Goal: Task Accomplishment & Management: Manage account settings

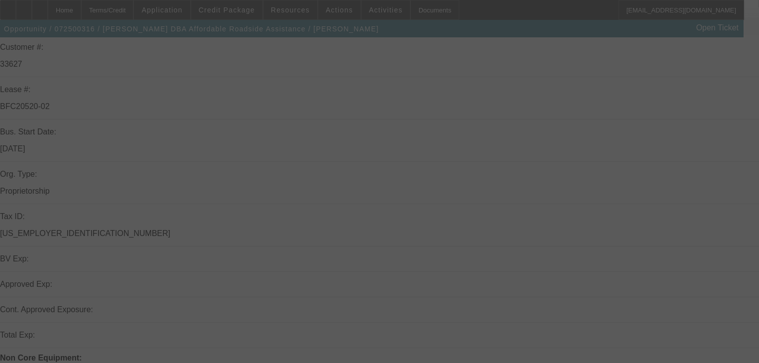
scroll to position [159, 0]
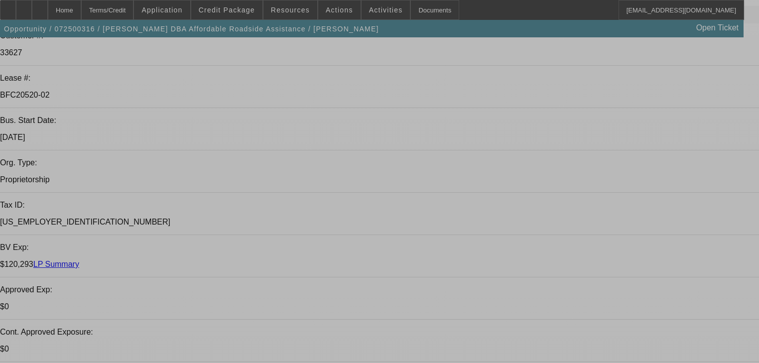
select select "0.15"
select select "2"
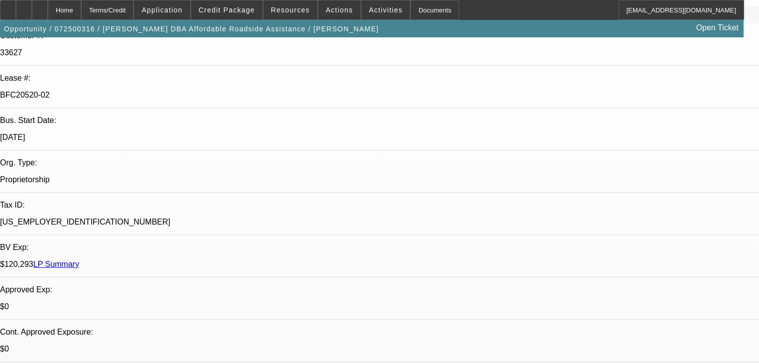
select select "2"
select select "0"
select select "6"
select select "0.15"
select select "2"
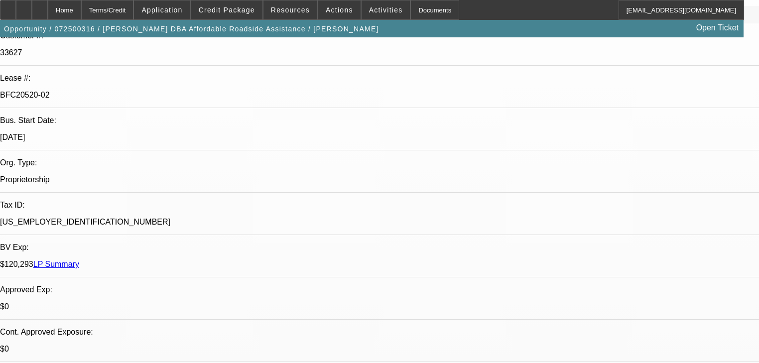
select select "2"
select select "0"
select select "6"
select select "0.15"
select select "2"
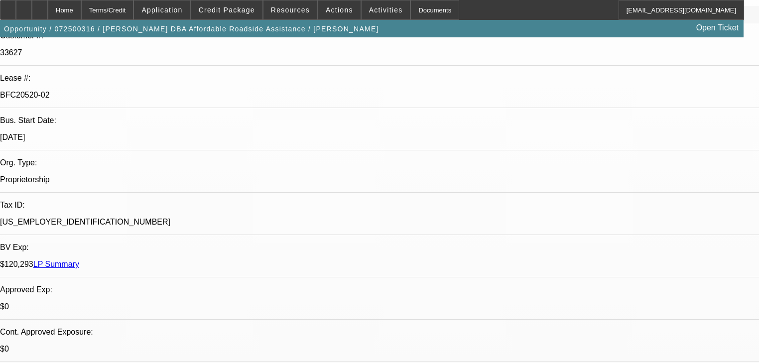
select select "2"
select select "0"
select select "6"
select select "0.1"
select select "2"
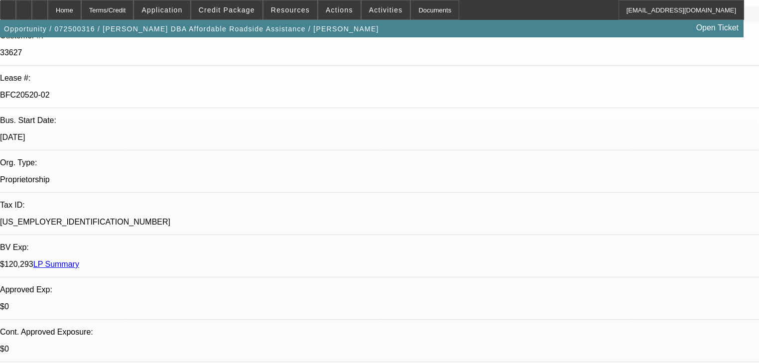
select select "2"
select select "0"
select select "6"
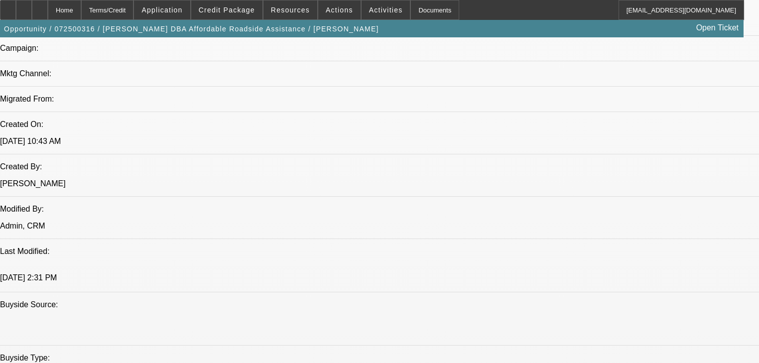
scroll to position [719, 0]
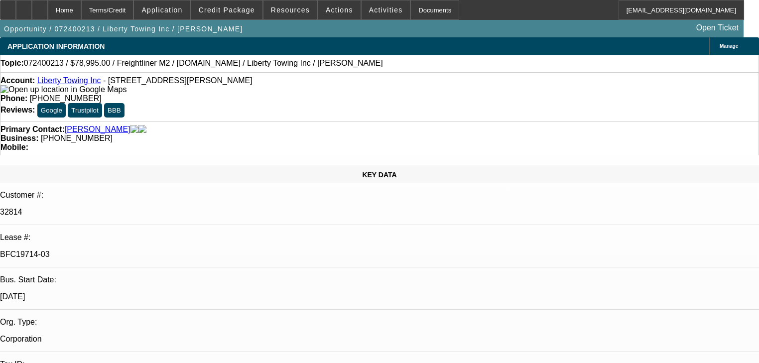
select select "0"
select select "2"
select select "0.1"
select select "4"
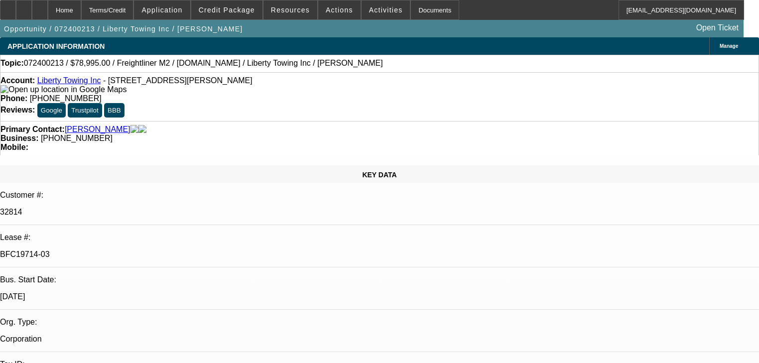
select select "0"
select select "2"
select select "0.1"
select select "4"
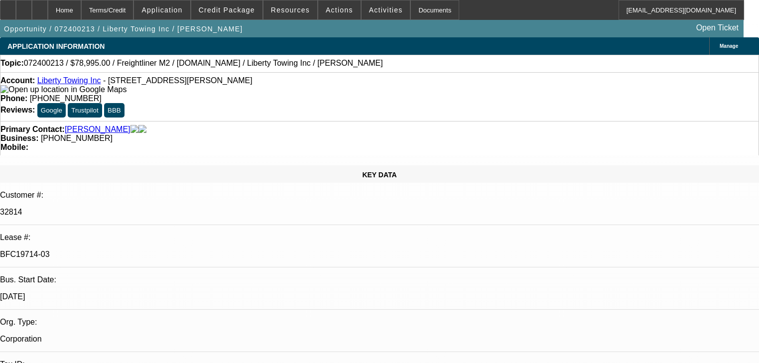
select select "0.2"
select select "2"
select select "0.1"
select select "4"
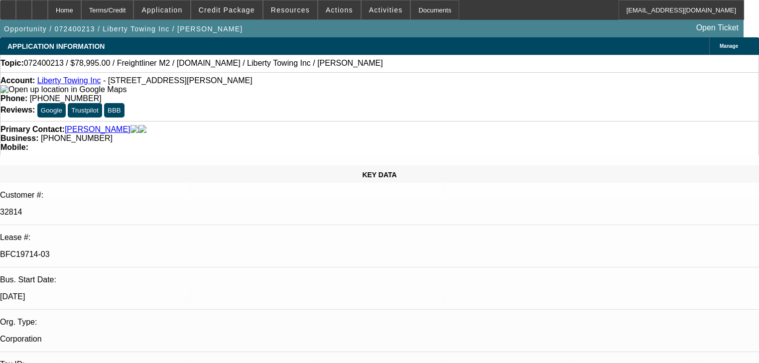
select select "0"
select select "0.1"
select select "4"
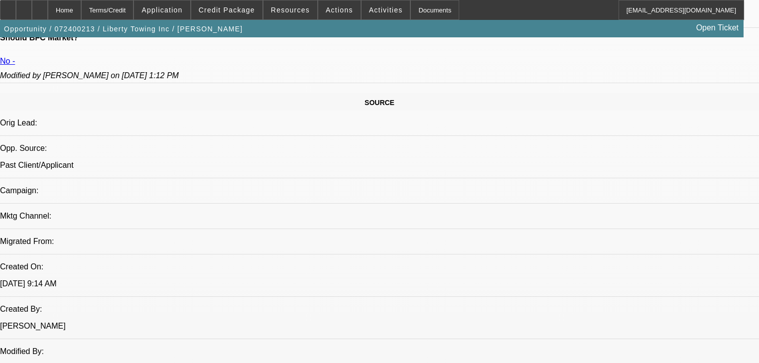
scroll to position [438, 0]
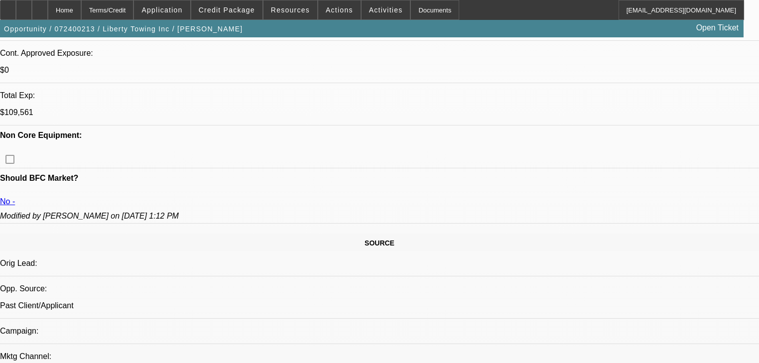
click at [251, 11] on span "Credit Package" at bounding box center [227, 10] width 56 height 8
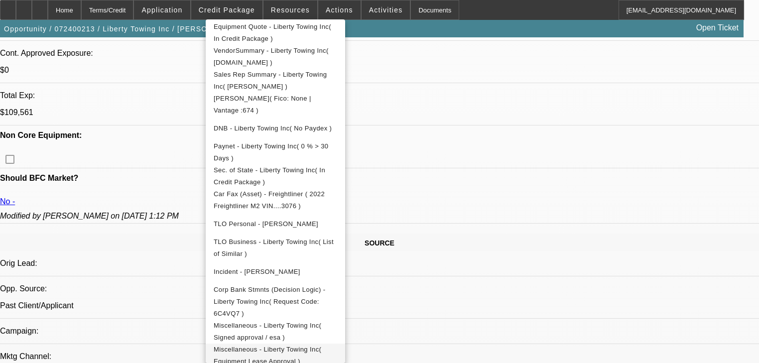
scroll to position [311, 0]
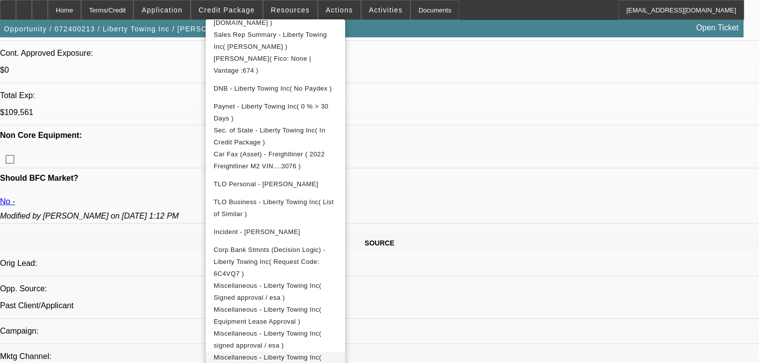
click at [311, 353] on span "Miscellaneous - Liberty Towing Inc( Paynet - Liberty Towing Inc )" at bounding box center [268, 362] width 108 height 19
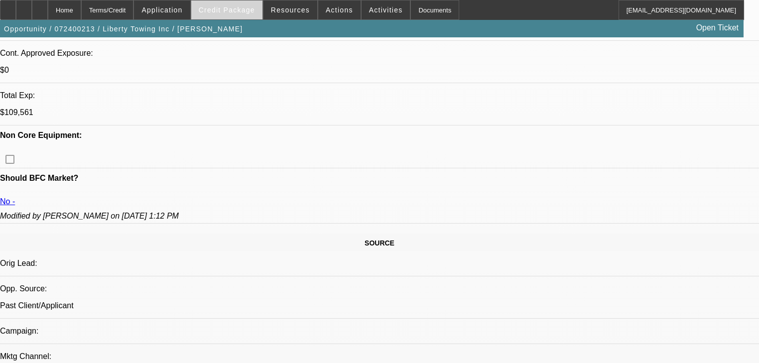
click at [242, 6] on span "Credit Package" at bounding box center [227, 10] width 56 height 8
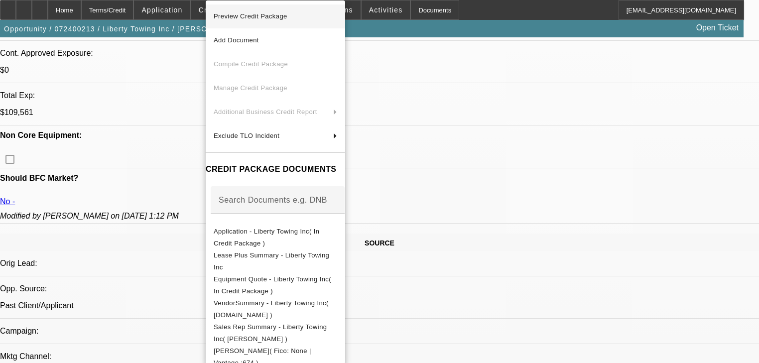
click at [247, 23] on button "Preview Credit Package" at bounding box center [275, 16] width 139 height 24
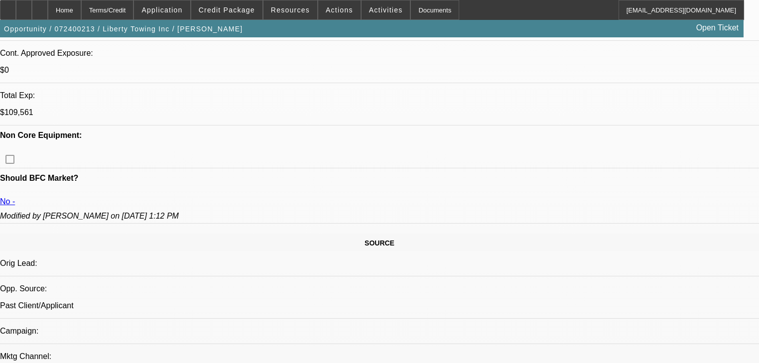
copy p "2nd time I DNC and swe still did another deal for this guy and should NOT come …"
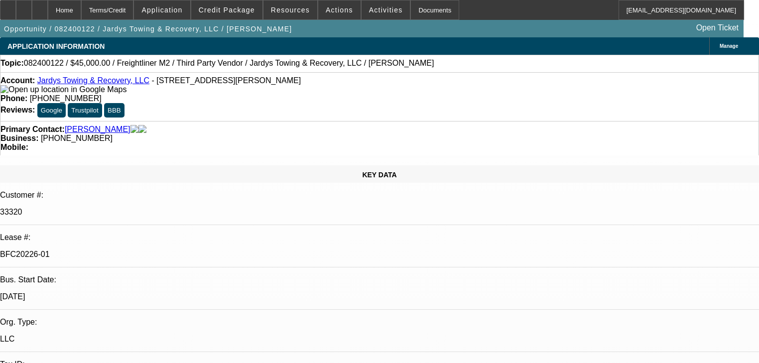
select select "0"
select select "2"
select select "0"
select select "6"
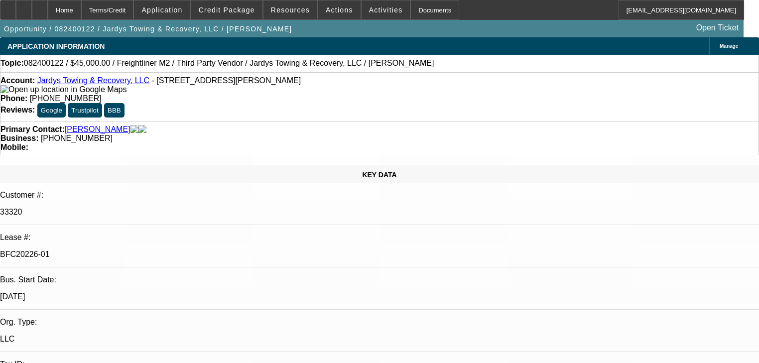
select select "0"
select select "2"
select select "0"
select select "6"
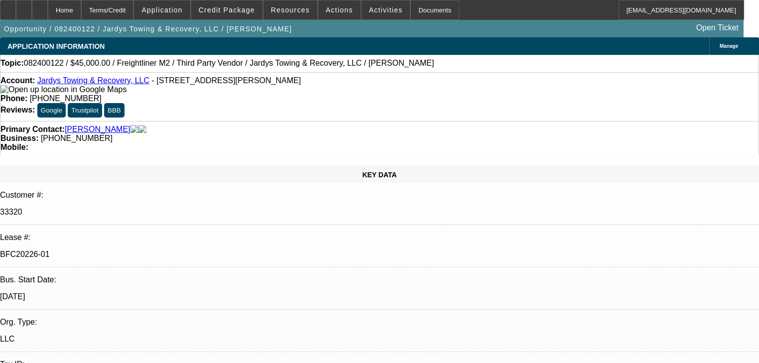
select select "0"
select select "2"
select select "0"
select select "6"
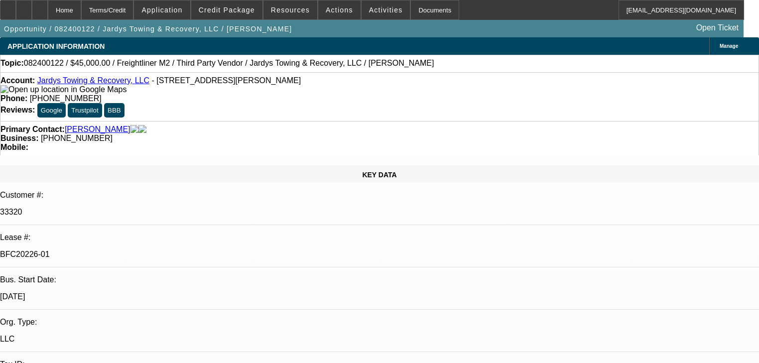
select select "0"
select select "2"
select select "0"
select select "6"
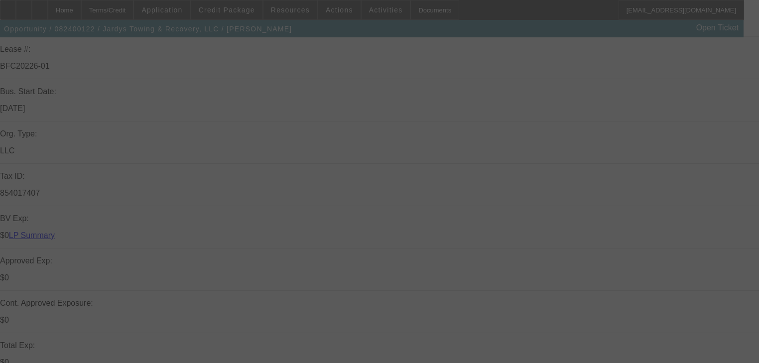
scroll to position [239, 0]
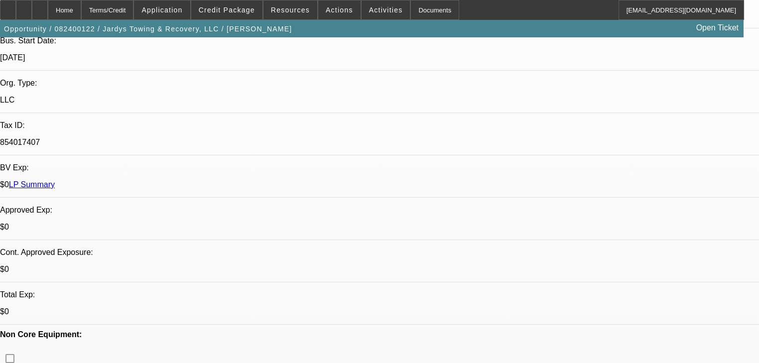
select select "0"
select select "2"
select select "0"
select select "6"
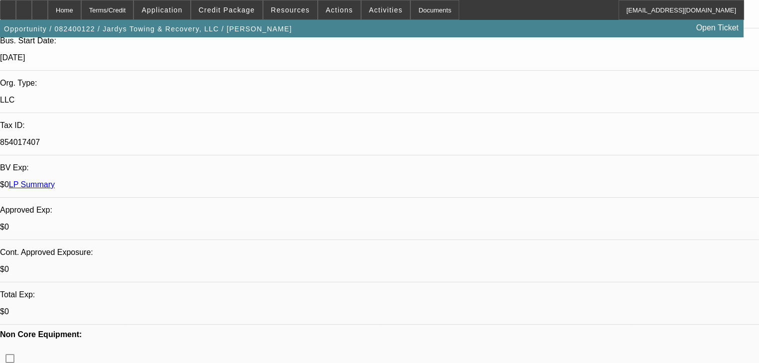
select select "0"
select select "2"
select select "0"
select select "6"
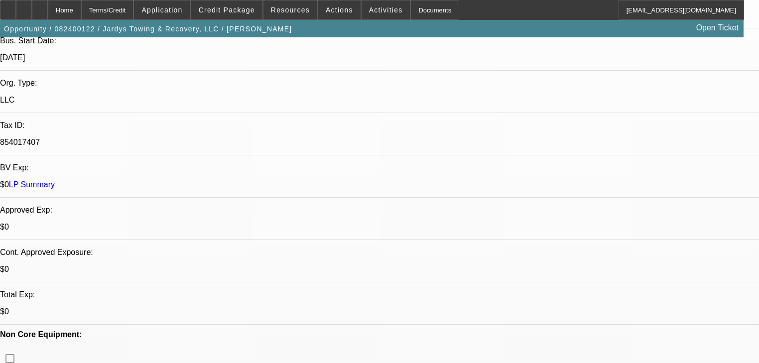
select select "0"
select select "2"
select select "0"
select select "6"
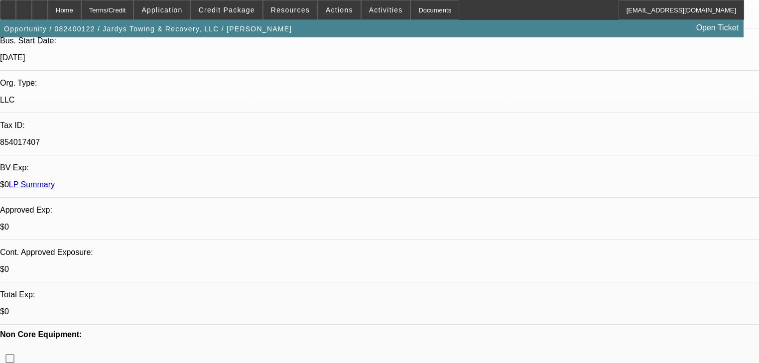
select select "0"
select select "2"
select select "0"
select select "6"
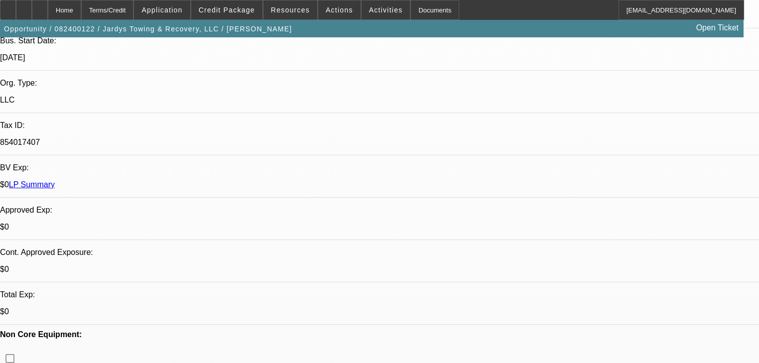
scroll to position [279, 0]
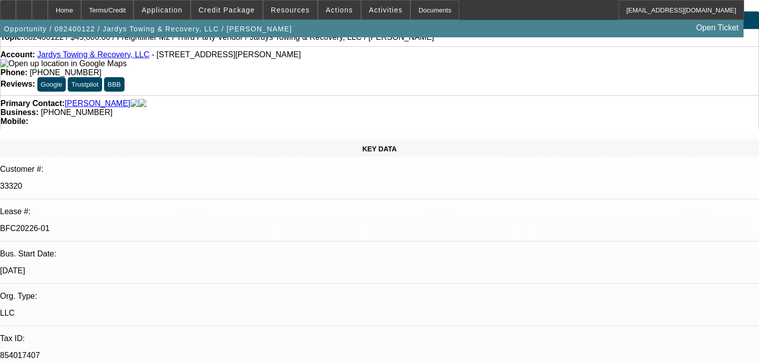
scroll to position [40, 0]
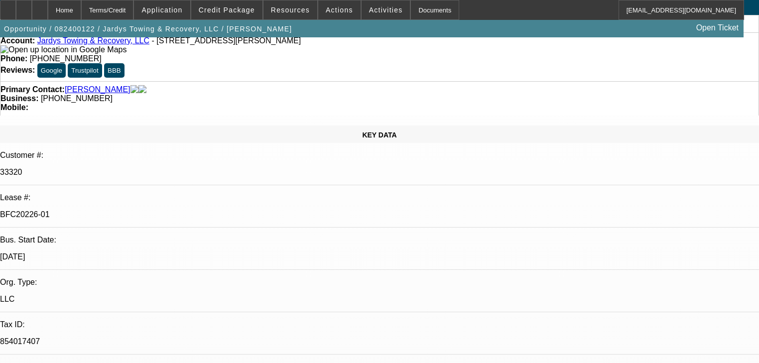
type textarea "U"
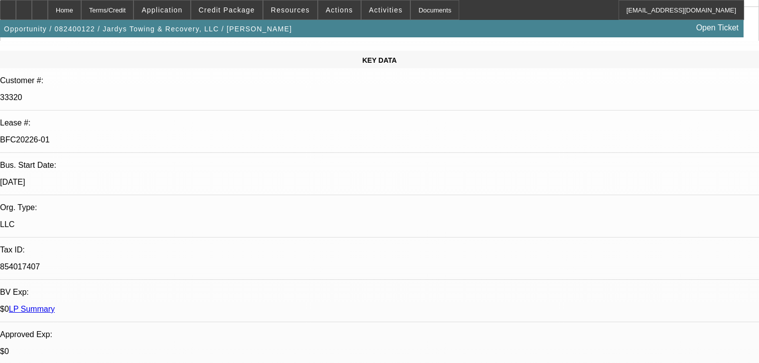
scroll to position [358, 0]
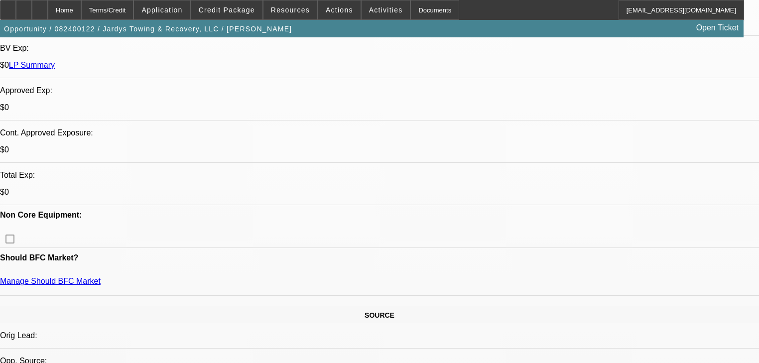
radio input "true"
type textarea "J"
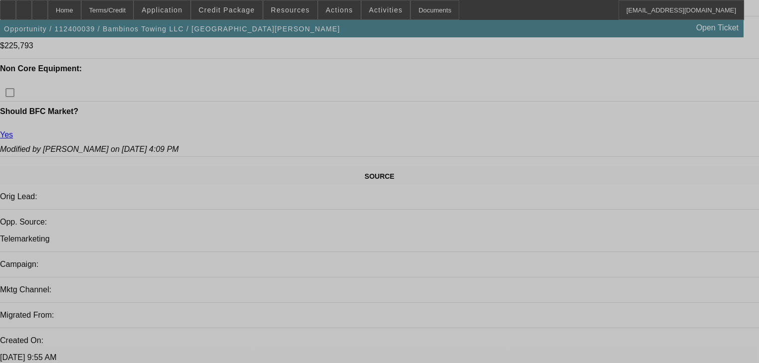
select select "0"
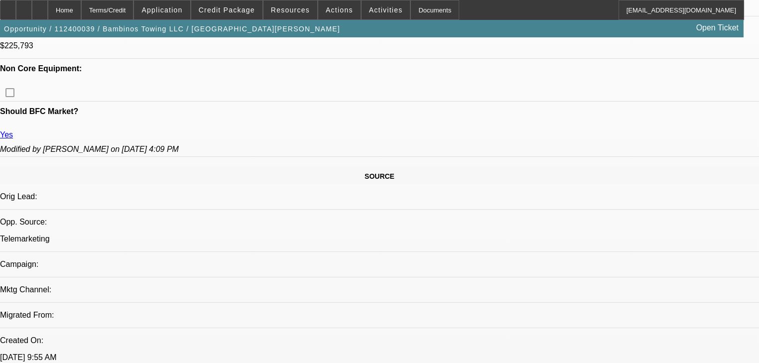
select select "2"
select select "0"
select select "6"
select select "0"
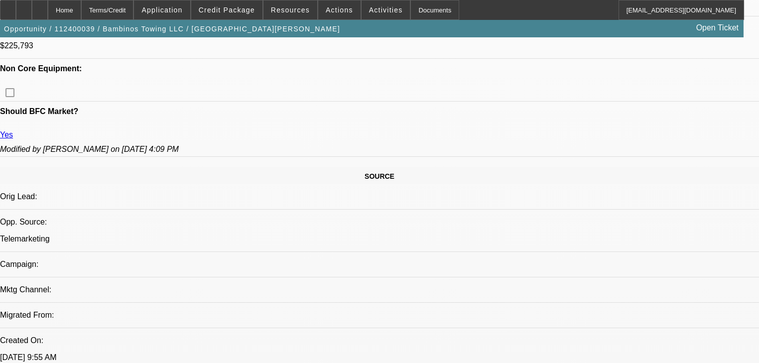
select select "2"
select select "0"
select select "6"
select select "0"
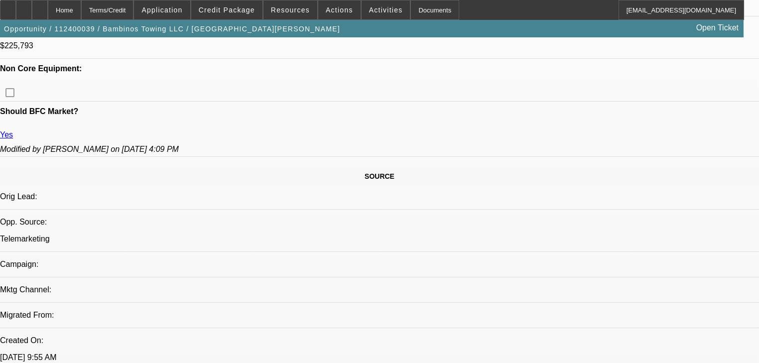
select select "2"
select select "0"
select select "6"
select select "0"
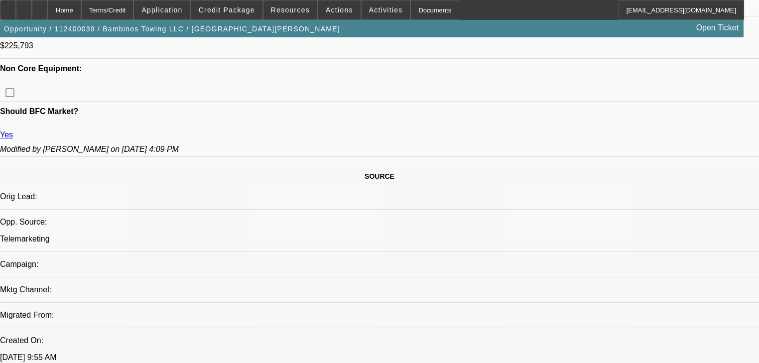
select select "2"
select select "0"
select select "6"
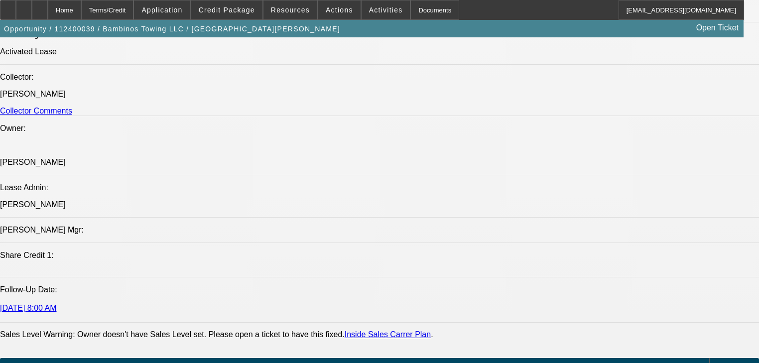
scroll to position [968, 0]
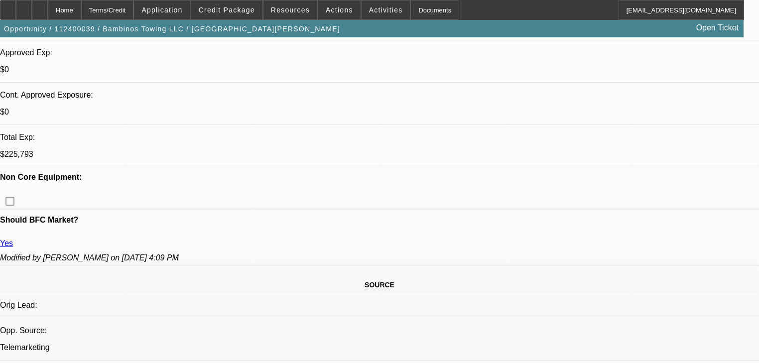
scroll to position [410, 0]
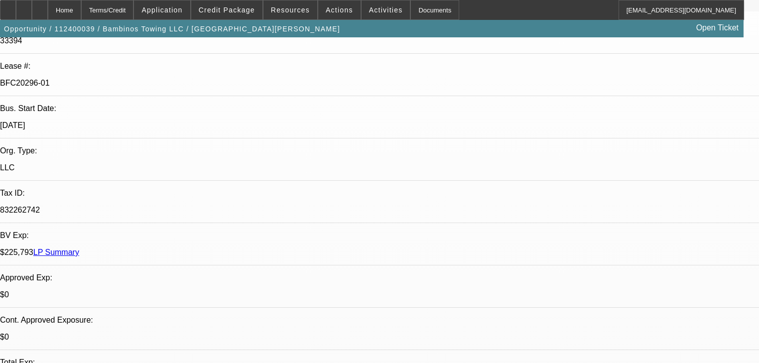
click at [240, 20] on div "Opportunity / 112400039 / Bambinos Towing LLC / Santos, Melissa Open Ticket" at bounding box center [371, 28] width 743 height 17
click at [240, 15] on span at bounding box center [226, 10] width 71 height 24
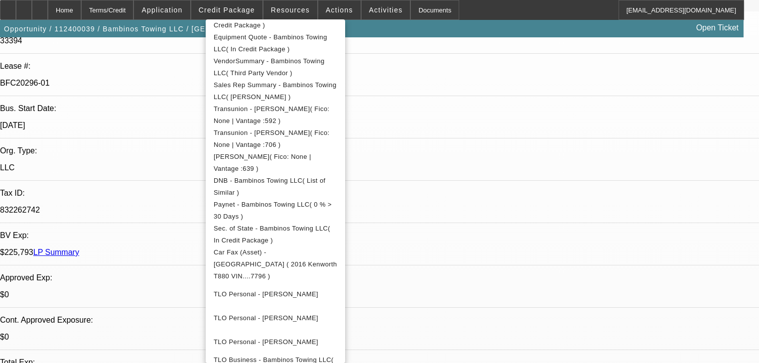
scroll to position [214, 0]
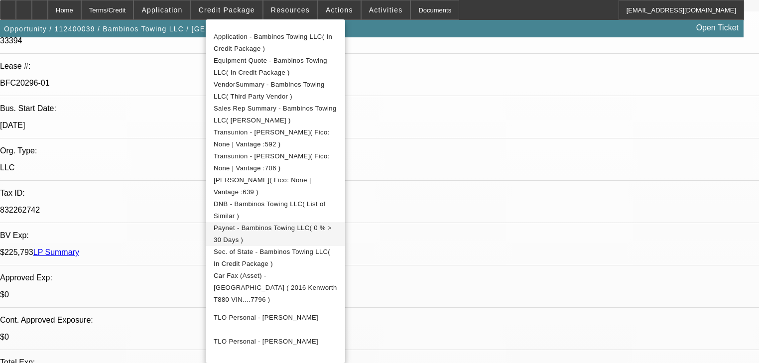
click at [301, 229] on span "Paynet - Bambinos Towing LLC( 0 % > 30 Days )" at bounding box center [273, 233] width 118 height 19
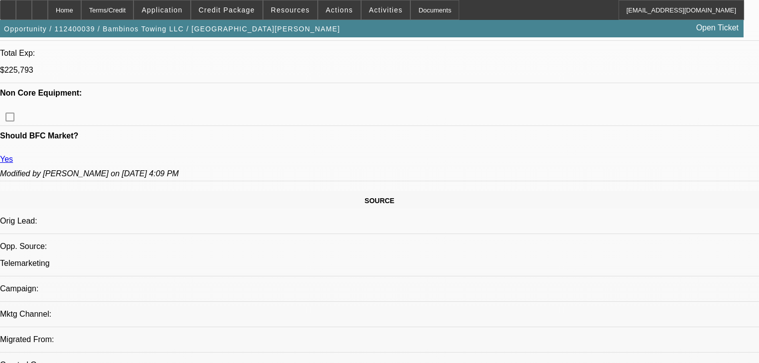
scroll to position [410, 0]
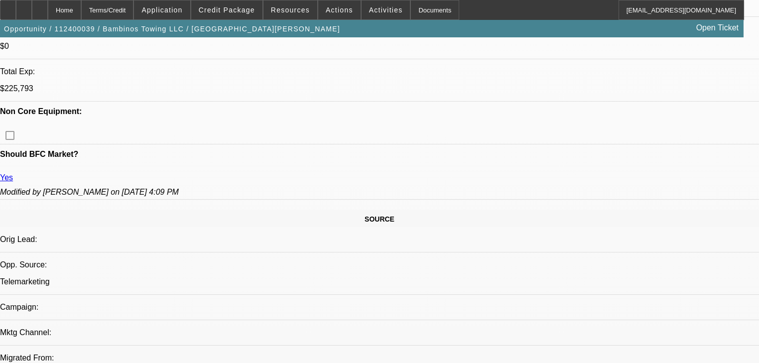
scroll to position [450, 0]
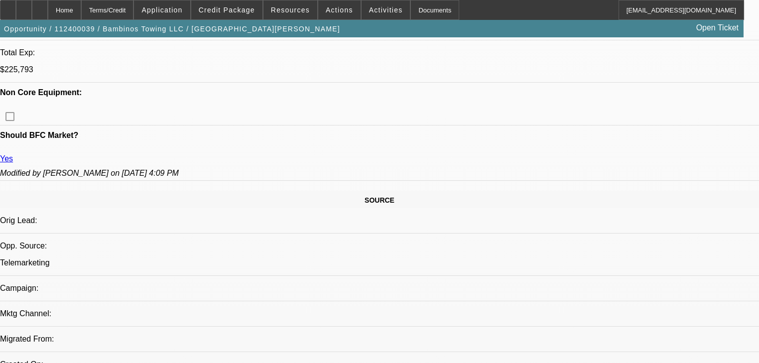
scroll to position [490, 0]
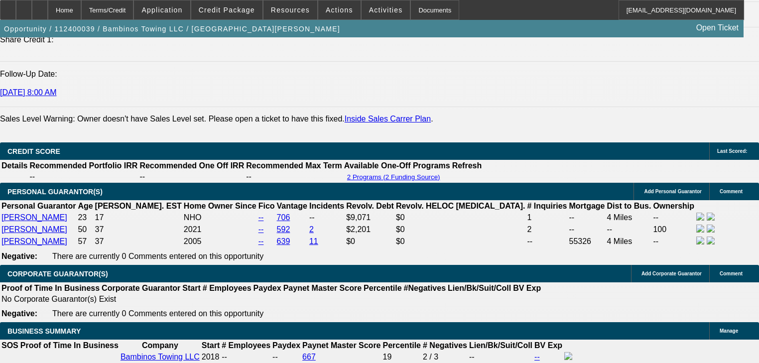
scroll to position [1485, 0]
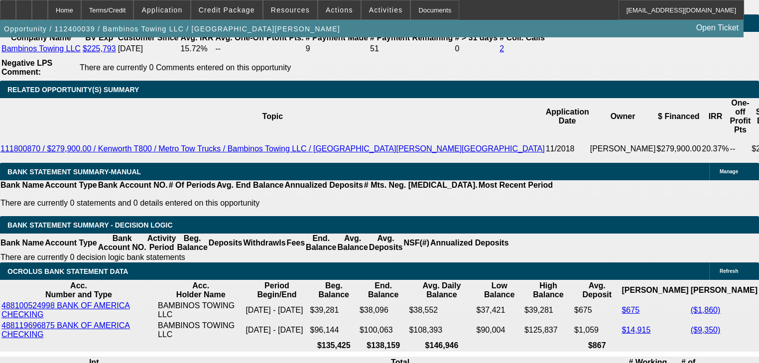
scroll to position [1764, 0]
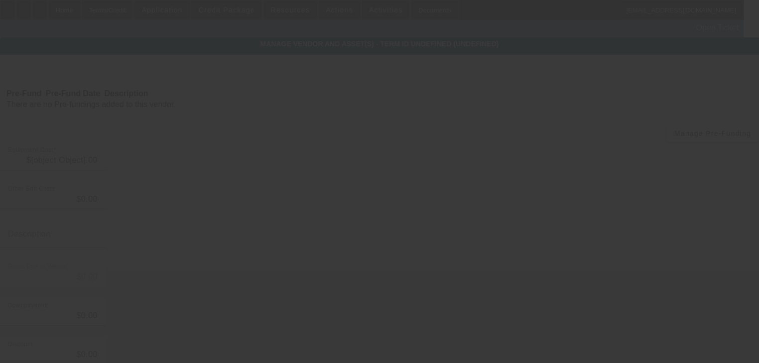
type input "$315,000.00"
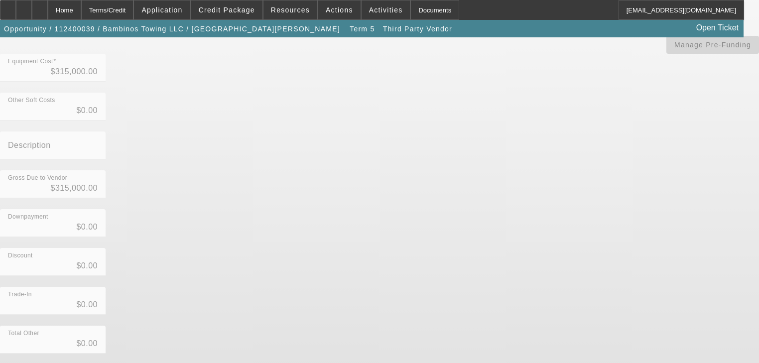
scroll to position [167, 0]
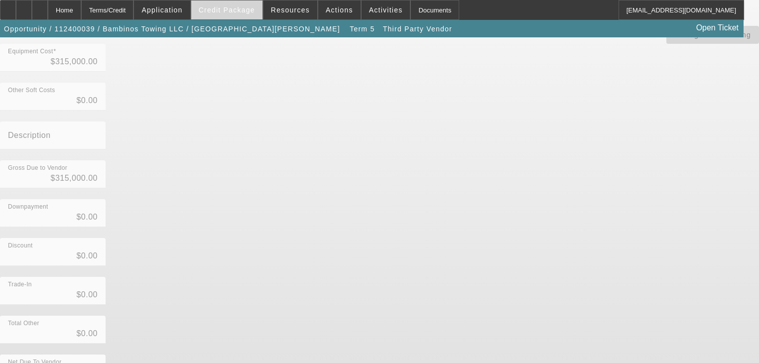
click at [241, 11] on span "Credit Package" at bounding box center [227, 10] width 56 height 8
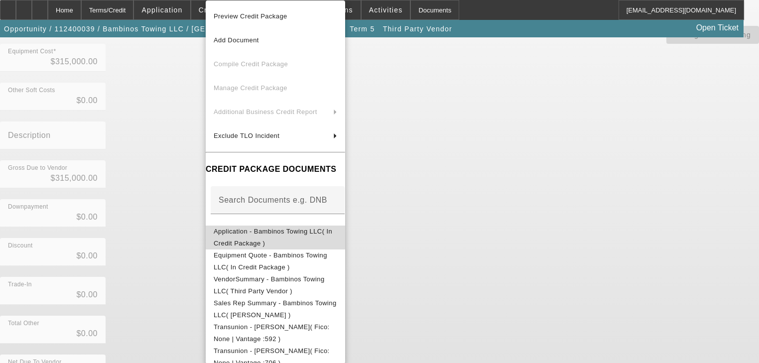
click at [241, 233] on span "Application - Bambinos Towing LLC( In Credit Package )" at bounding box center [273, 236] width 118 height 19
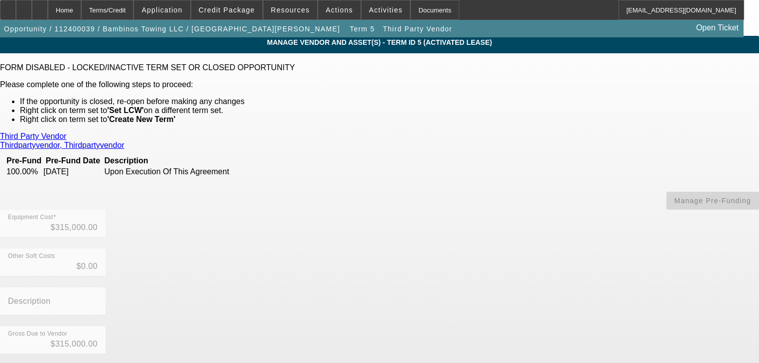
scroll to position [0, 0]
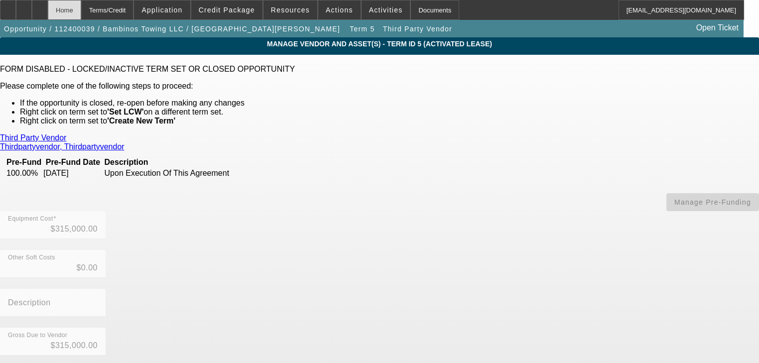
click at [80, 17] on div "Home" at bounding box center [64, 10] width 33 height 20
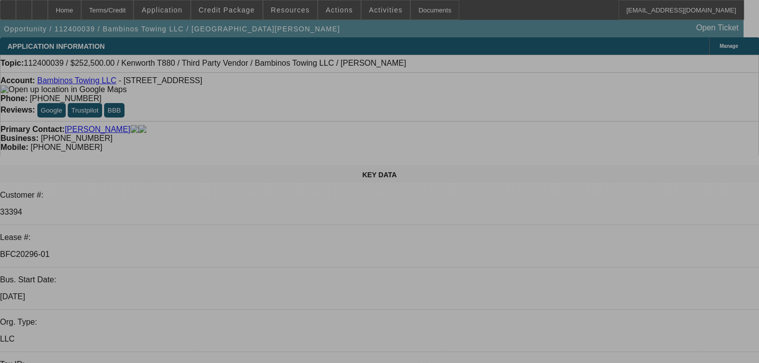
select select "0"
select select "2"
select select "0"
select select "6"
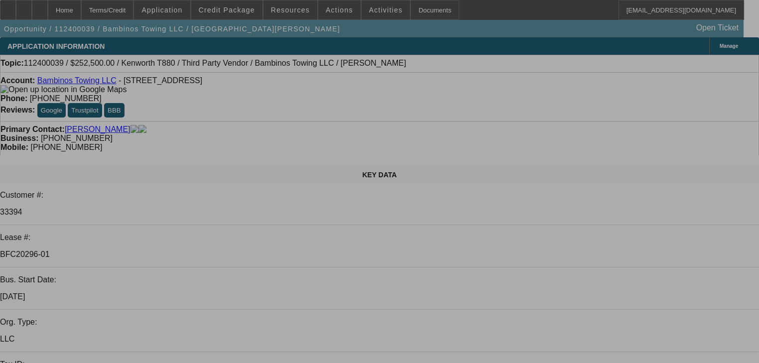
select select "0"
select select "2"
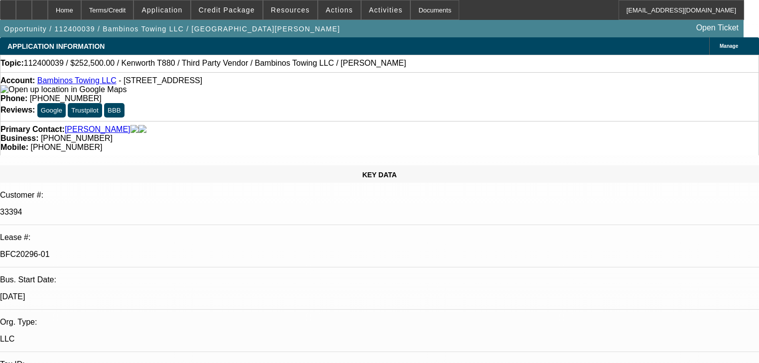
select select "2"
select select "0"
select select "6"
select select "0"
select select "2"
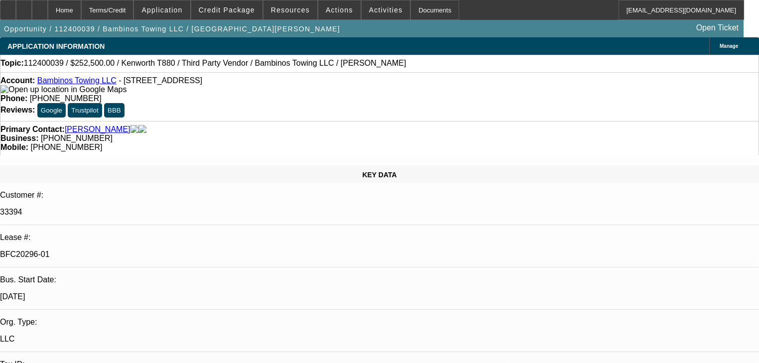
select select "2"
select select "0"
select select "6"
select select "0"
select select "2"
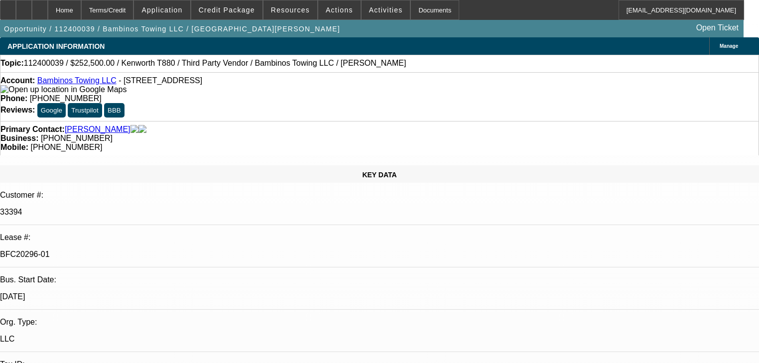
select select "2"
select select "0"
select select "6"
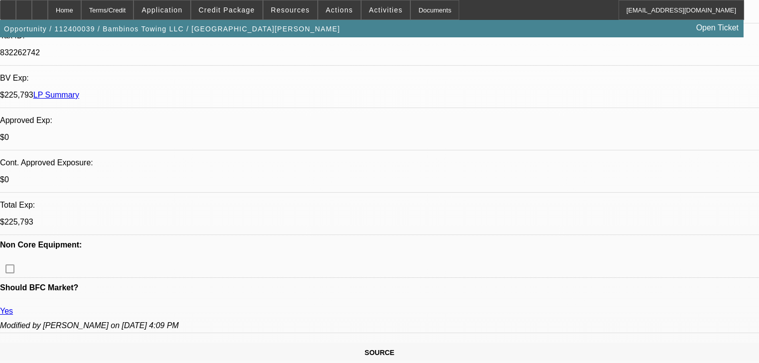
scroll to position [478, 0]
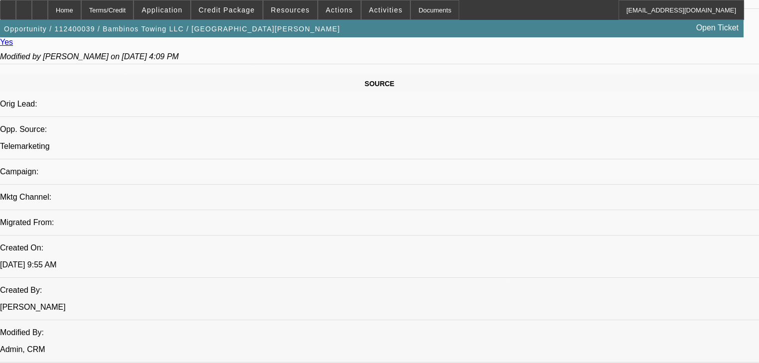
scroll to position [558, 0]
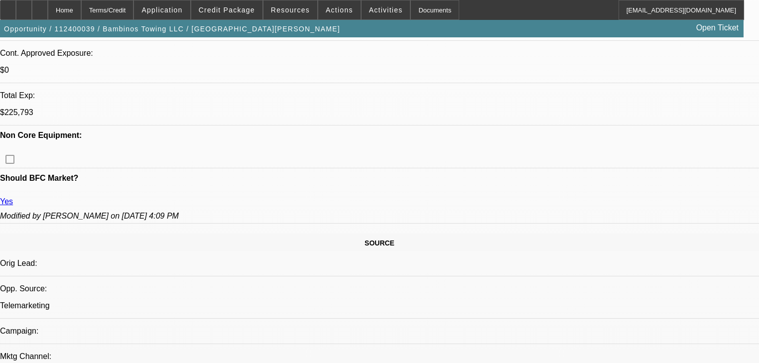
scroll to position [478, 0]
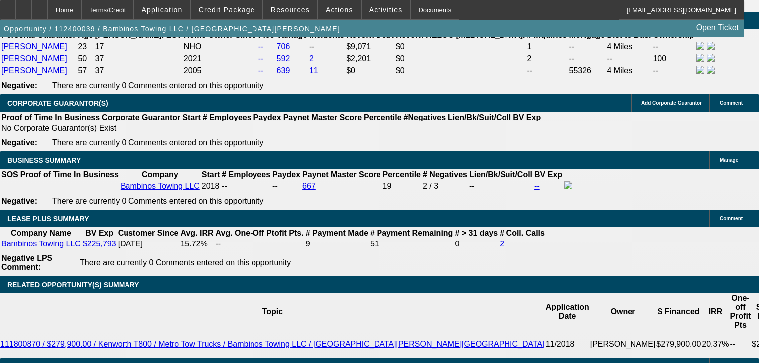
scroll to position [1314, 0]
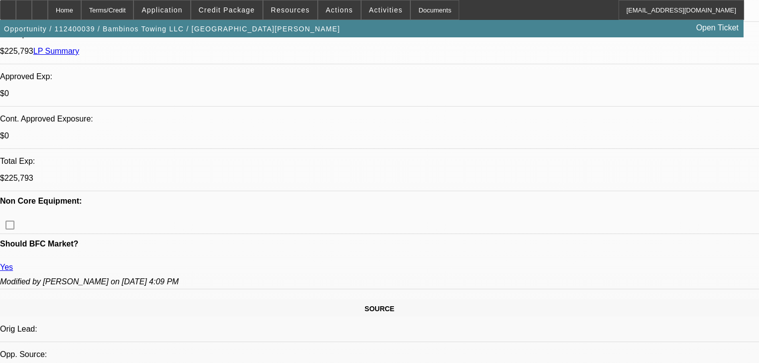
scroll to position [358, 0]
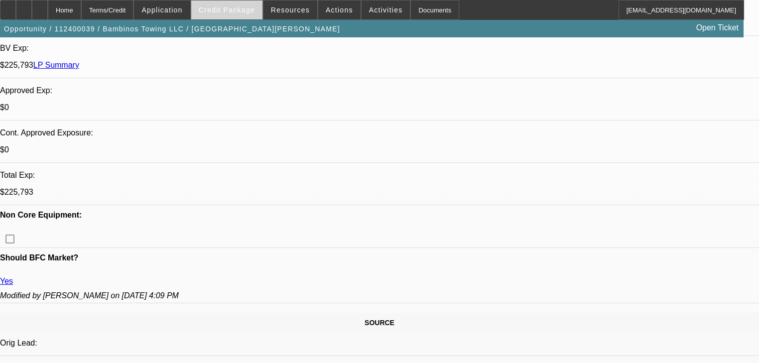
click at [234, 15] on span at bounding box center [226, 10] width 71 height 24
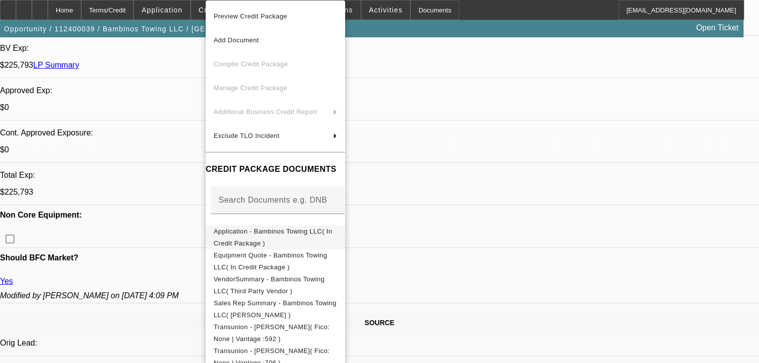
click at [295, 231] on span "Application - Bambinos Towing LLC( In Credit Package )" at bounding box center [273, 236] width 118 height 19
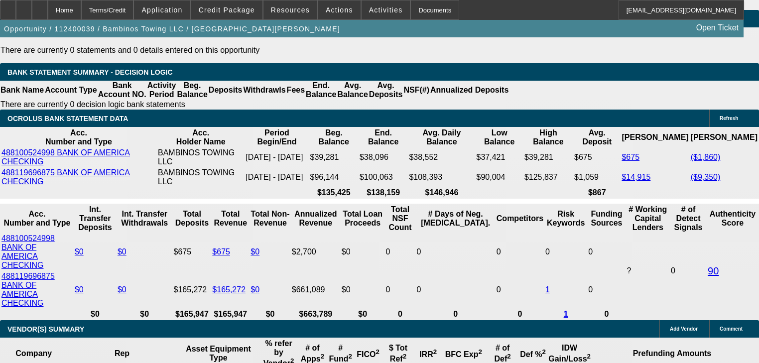
scroll to position [1912, 0]
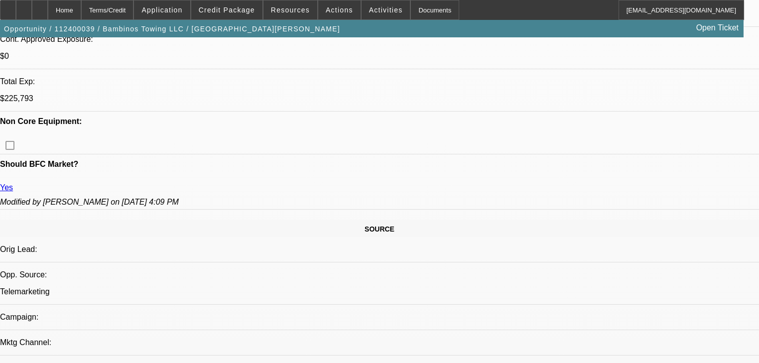
scroll to position [438, 0]
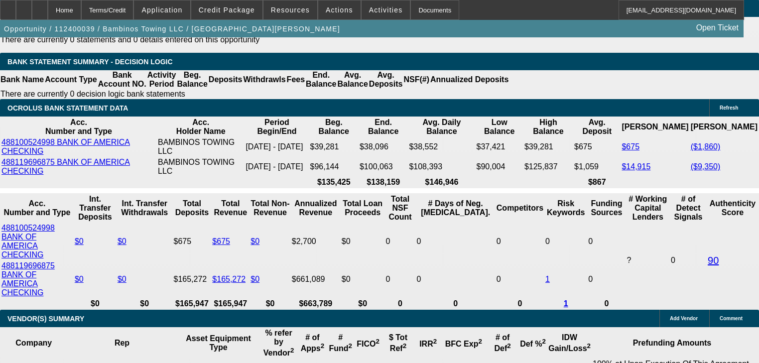
scroll to position [370, 0]
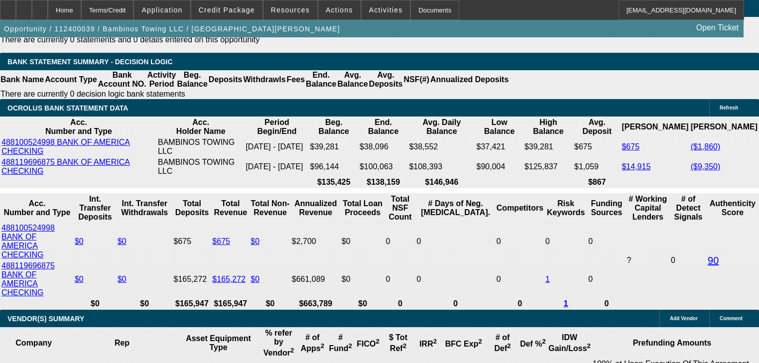
scroll to position [489, 0]
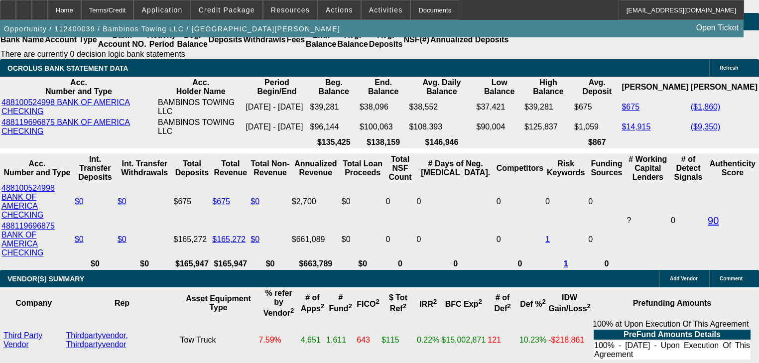
scroll to position [1286, 0]
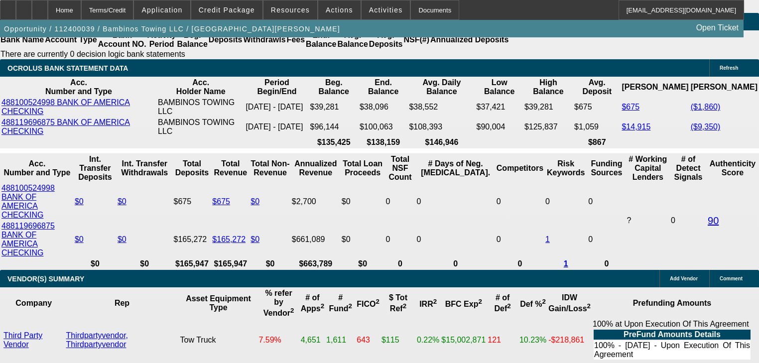
scroll to position [1127, 0]
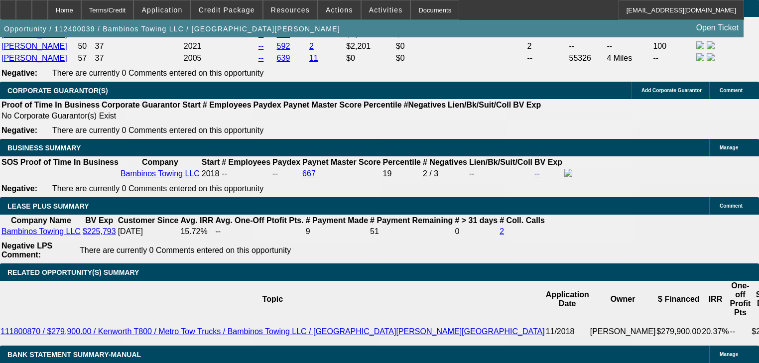
scroll to position [1486, 0]
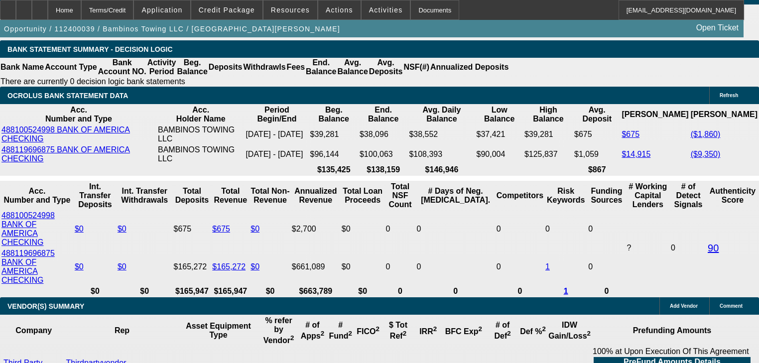
scroll to position [1127, 0]
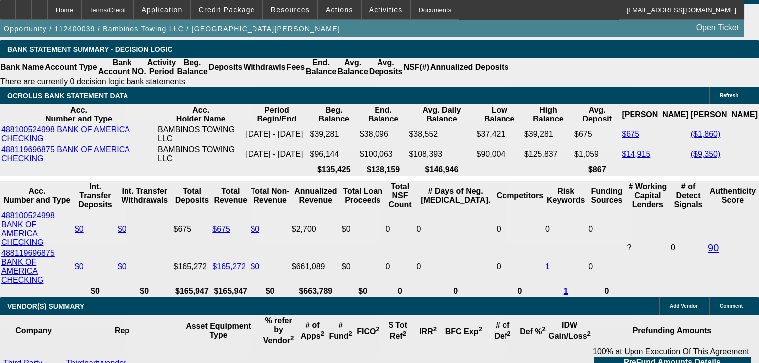
scroll to position [688, 0]
drag, startPoint x: 587, startPoint y: 193, endPoint x: 587, endPoint y: 183, distance: 10.5
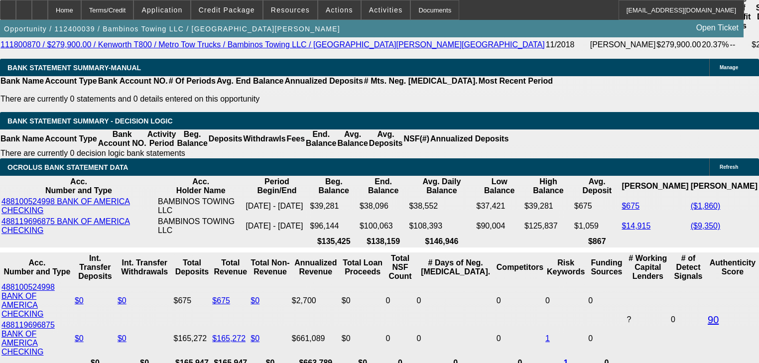
scroll to position [1844, 0]
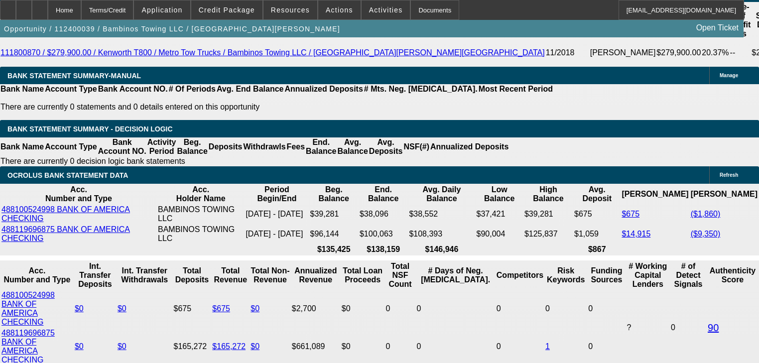
select select "0.1"
select select "2"
select select "0"
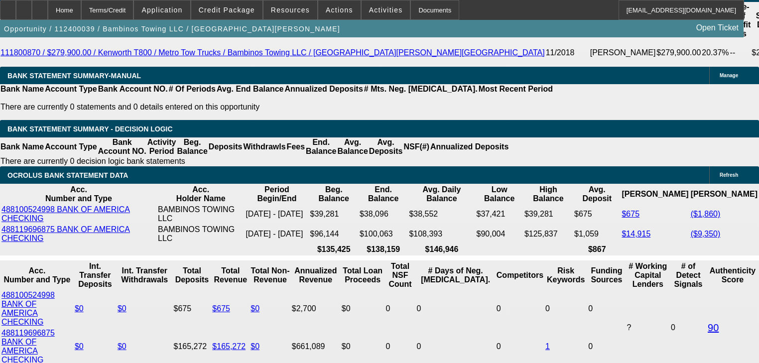
select select "6"
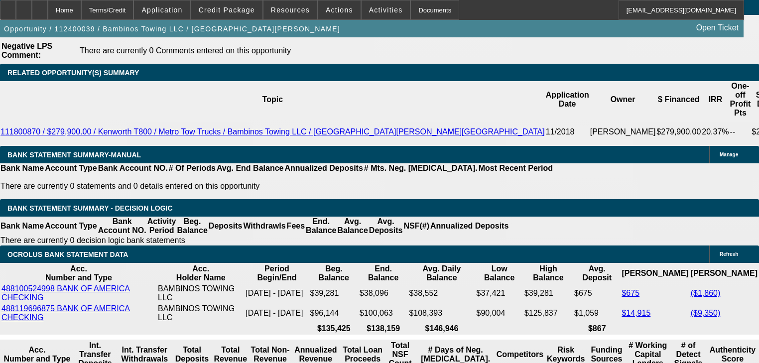
scroll to position [1765, 0]
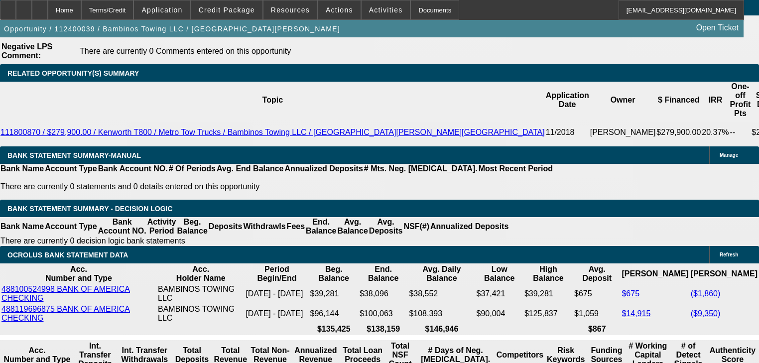
select select "0"
select select "2"
select select "0"
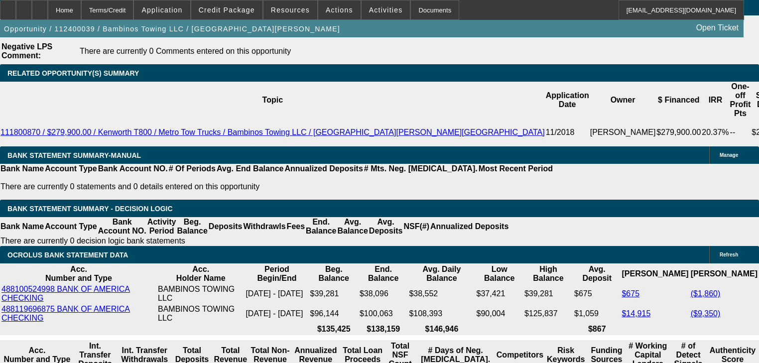
select select "6"
select select "0"
select select "2"
select select "0"
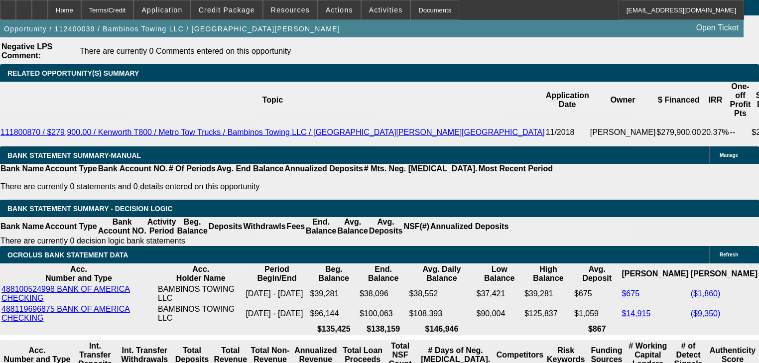
select select "6"
select select "0"
select select "2"
select select "0"
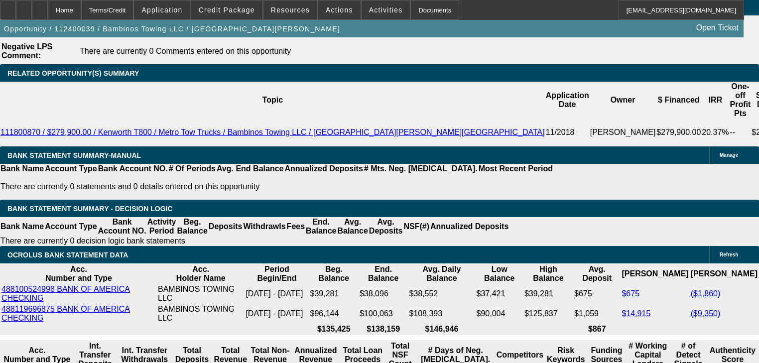
select select "6"
select select "0"
select select "2"
select select "0"
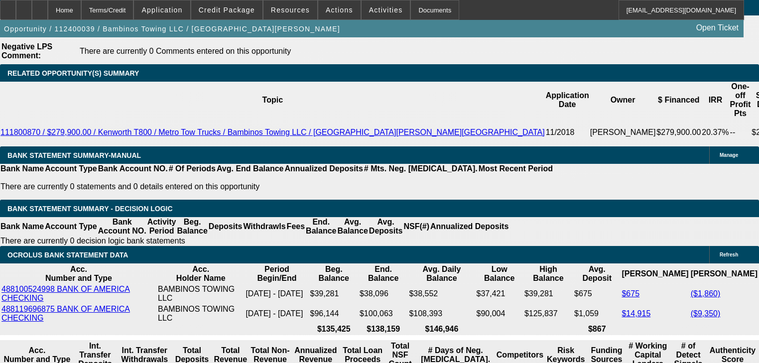
select select "6"
select select "0.1"
select select "2"
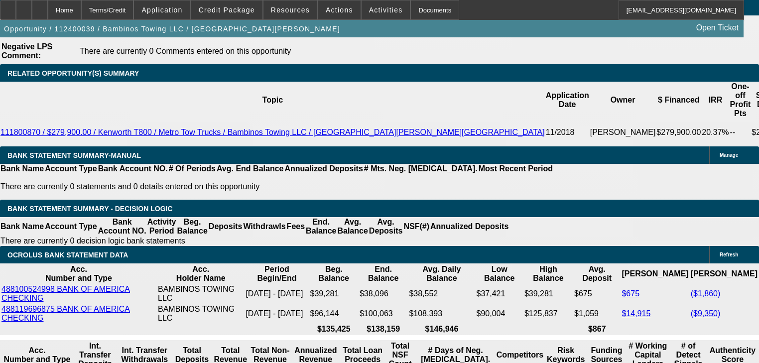
select select "0"
select select "6"
select select "0"
select select "2"
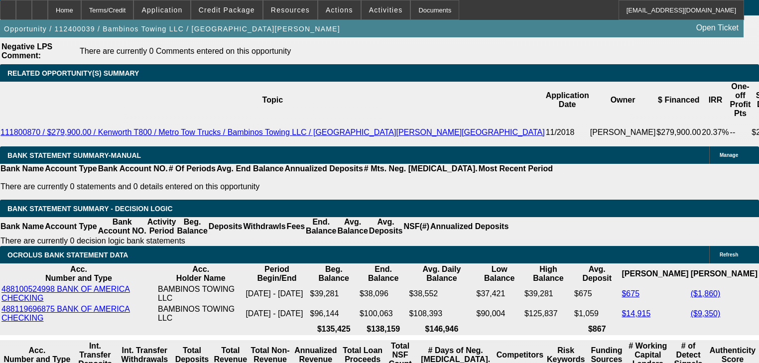
select select "2"
select select "0"
select select "6"
select select "0"
select select "2"
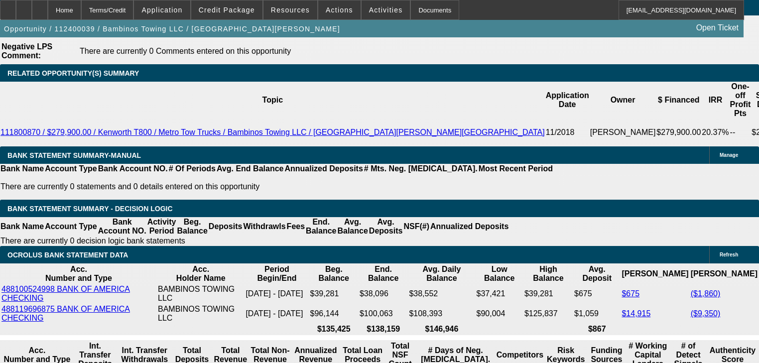
select select "2"
select select "0"
select select "6"
select select "0"
select select "2"
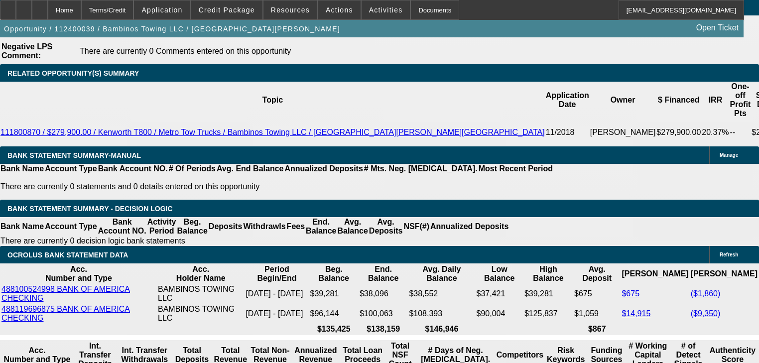
select select "2"
select select "0"
select select "6"
select select "0"
select select "2"
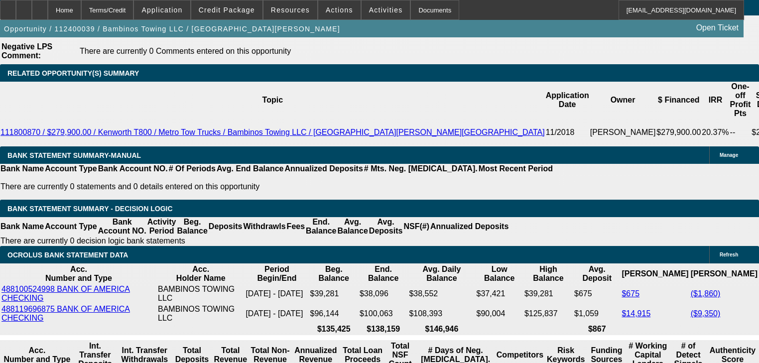
select select "2"
select select "0"
select select "6"
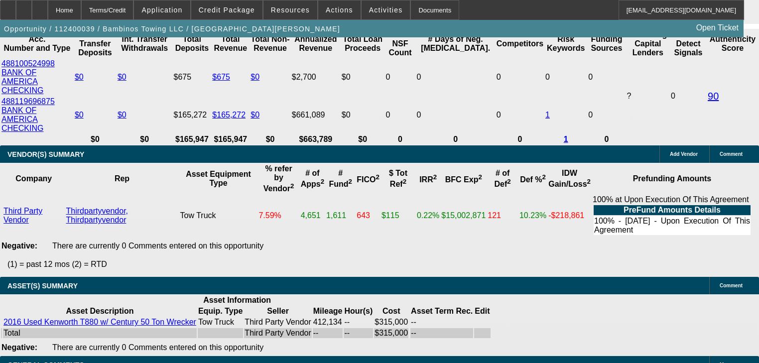
scroll to position [1924, 0]
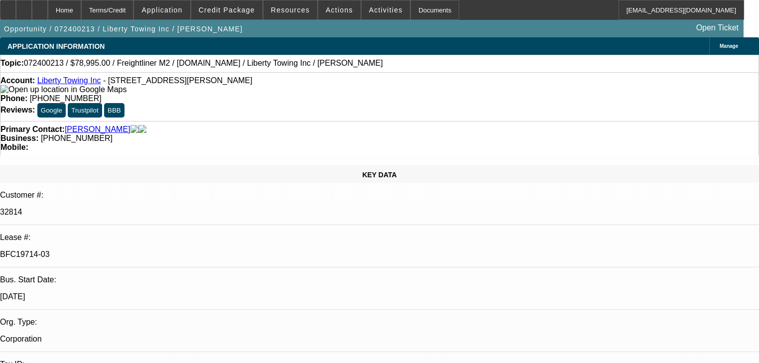
select select "0"
select select "2"
select select "0.1"
select select "4"
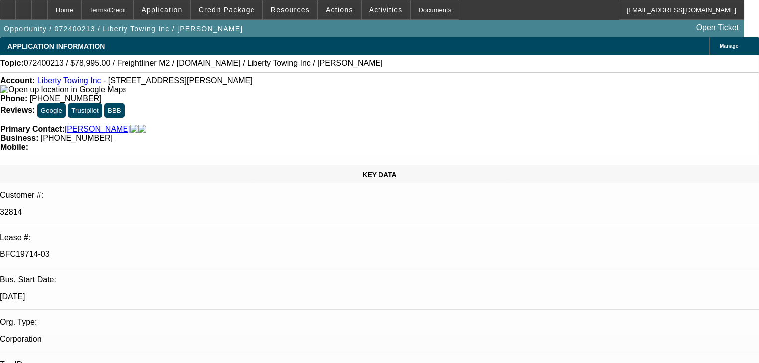
select select "0"
select select "2"
select select "0.1"
select select "4"
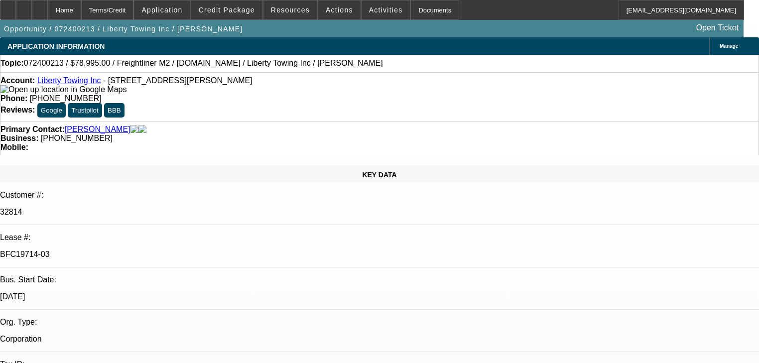
select select "0.2"
select select "2"
select select "0.1"
select select "4"
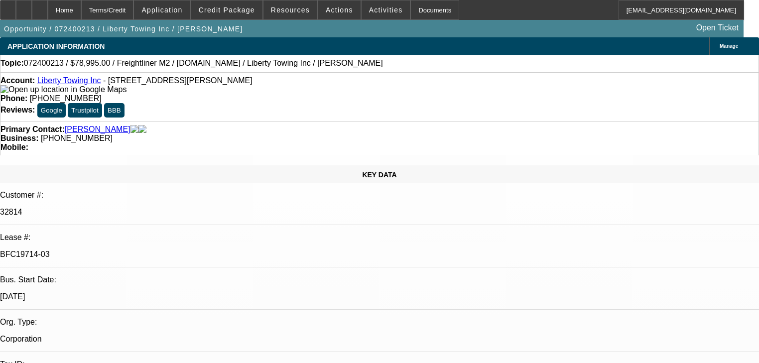
select select "0"
select select "0.1"
select select "4"
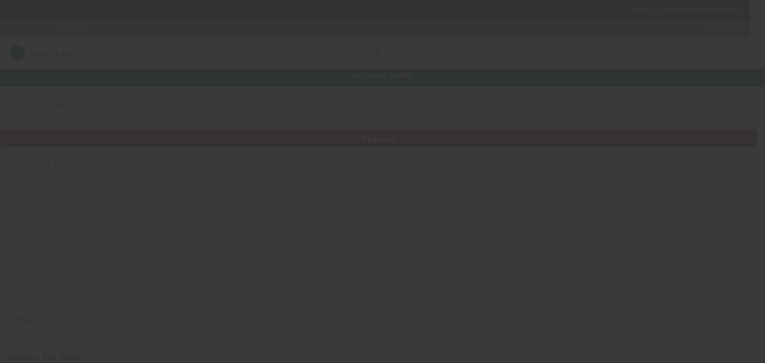
type input "Bambinos Towing LLC"
type input "[STREET_ADDRESS]"
type input "77044"
type input "[GEOGRAPHIC_DATA]"
type input "[PHONE_NUMBER]"
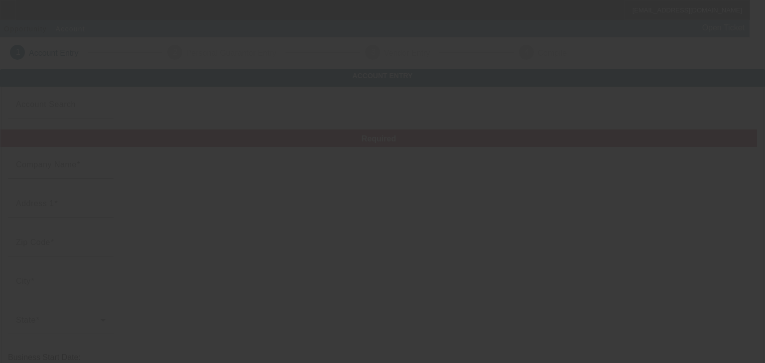
type input "[EMAIL_ADDRESS][DOMAIN_NAME]"
type input "[PERSON_NAME]"
type input "832262742"
type input "towing service"
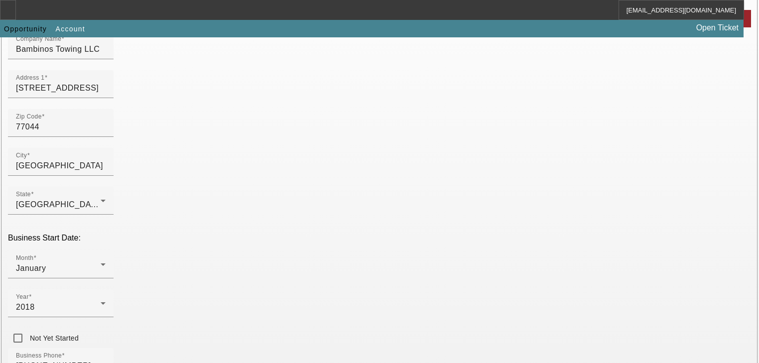
scroll to position [199, 0]
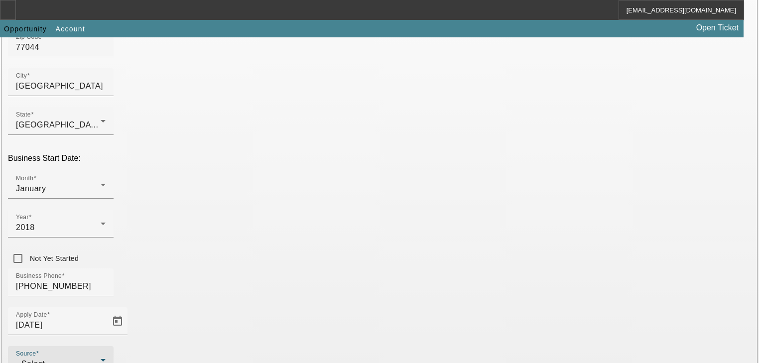
click at [101, 358] on div "- Select -" at bounding box center [58, 364] width 85 height 12
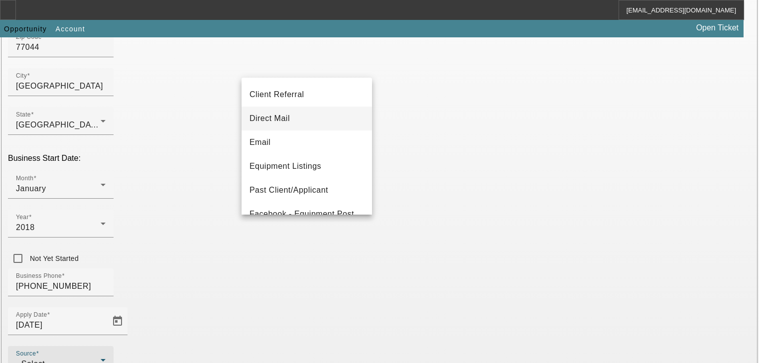
scroll to position [119, 0]
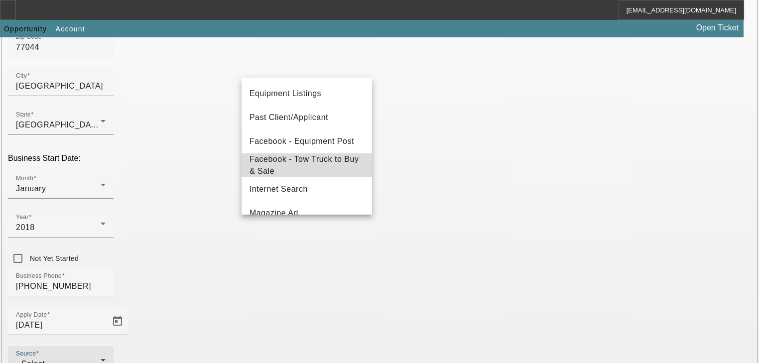
click at [323, 165] on span "Facebook - Tow Truck to Buy & Sale" at bounding box center [306, 165] width 114 height 24
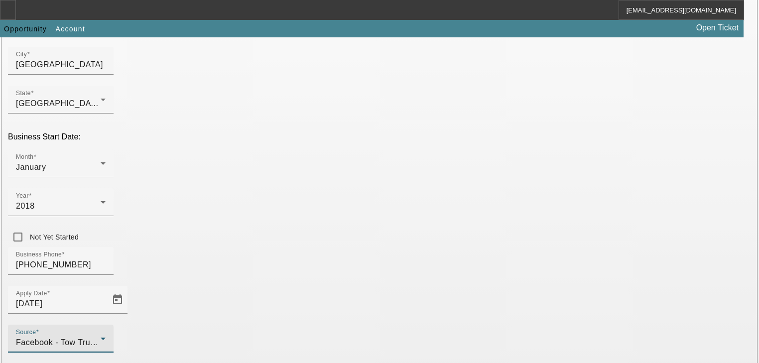
scroll to position [262, 0]
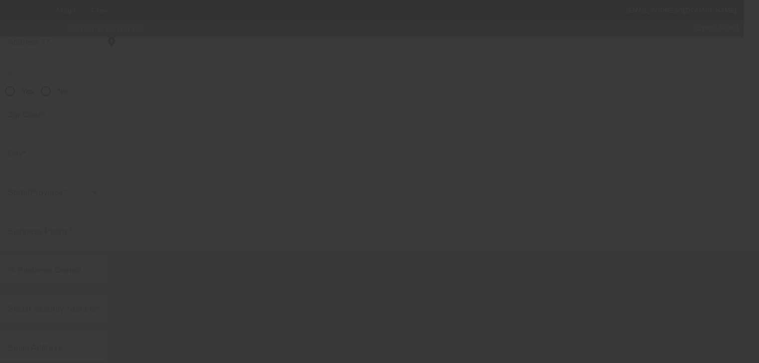
scroll to position [121, 0]
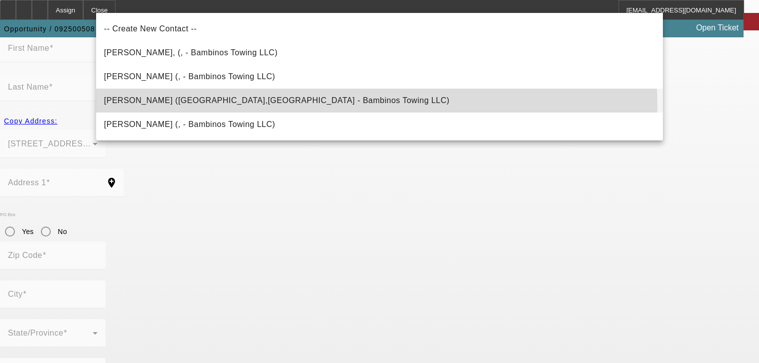
click at [264, 107] on mat-option "Santos, Elmer (Houston,TX - Bambinos Towing LLC)" at bounding box center [379, 101] width 567 height 24
type input "Santos, Elmer (Houston,TX - Bambinos Towing LLC)"
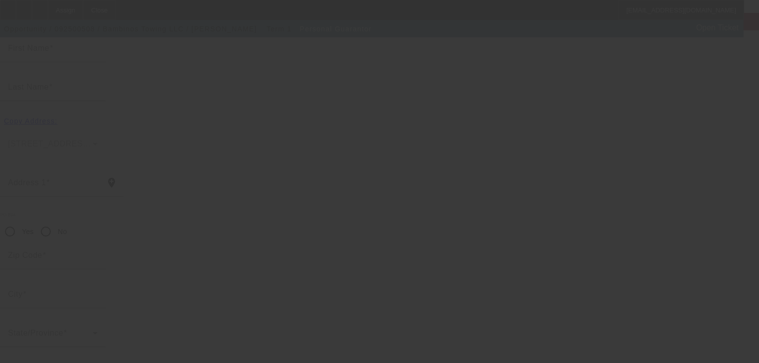
scroll to position [118, 0]
type input "Elmer"
type input "[PERSON_NAME]"
type input "14839 Ruddy Duck Ln"
radio input "true"
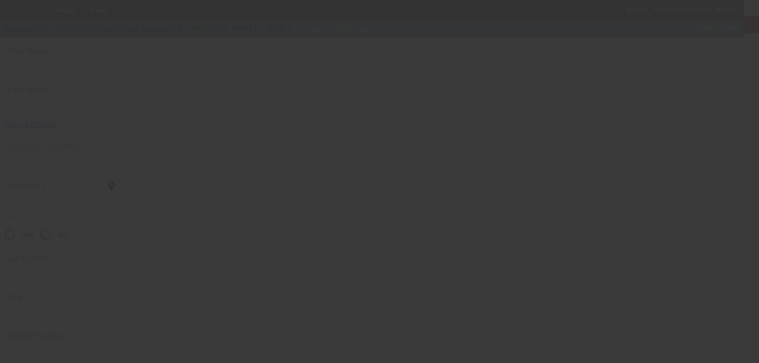
type input "77049"
type input "[GEOGRAPHIC_DATA]"
type input "(713) 382-8499"
type input "0"
type input "640-74-2872"
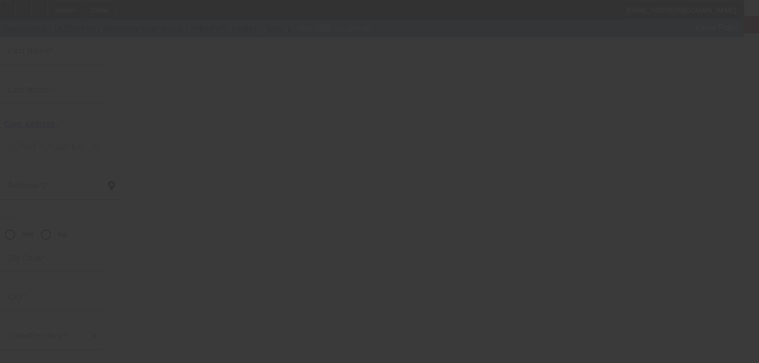
type input "santoselmer60@gmail.com"
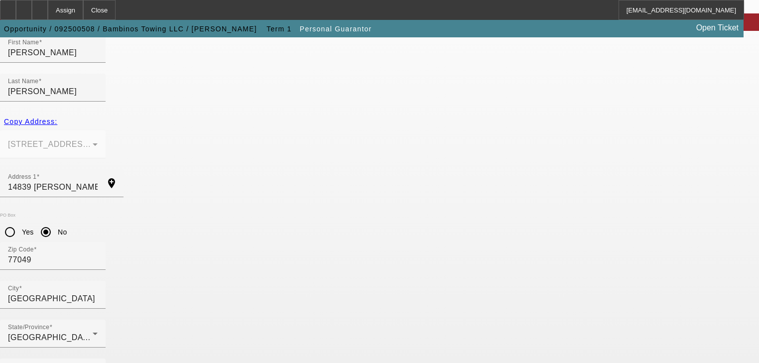
scroll to position [121, 0]
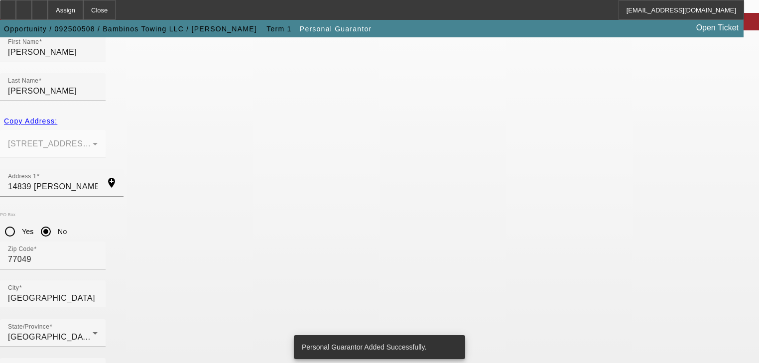
scroll to position [0, 0]
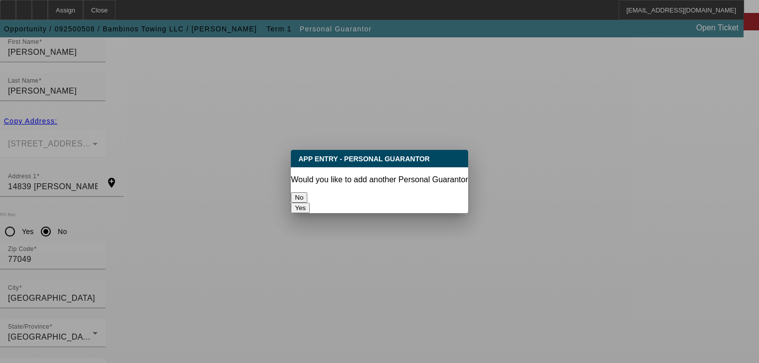
click at [310, 203] on button "Yes" at bounding box center [300, 208] width 19 height 10
radio input "false"
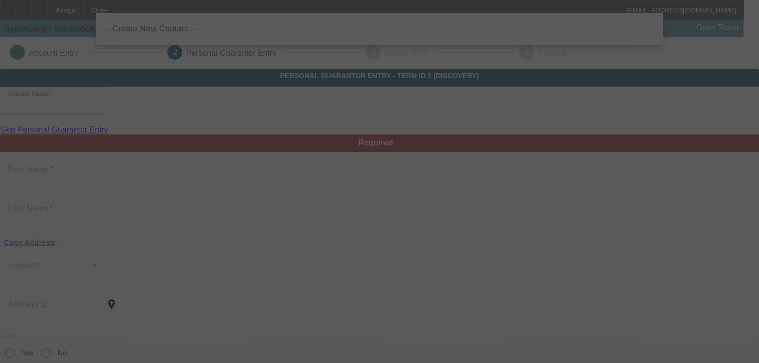
scroll to position [121, 0]
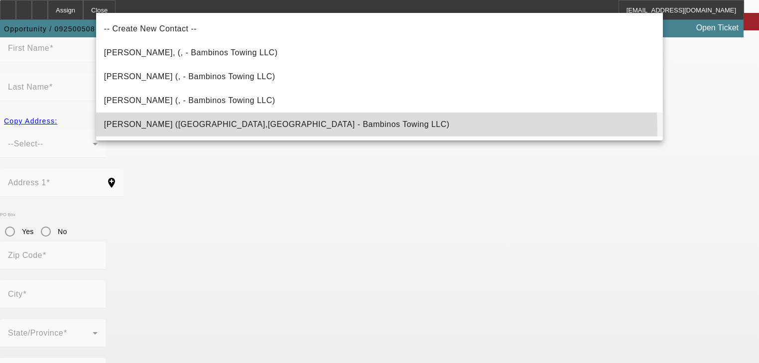
click at [334, 130] on mat-option "Santos, Melissa (Houston,TX - Bambinos Towing LLC)" at bounding box center [379, 125] width 567 height 24
type input "Santos, Melissa (Houston,TX - Bambinos Towing LLC)"
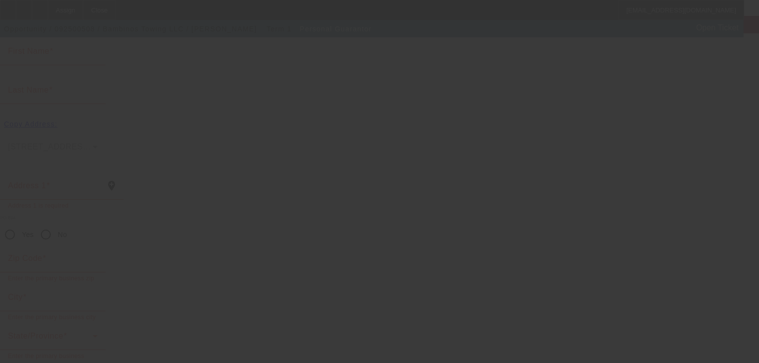
type input "Melissa"
type input "Santos"
type input "[STREET_ADDRESS]"
radio input "true"
type input "77044"
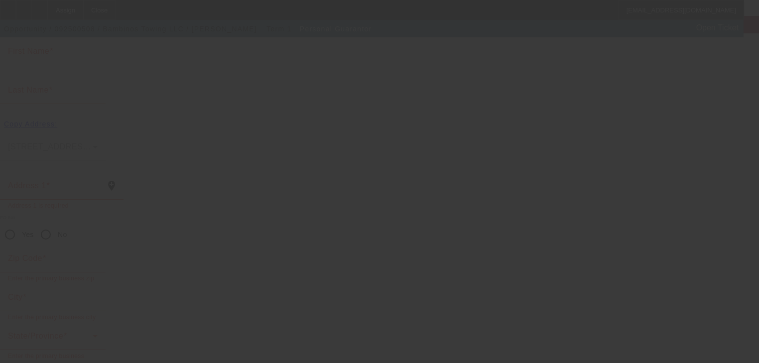
type input "Houston"
type input "[PHONE_NUMBER]"
type input "100"
type input "630-34-2526"
type input "bambinotowing@gmail.com"
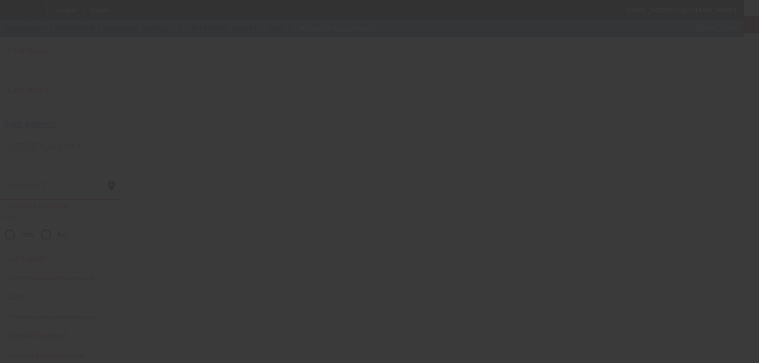
type input "(713) 814-5164"
type input "[PHONE_NUMBER]"
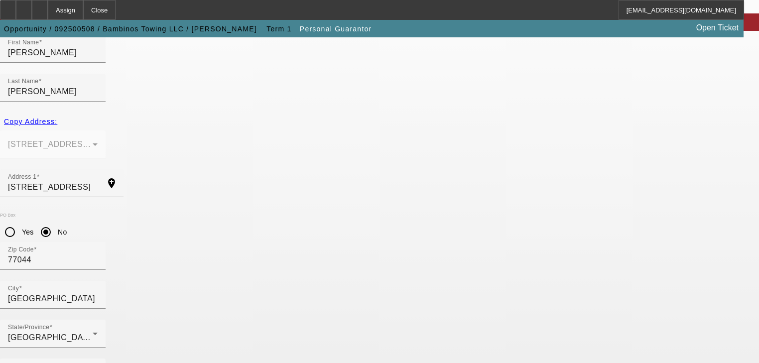
scroll to position [121, 0]
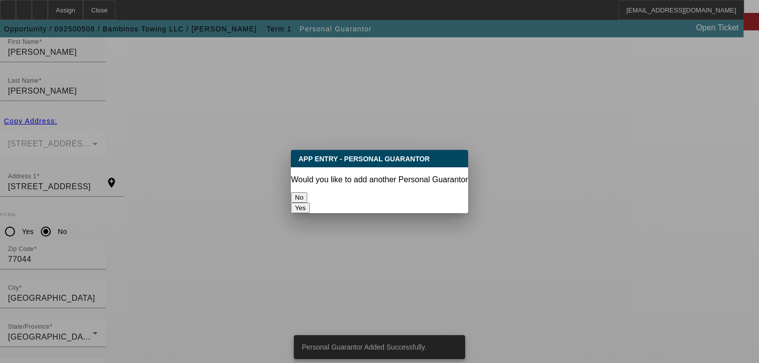
scroll to position [0, 0]
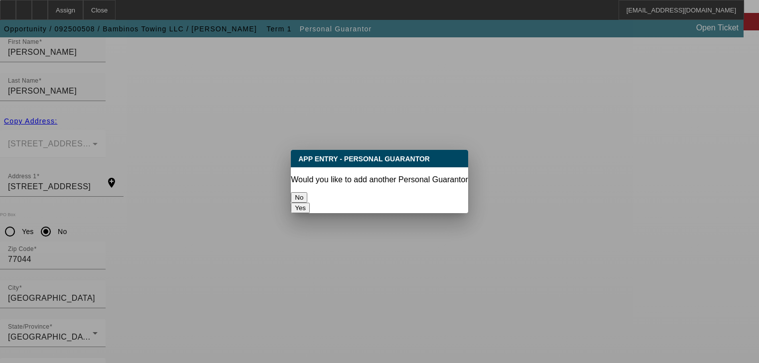
click at [307, 192] on button "No" at bounding box center [299, 197] width 16 height 10
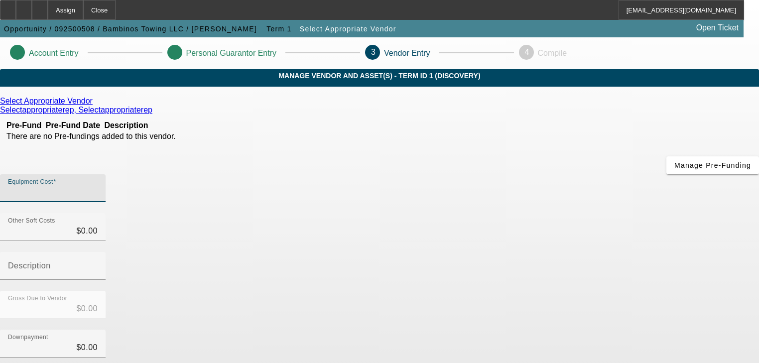
click at [98, 186] on input "Equipment Cost" at bounding box center [53, 192] width 90 height 12
type input "3"
type input "$3.00"
type input "30"
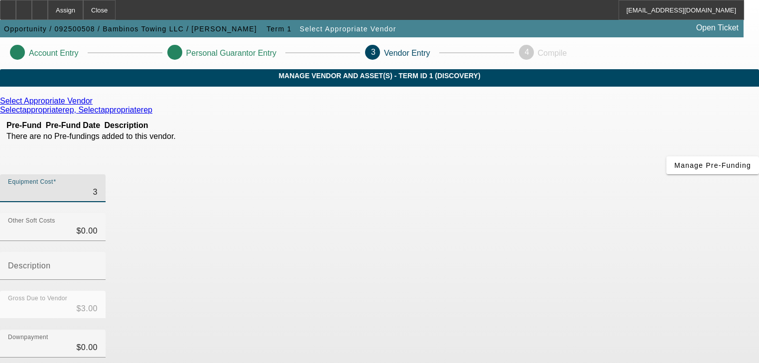
type input "$30.00"
type input "300"
type input "$300.00"
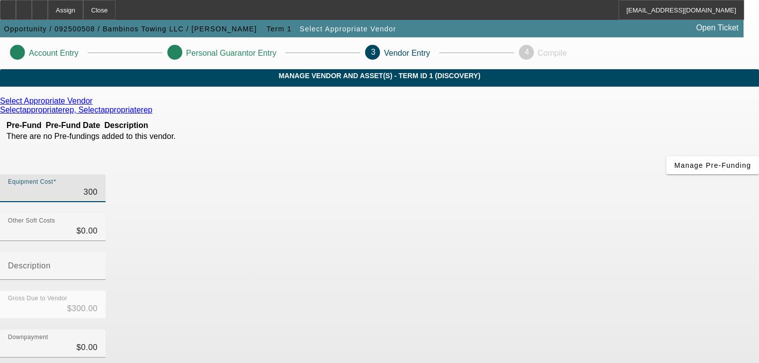
type input "3000"
type input "$3,000.00"
type input "30000"
type input "$30,000.00"
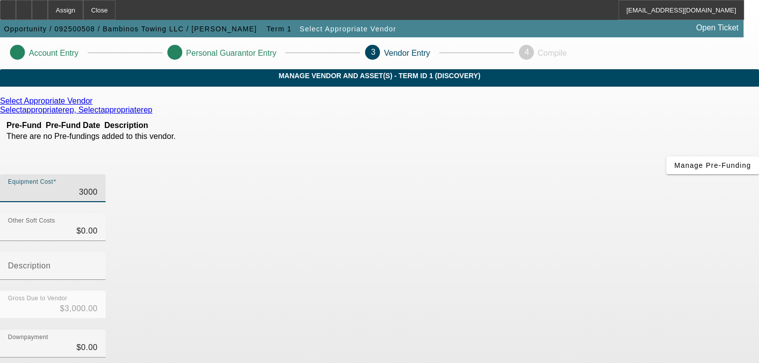
type input "$30,000.00"
type input "0"
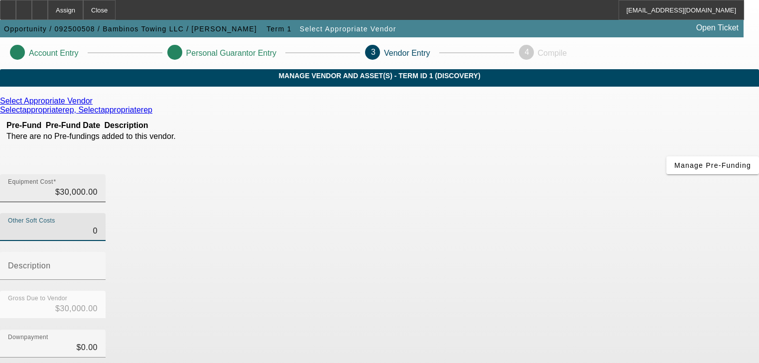
type input "30000"
type input "$0.00"
click at [98, 186] on input "30000" at bounding box center [53, 192] width 90 height 12
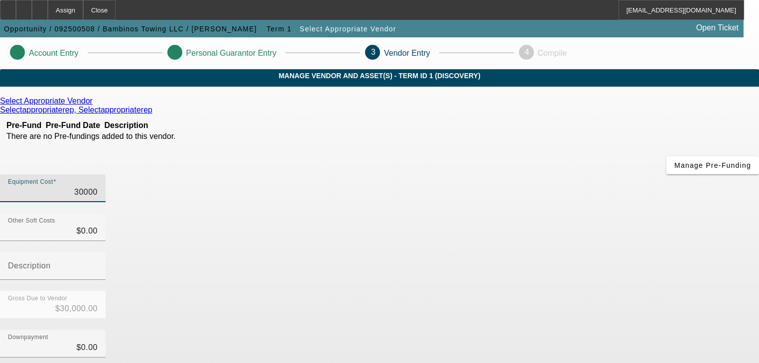
type input "300000"
type input "$300,000.00"
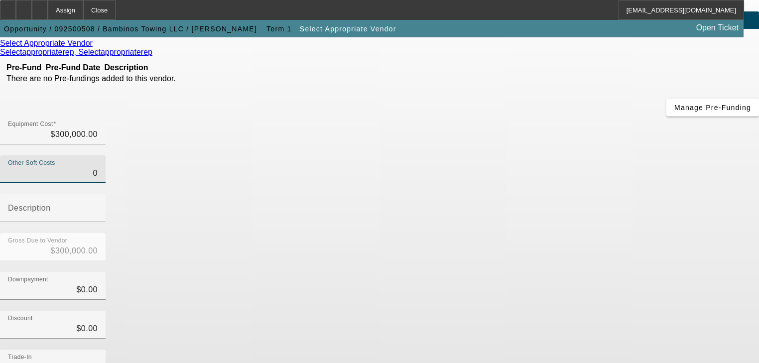
scroll to position [138, 0]
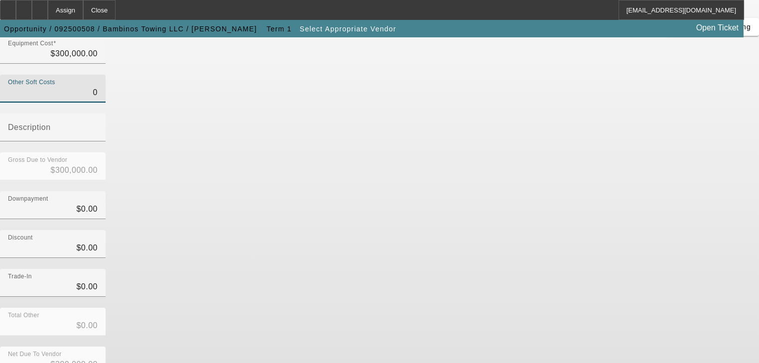
type input "$0.00"
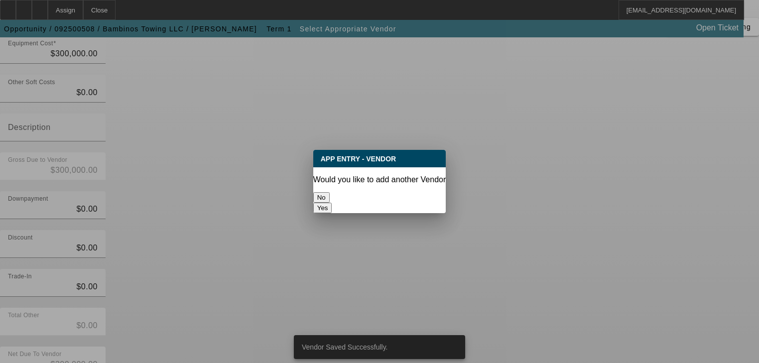
scroll to position [0, 0]
click at [330, 197] on button "No" at bounding box center [321, 197] width 16 height 10
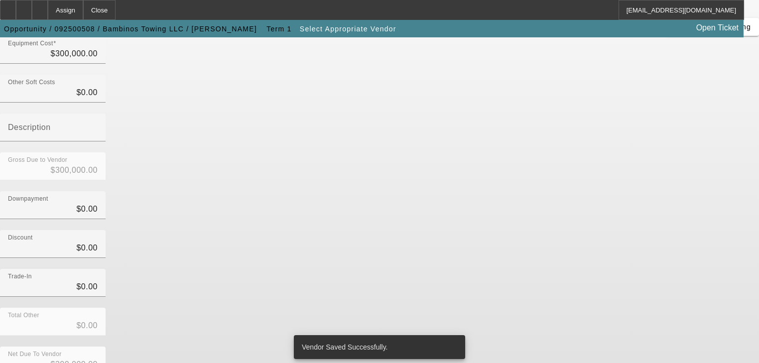
scroll to position [138, 0]
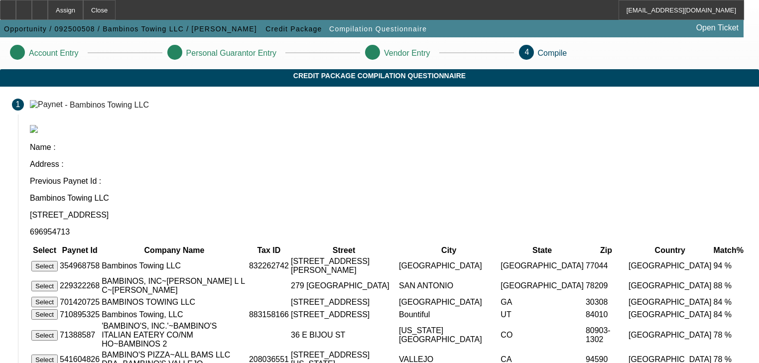
click at [58, 261] on button "Select" at bounding box center [44, 266] width 26 height 10
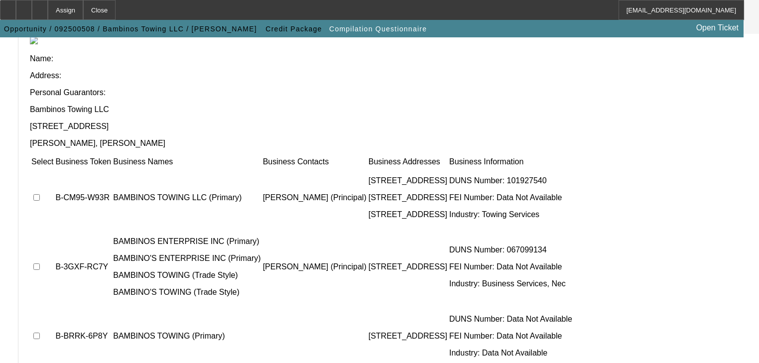
click at [40, 194] on input "checkbox" at bounding box center [36, 197] width 6 height 6
checkbox input "true"
click at [40, 333] on input "checkbox" at bounding box center [36, 336] width 6 height 6
checkbox input "true"
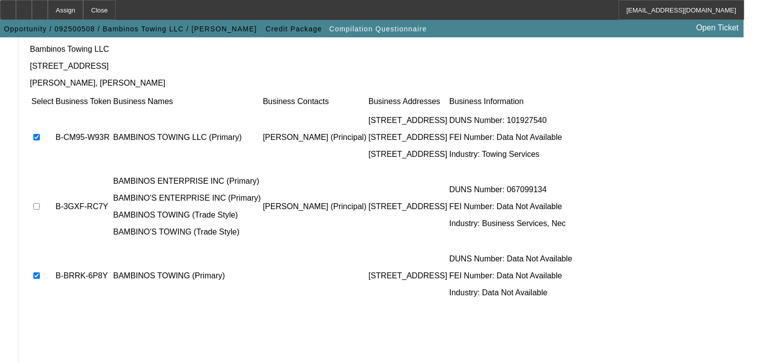
scroll to position [188, 0]
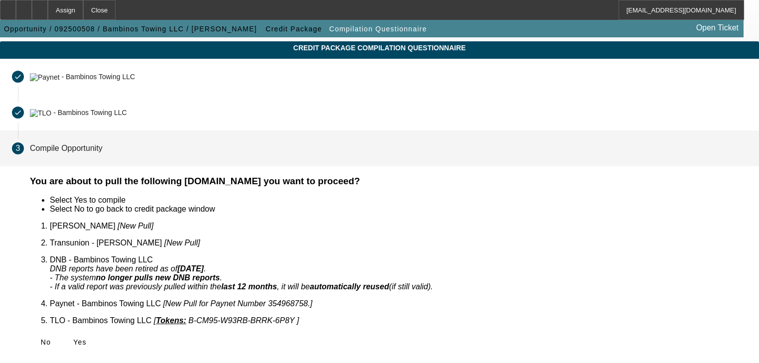
scroll to position [8, 0]
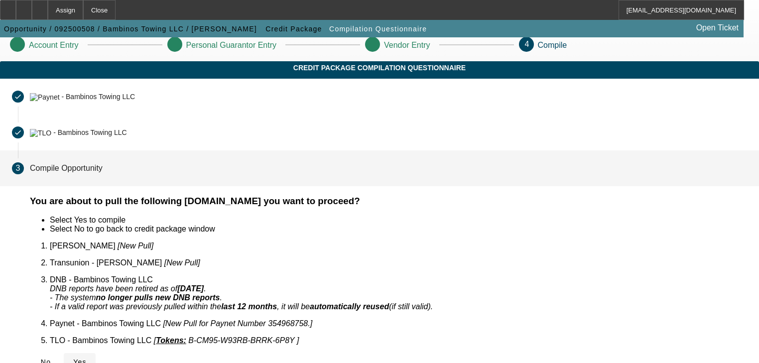
click at [87, 358] on span "Yes" at bounding box center [79, 362] width 13 height 8
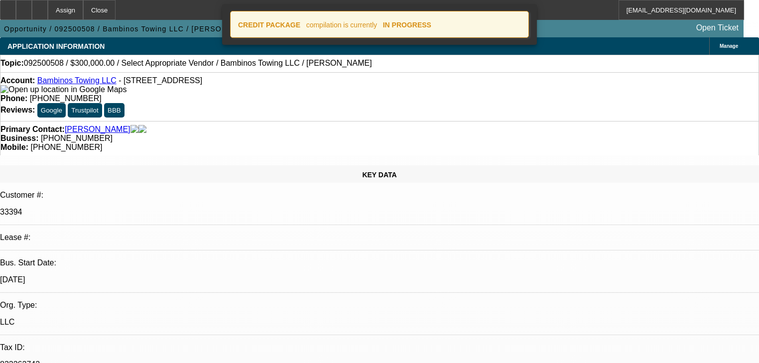
select select "0"
select select "2"
select select "0.1"
select select "4"
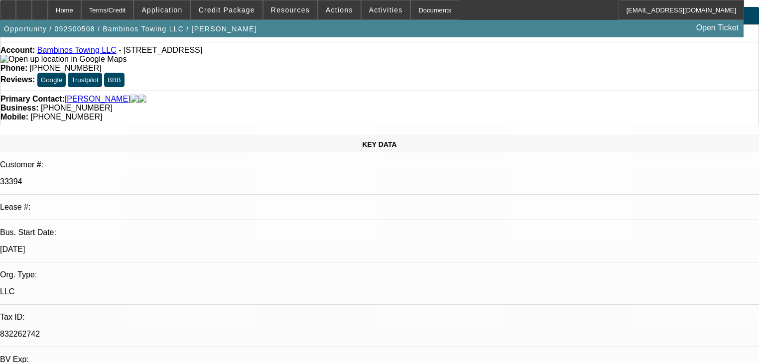
select select "0"
select select "2"
select select "0.1"
select select "4"
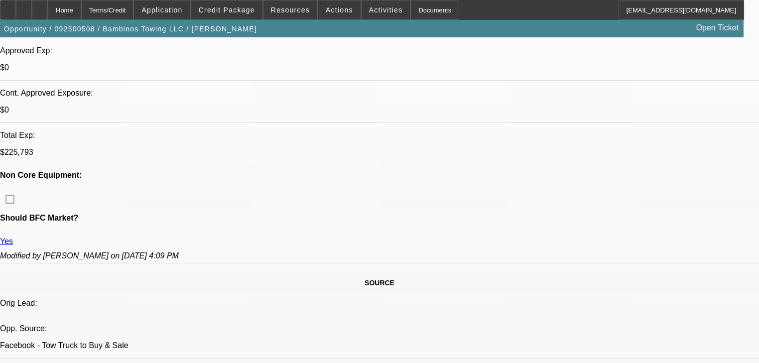
scroll to position [398, 0]
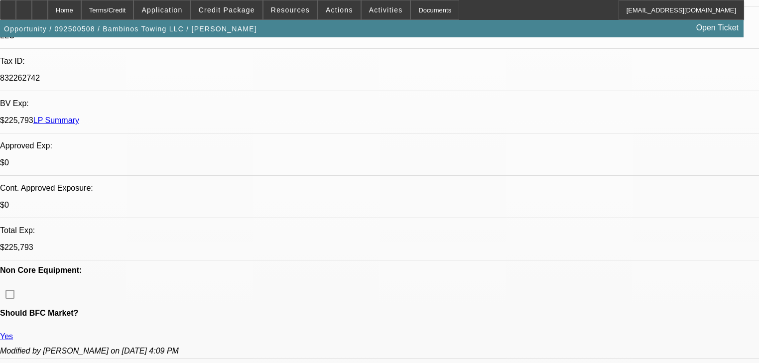
scroll to position [279, 0]
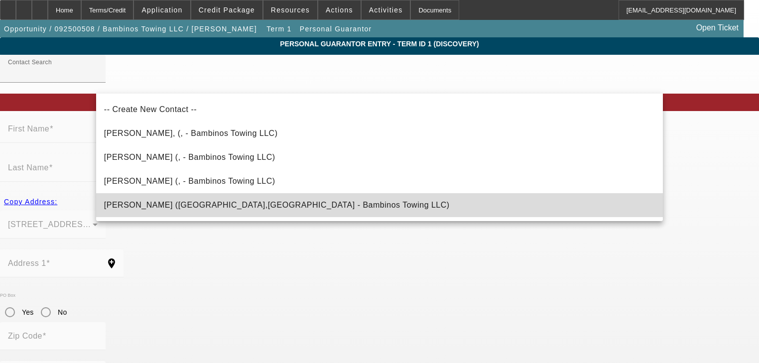
click at [490, 207] on mat-option "[PERSON_NAME] ([GEOGRAPHIC_DATA],[GEOGRAPHIC_DATA] - Bambinos Towing LLC)" at bounding box center [379, 205] width 567 height 24
type input "[PERSON_NAME] ([GEOGRAPHIC_DATA],[GEOGRAPHIC_DATA] - Bambinos Towing LLC)"
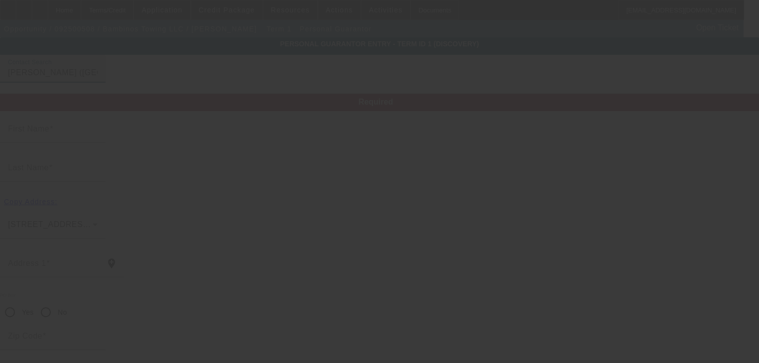
type input "[PERSON_NAME]"
type input "[STREET_ADDRESS][PERSON_NAME][PERSON_NAME]"
radio input "true"
type input "77049"
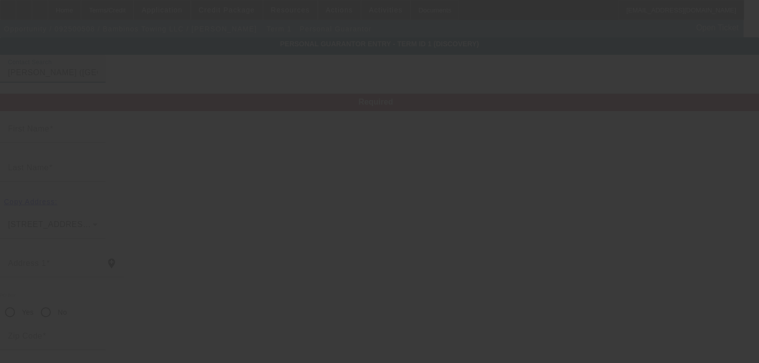
type input "[GEOGRAPHIC_DATA]"
type input "[PHONE_NUMBER]"
type input "0"
type input "644-76-3275"
type input "[EMAIL_ADDRESS][DOMAIN_NAME]"
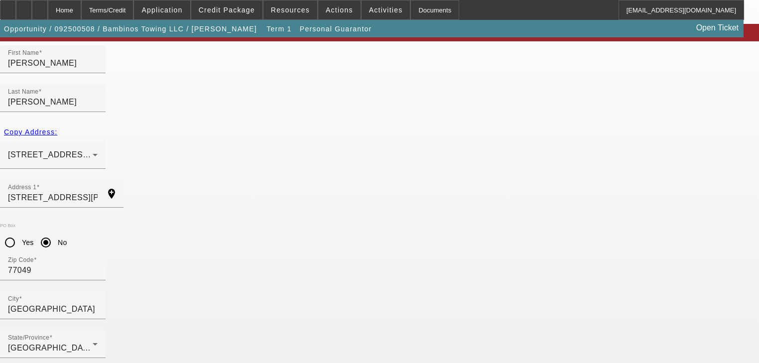
scroll to position [71, 0]
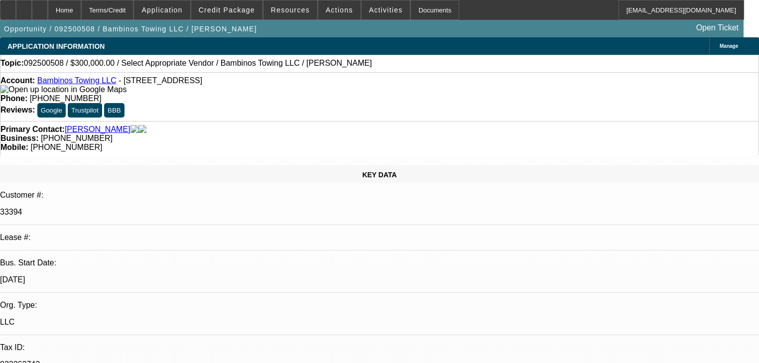
select select "0"
select select "2"
select select "0.1"
select select "4"
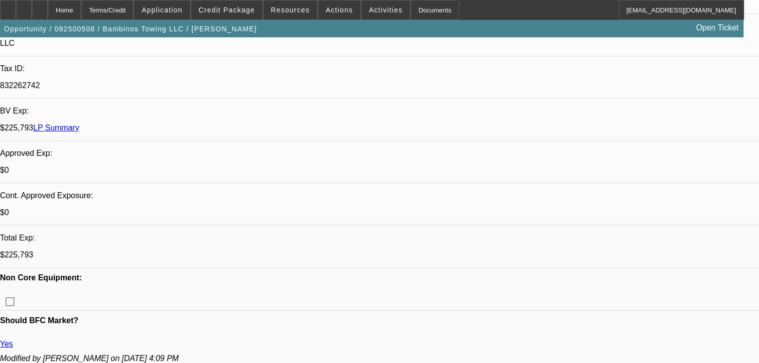
scroll to position [239, 0]
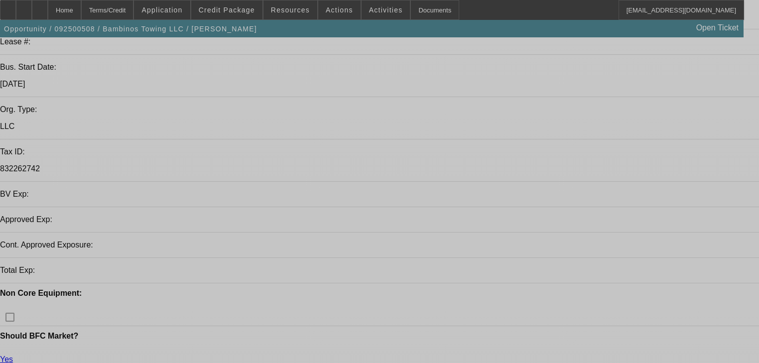
select select "0"
select select "2"
select select "0.1"
select select "4"
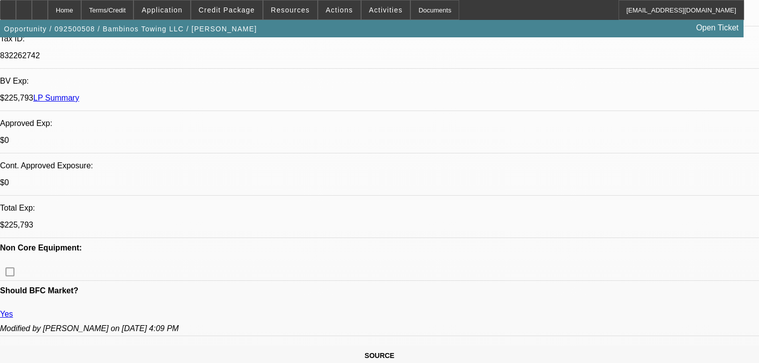
scroll to position [319, 0]
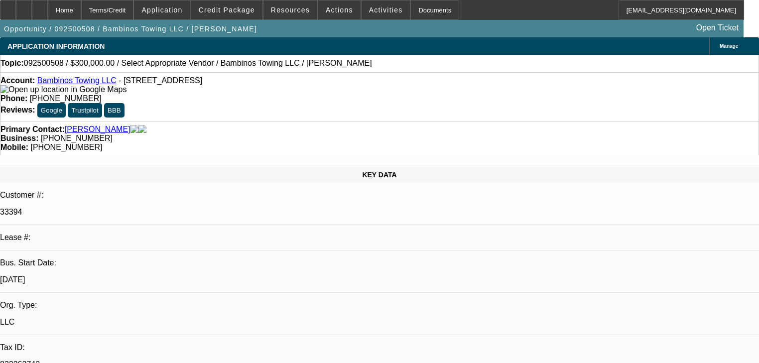
select select "0"
select select "2"
select select "0.1"
select select "4"
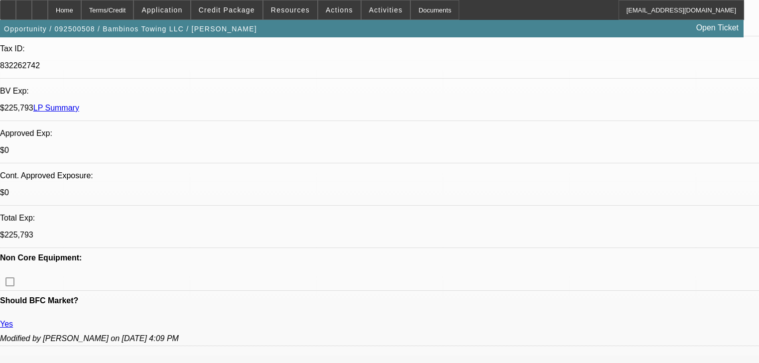
scroll to position [319, 0]
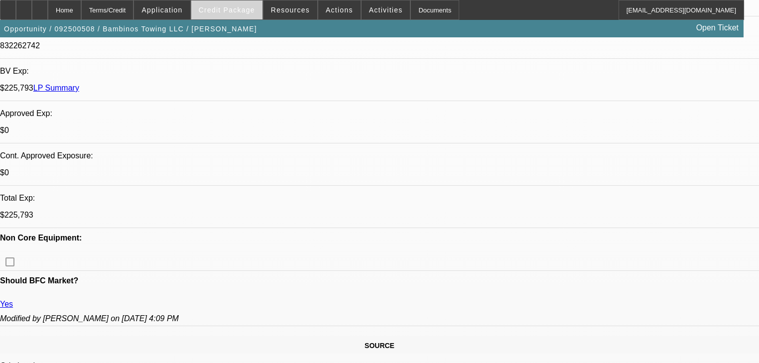
click at [247, 17] on span at bounding box center [226, 10] width 71 height 24
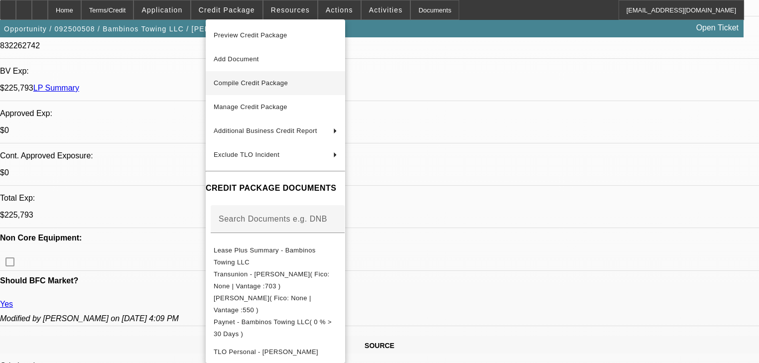
click at [280, 82] on span "Compile Credit Package" at bounding box center [251, 82] width 74 height 7
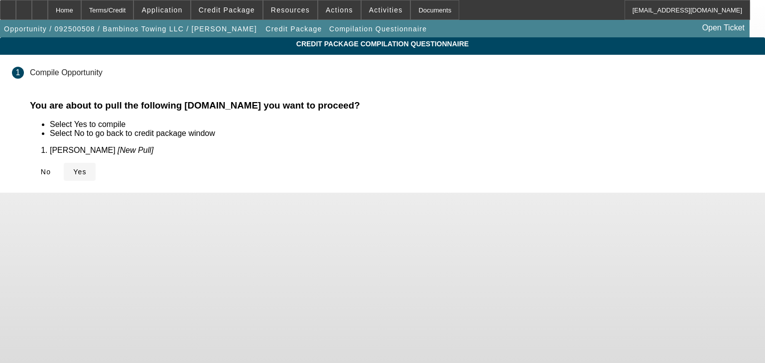
click at [73, 170] on icon at bounding box center [73, 172] width 0 height 8
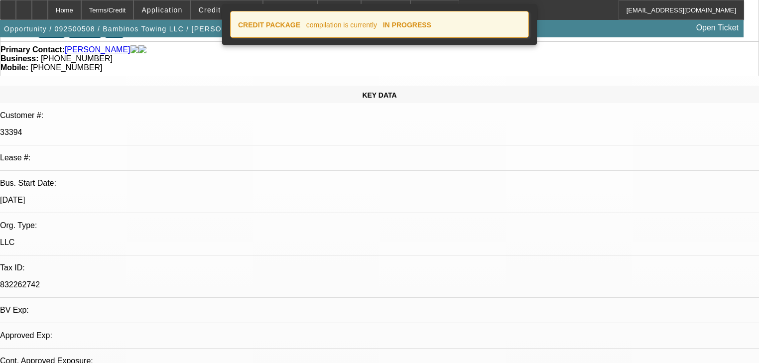
select select "0"
select select "2"
select select "0.1"
select select "4"
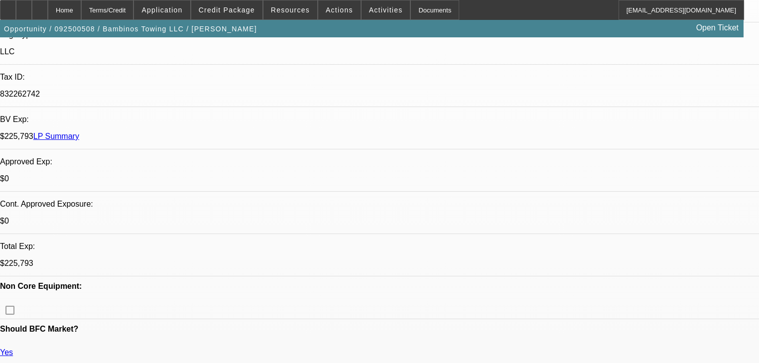
scroll to position [319, 0]
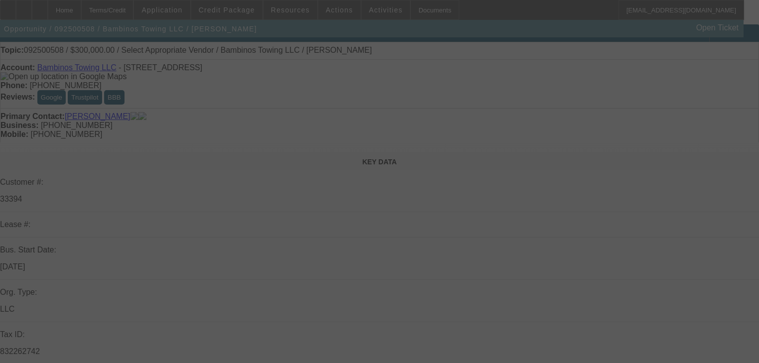
select select "0"
select select "2"
select select "0.1"
select select "4"
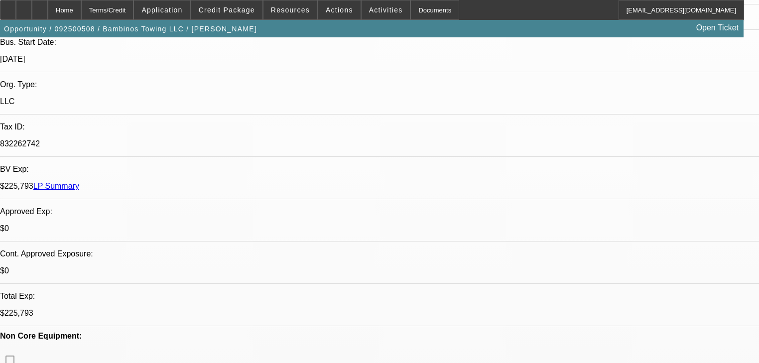
scroll to position [279, 0]
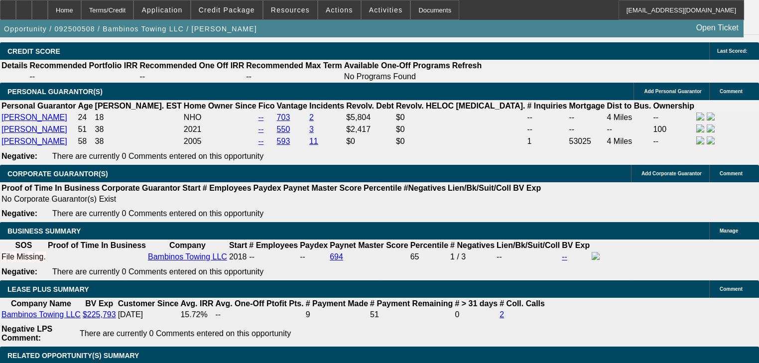
scroll to position [1474, 0]
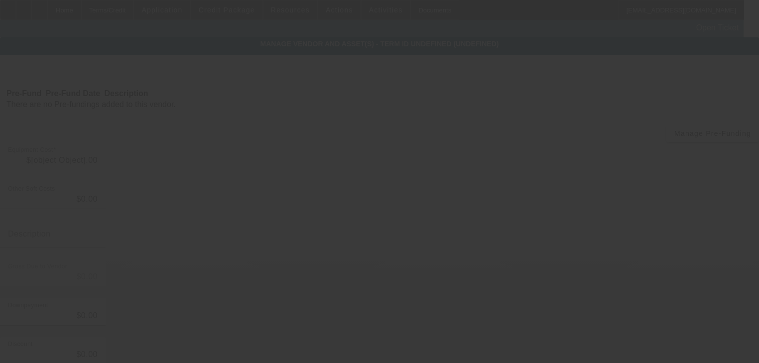
type input "$300,000.00"
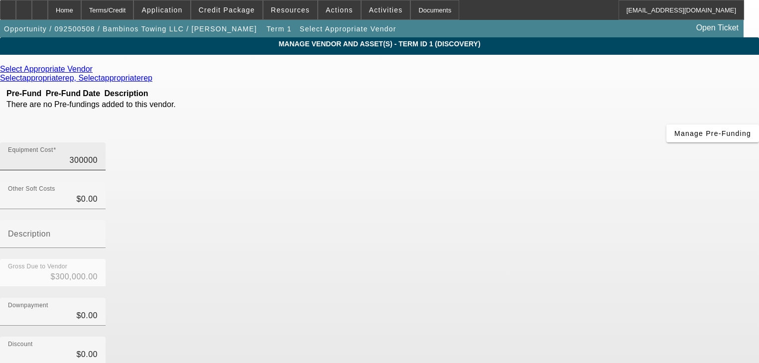
click at [98, 154] on input "300000" at bounding box center [53, 160] width 90 height 12
type input "6"
type input "$6.00"
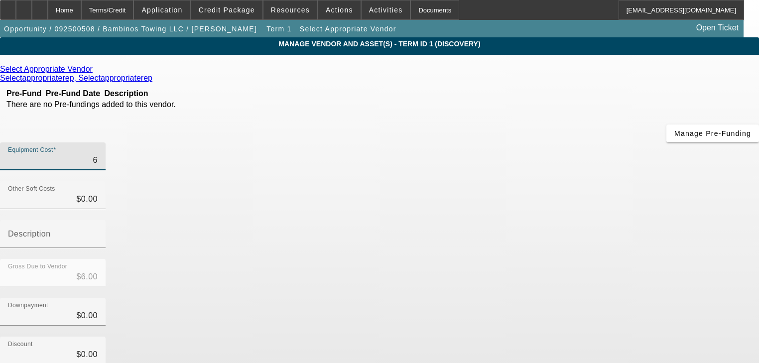
type input "60"
type input "$60.00"
type input "600"
type input "$600.00"
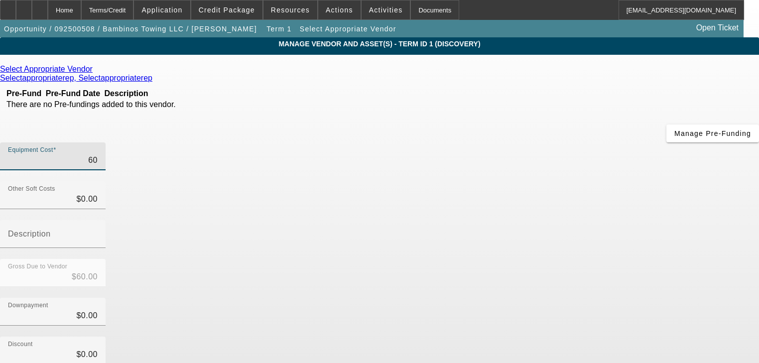
type input "$600.00"
type input "6000"
type input "$6,000.00"
type input "60000"
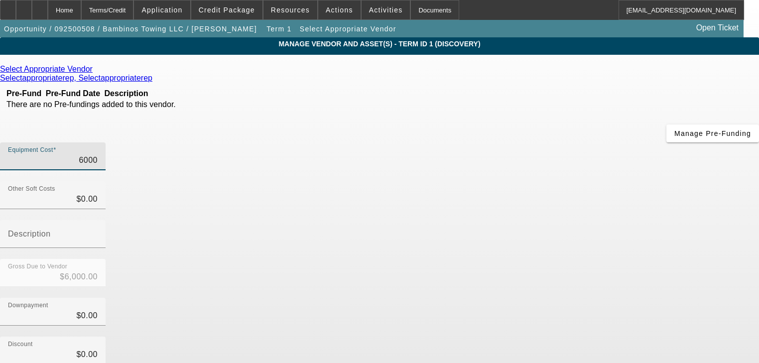
type input "$60,000.00"
type input "600000"
type input "$600,000.00"
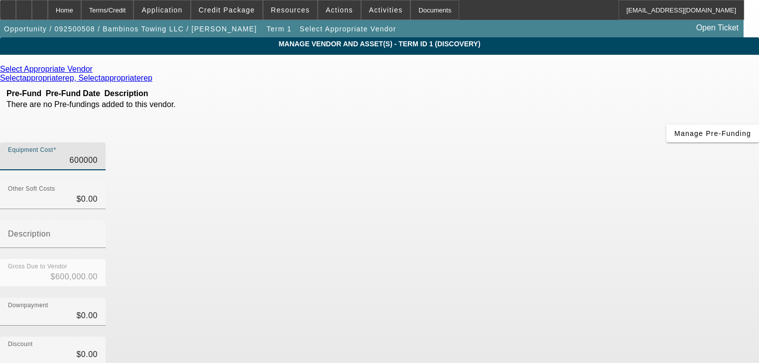
type input "6000000"
type input "$6,000,000.00"
type input "600000"
type input "$600,000.00"
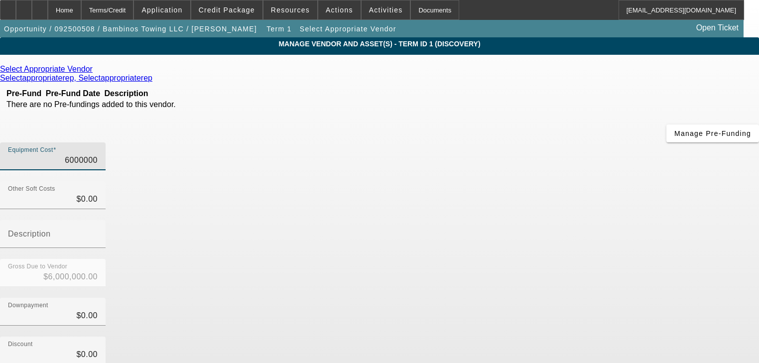
type input "$600,000.00"
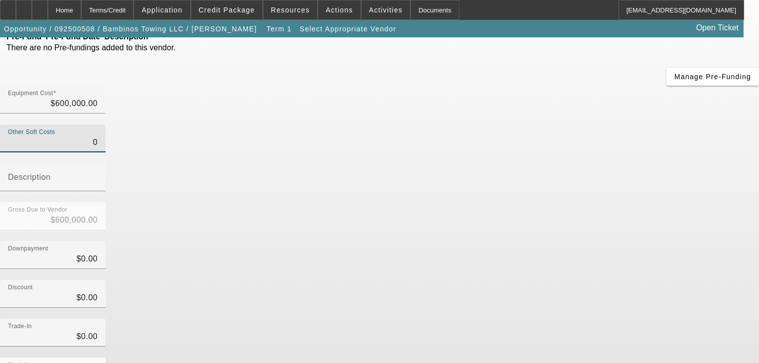
scroll to position [98, 0]
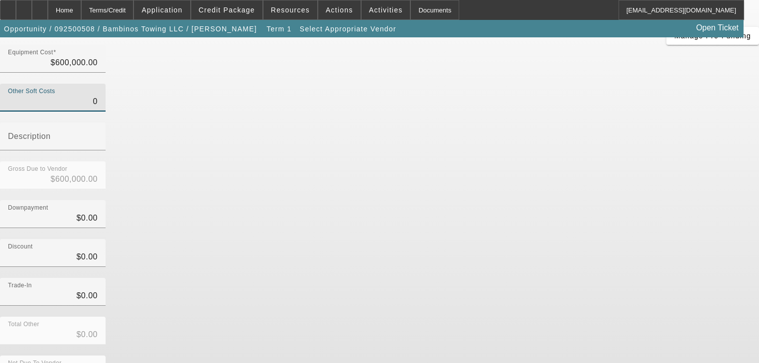
type input "$0.00"
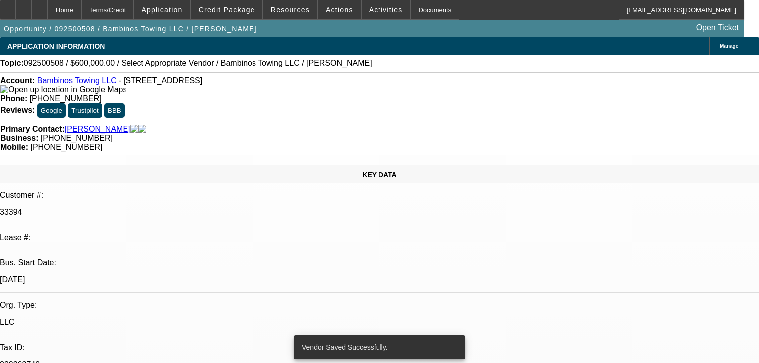
select select "0"
select select "2"
select select "0.1"
select select "4"
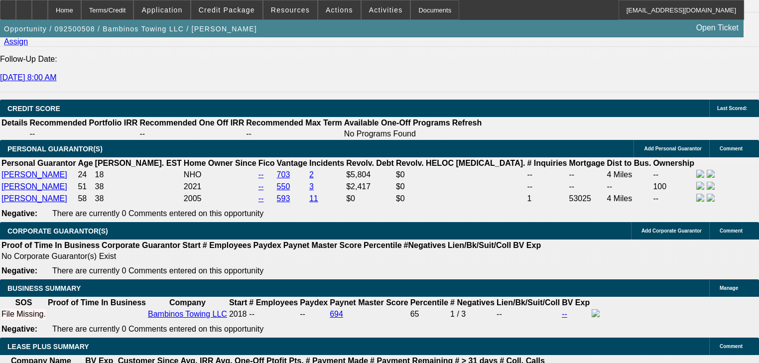
scroll to position [1474, 0]
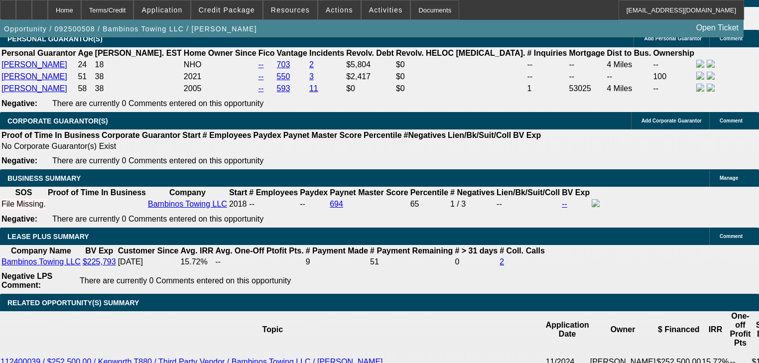
type input "$300,000.00"
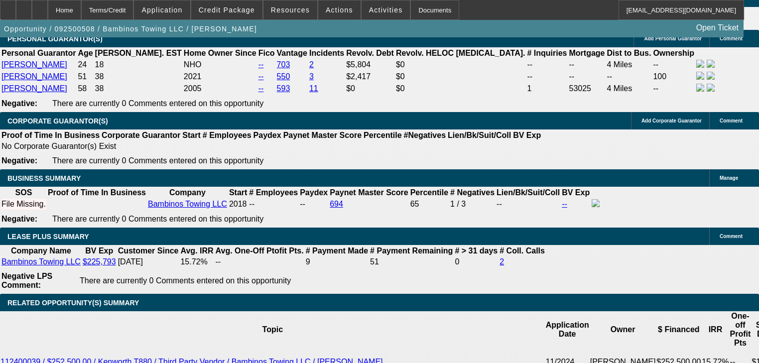
type input "60"
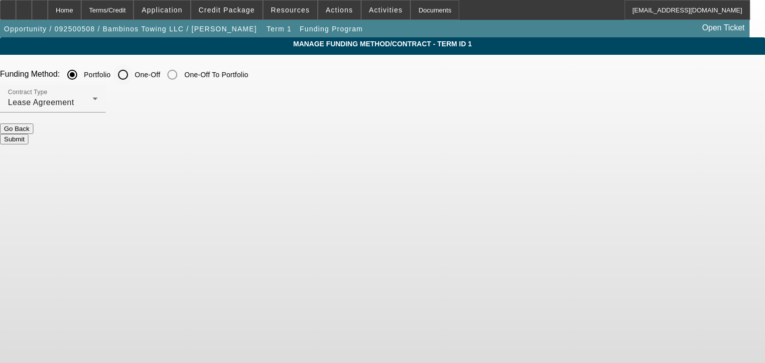
click at [133, 74] on input "One-Off" at bounding box center [123, 75] width 20 height 20
radio input "true"
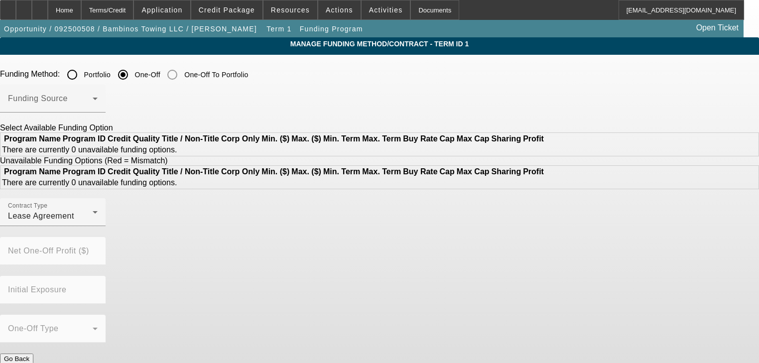
click at [111, 81] on div "Portfolio" at bounding box center [86, 75] width 49 height 20
click at [82, 80] on input "Portfolio" at bounding box center [72, 75] width 20 height 20
radio input "true"
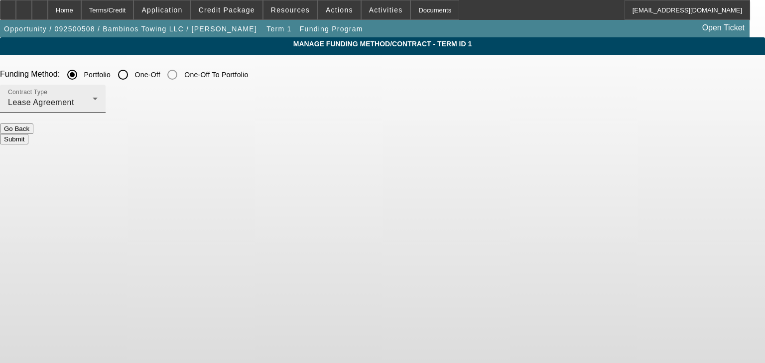
click at [93, 106] on div "Lease Agreement" at bounding box center [50, 103] width 85 height 12
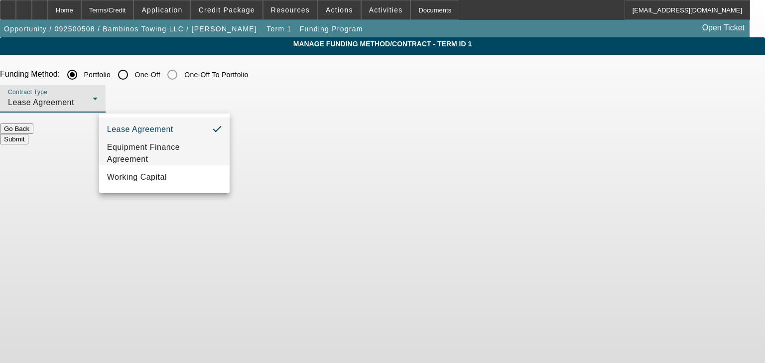
click at [192, 153] on span "Equipment Finance Agreement" at bounding box center [164, 153] width 114 height 24
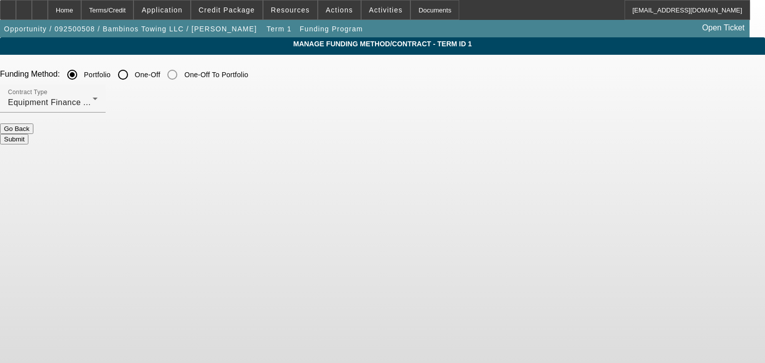
click at [28, 134] on button "Submit" at bounding box center [14, 139] width 28 height 10
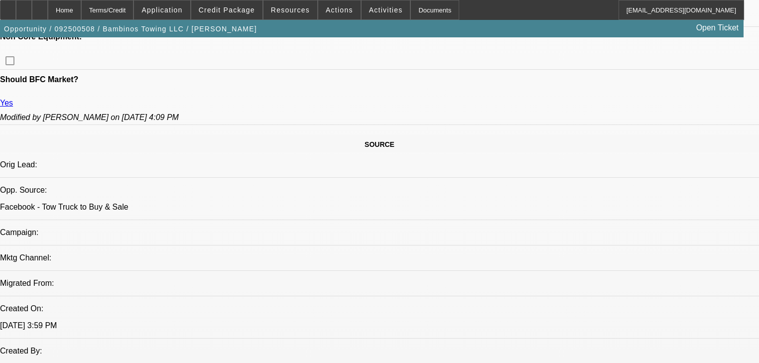
select select "0"
select select "2"
select select "0"
select select "6"
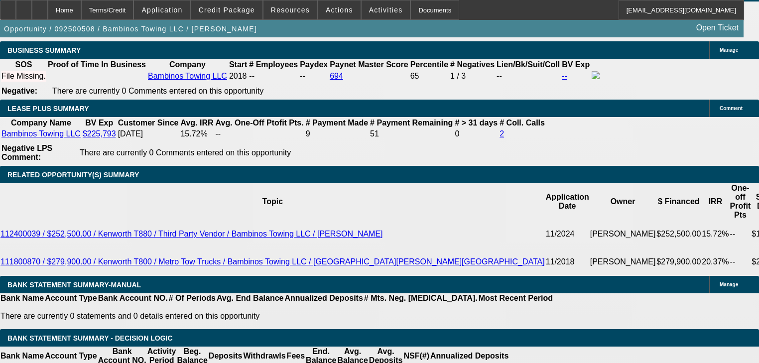
scroll to position [1606, 0]
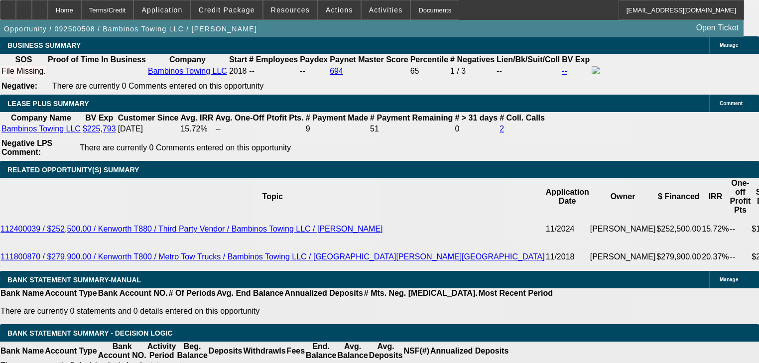
type input "1"
type input "$10,256.24"
type input "$5,128.12"
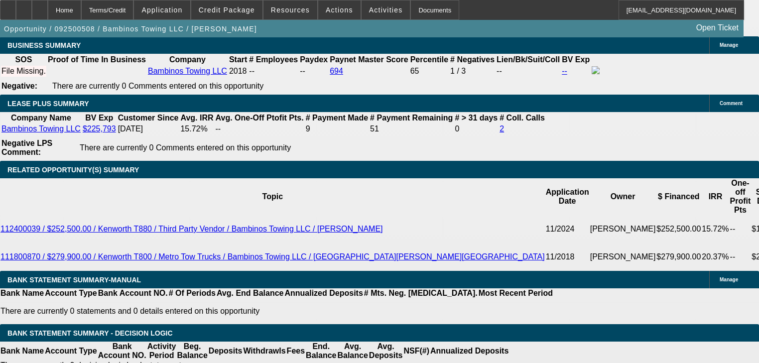
type input "14"
type input "$13,960.96"
type input "$6,980.48"
type input "14.5"
type input "$14,116.96"
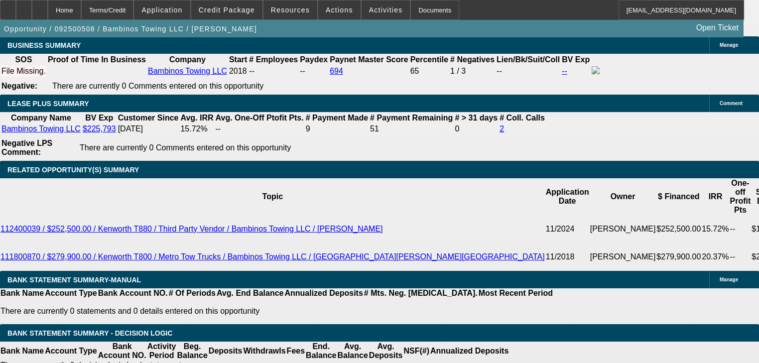
type input "$7,058.48"
type input "14.5"
select select "0.2"
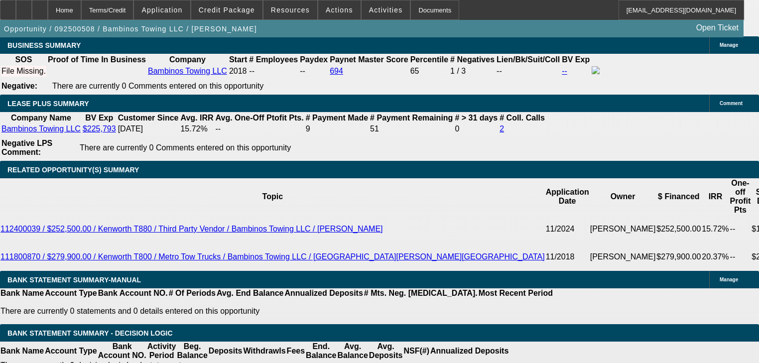
type input "$120,000.00"
type input "$22,587.14"
type input "$11,293.57"
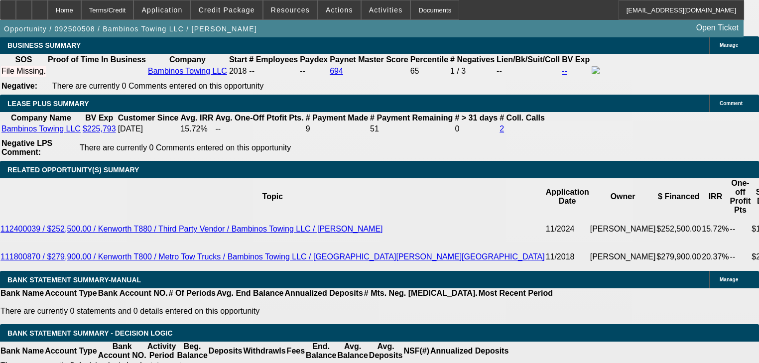
type input "$240,000.00"
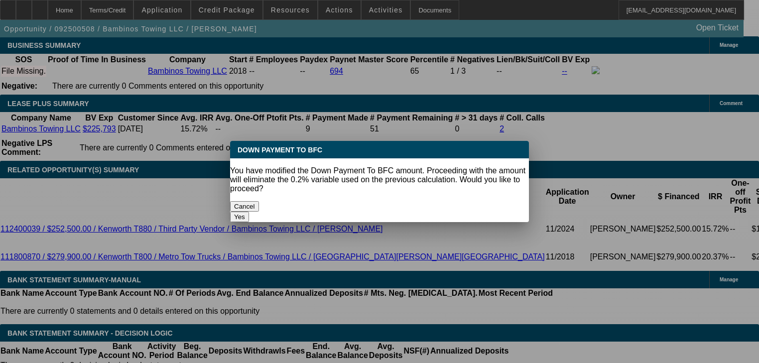
scroll to position [0, 0]
click at [249, 212] on button "Yes" at bounding box center [239, 217] width 19 height 10
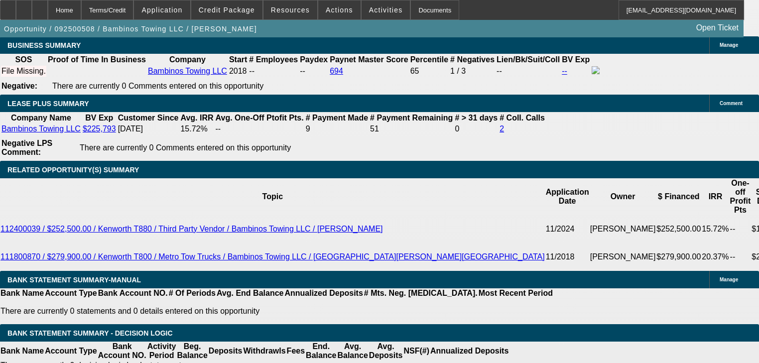
select select "0"
type input "$16,940.36"
type input "$8,470.18"
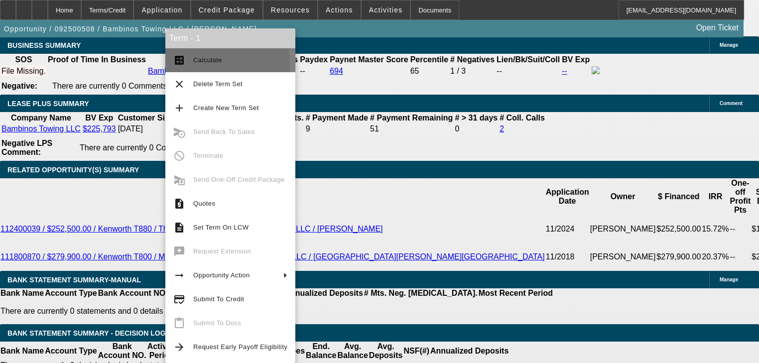
click at [175, 62] on mat-icon "calculate" at bounding box center [179, 60] width 12 height 12
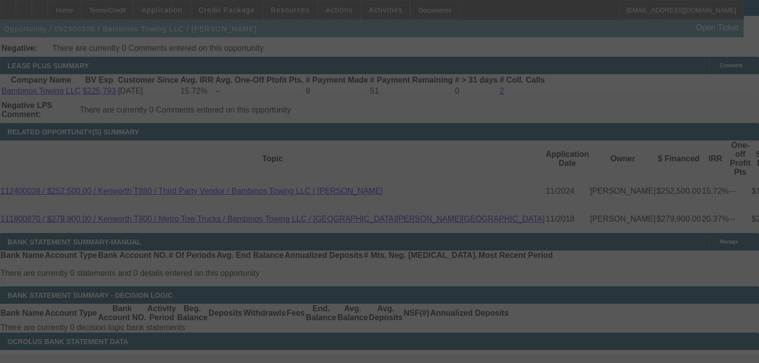
scroll to position [1646, 0]
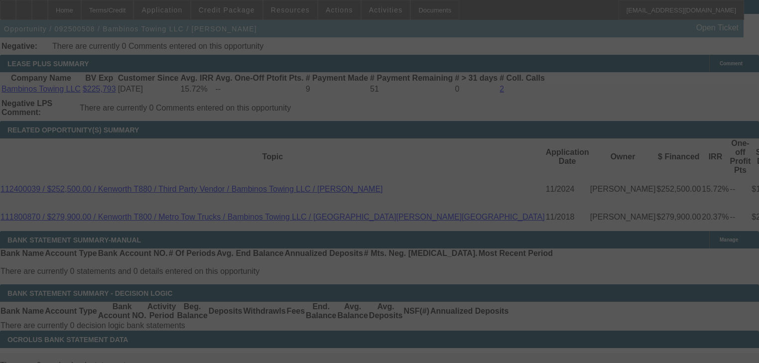
select select "0"
select select "2"
select select "0"
select select "6"
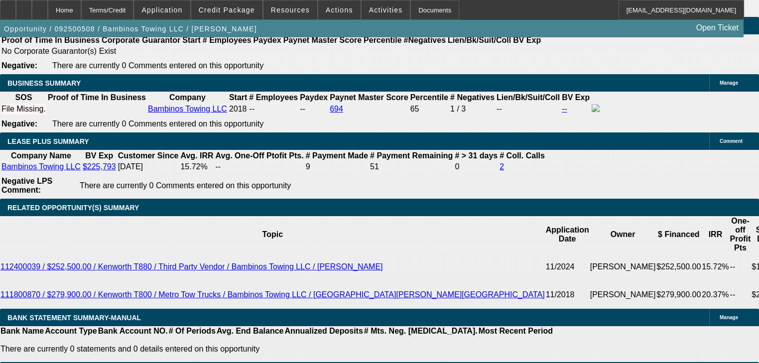
scroll to position [1474, 0]
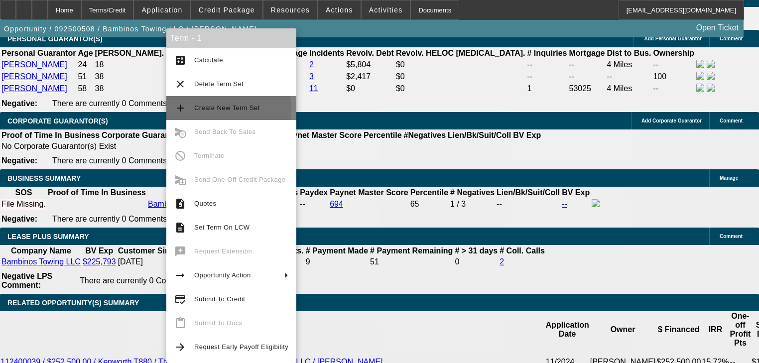
click at [194, 112] on button "add Create New Term Set" at bounding box center [231, 108] width 130 height 24
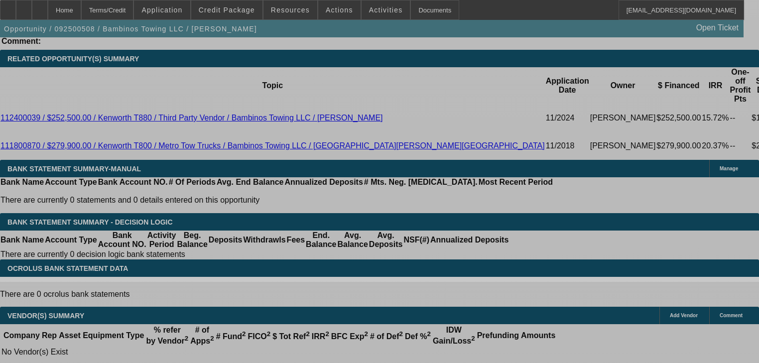
select select "0"
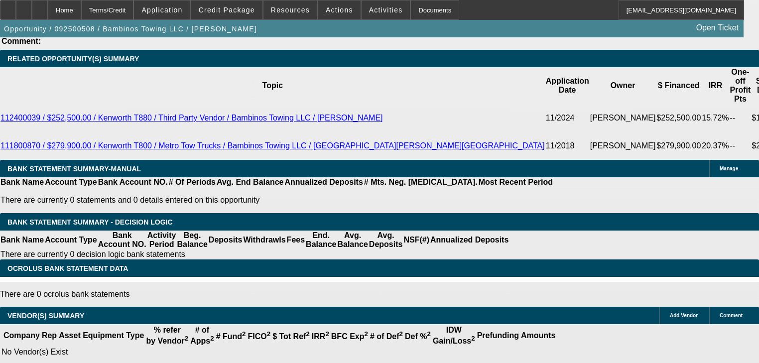
select select "2"
select select "0"
select select "6"
select select "0"
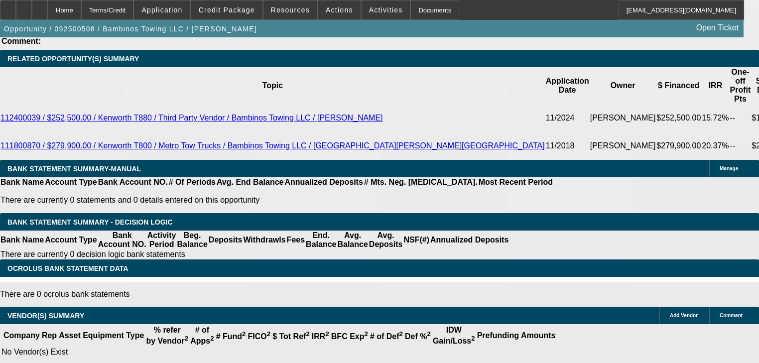
select select "2"
select select "0"
select select "6"
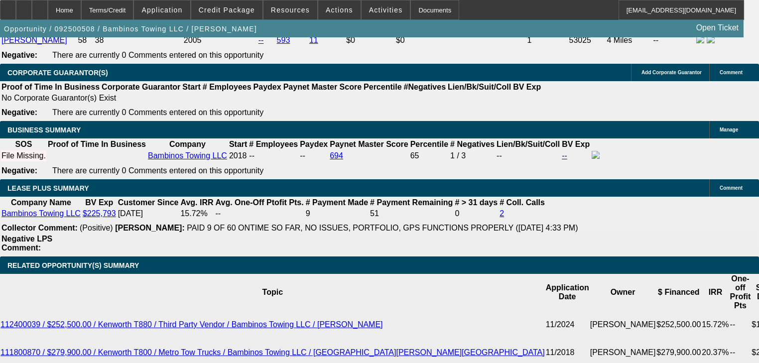
scroll to position [1478, 0]
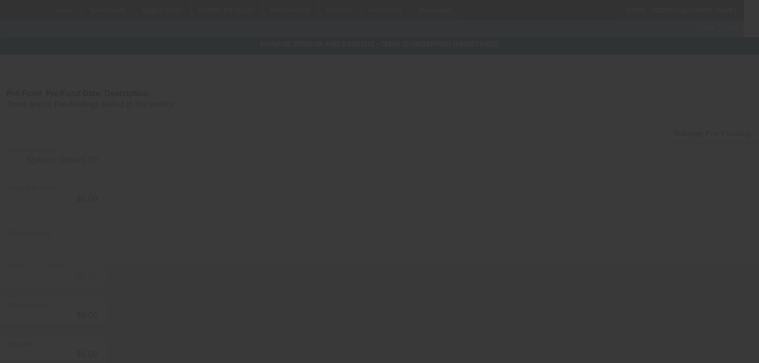
type input "$600,000.00"
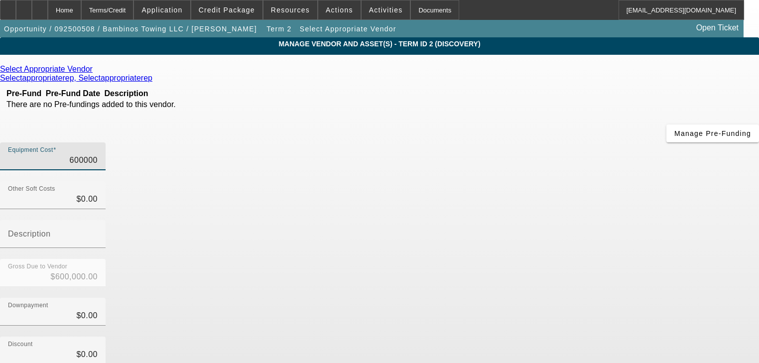
click at [98, 154] on input "600000" at bounding box center [53, 160] width 90 height 12
type input "3"
type input "$3.00"
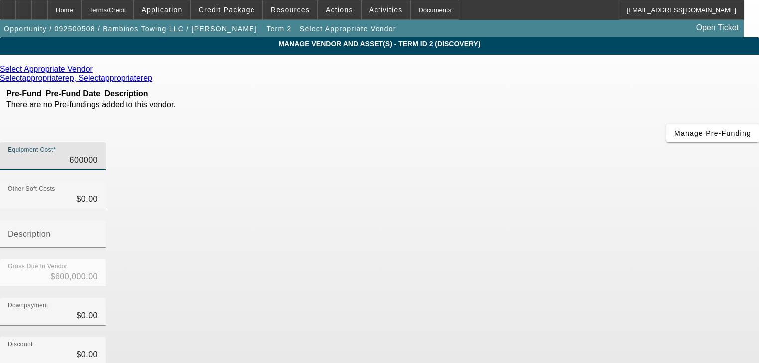
type input "$3.00"
type input "31"
type input "$31.00"
type input "315"
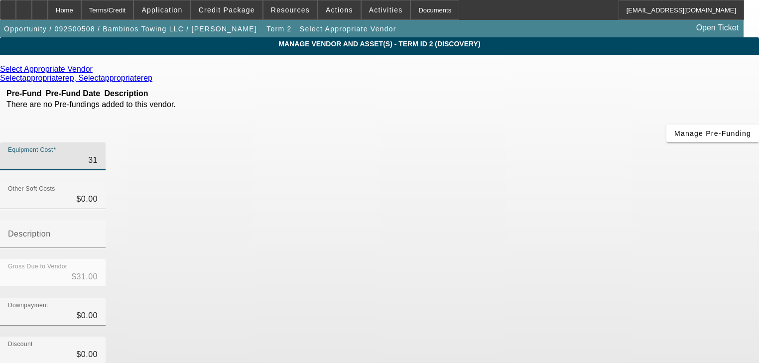
type input "$315.00"
type input "3150"
type input "$3,150.00"
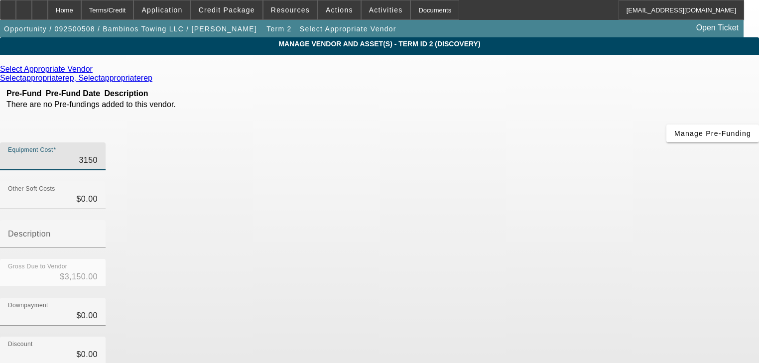
type input "31500"
type input "$31,500.00"
type input "315000"
type input "$315,000.00"
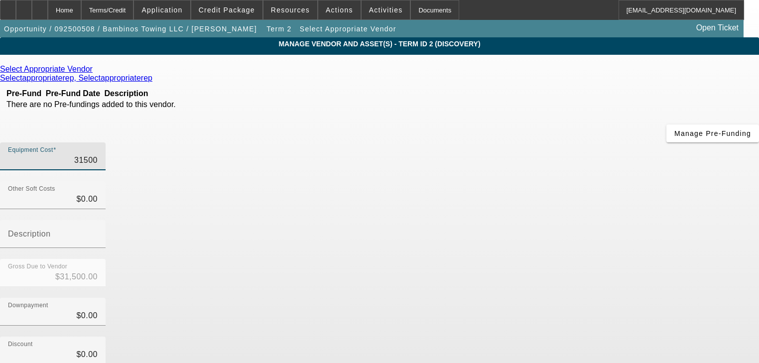
type input "$315,000.00"
type input "3150000"
type input "$3,150,000.00"
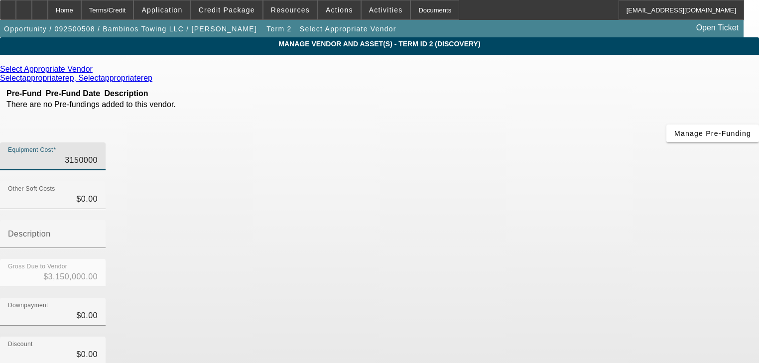
type input "0"
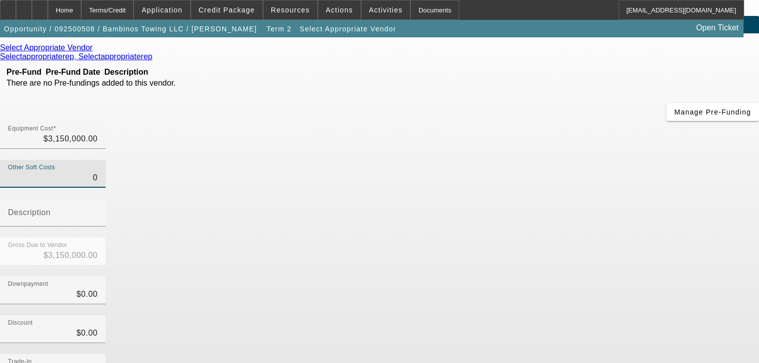
scroll to position [40, 0]
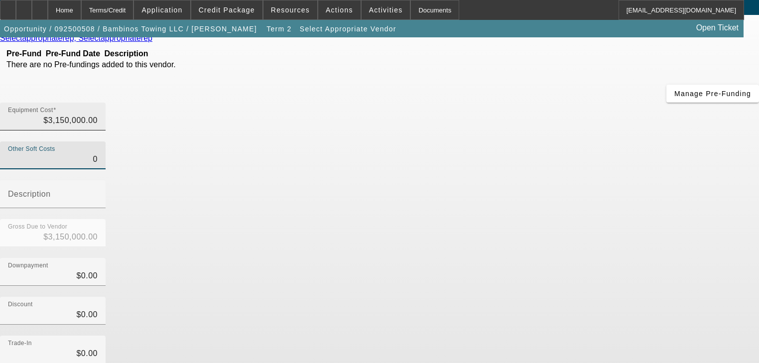
type input "3150000"
type input "$0.00"
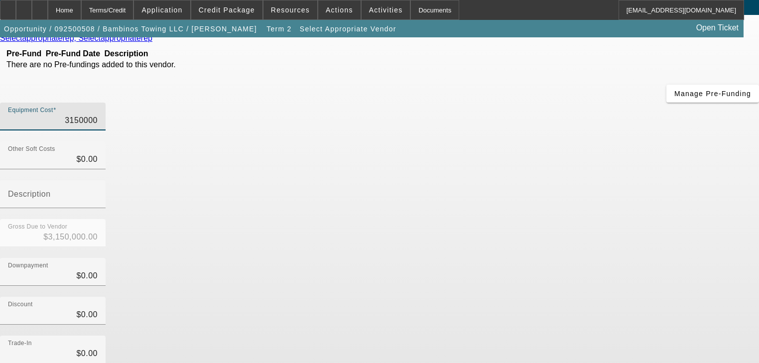
click at [98, 114] on input "3150000" at bounding box center [53, 120] width 90 height 12
type input "3"
type input "$3.00"
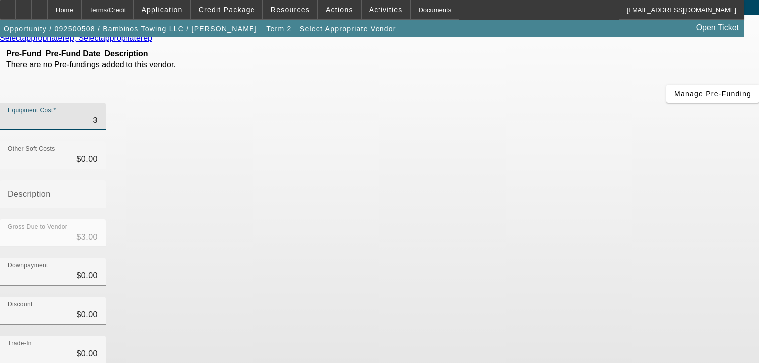
type input "31"
type input "$31.00"
type input "315"
type input "$315.00"
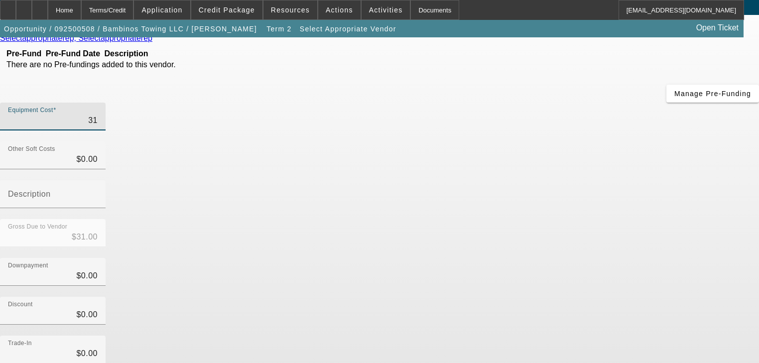
type input "$315.00"
type input "3150"
type input "$3,150.00"
type input "31500"
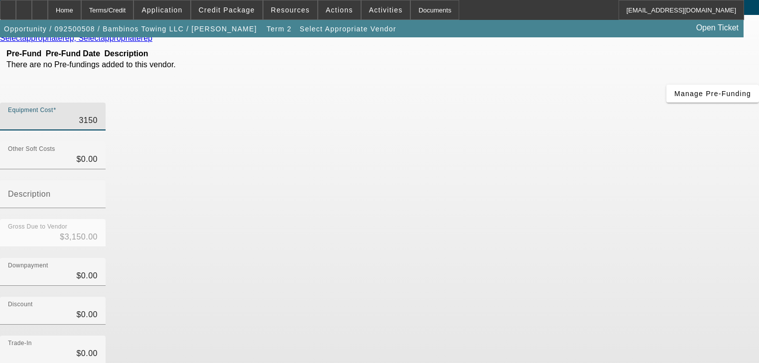
type input "$31,500.00"
type input "315000"
type input "$315,000.00"
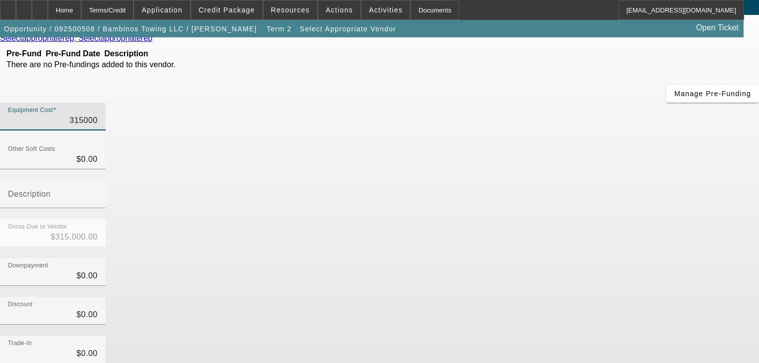
type input "$315,000.00"
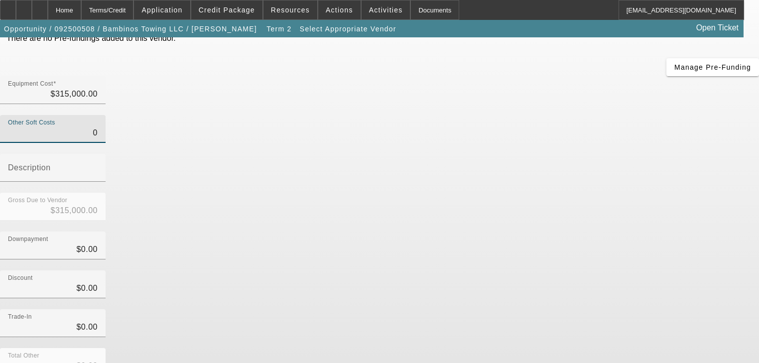
scroll to position [98, 0]
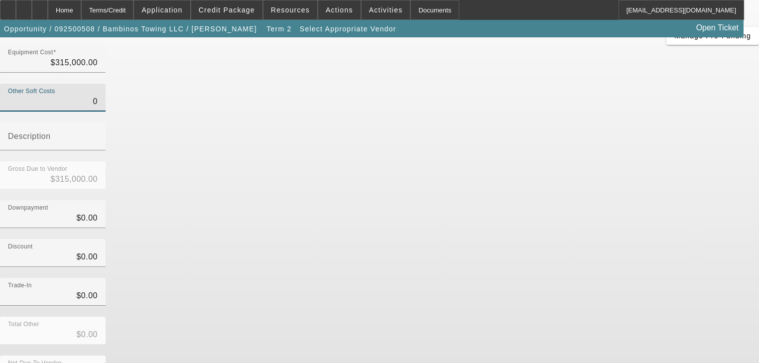
type input "$0.00"
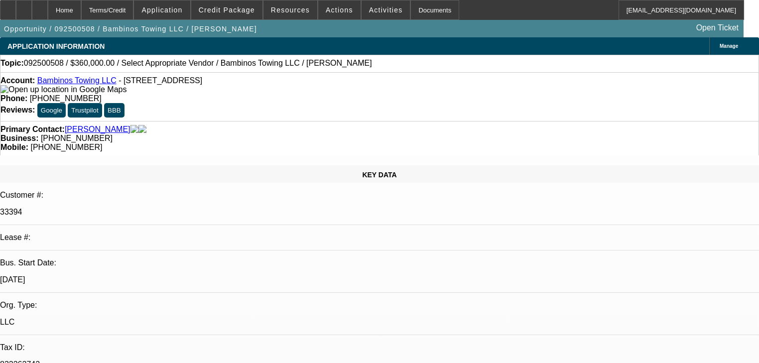
select select "0"
select select "2"
select select "0"
select select "6"
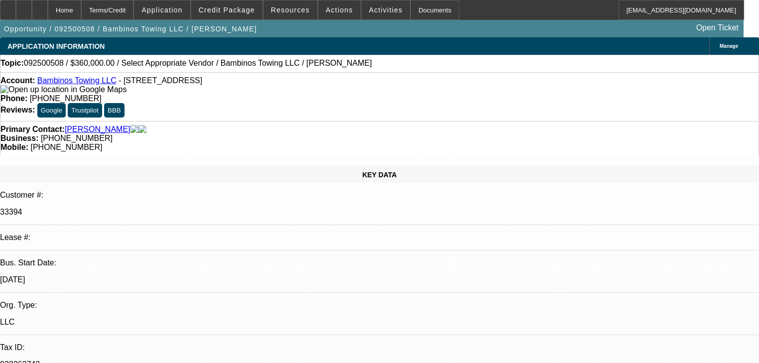
select select "0"
select select "2"
select select "0"
select select "6"
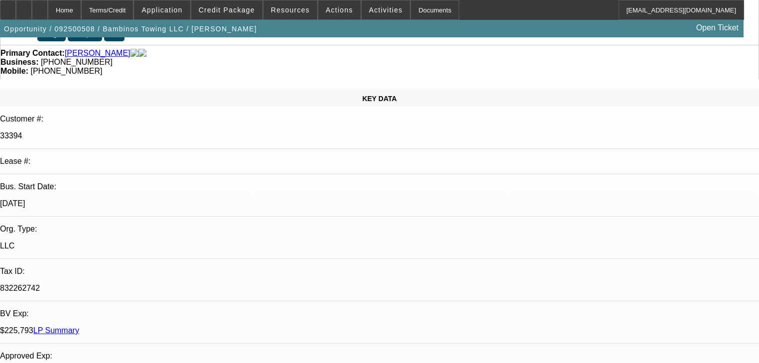
scroll to position [80, 0]
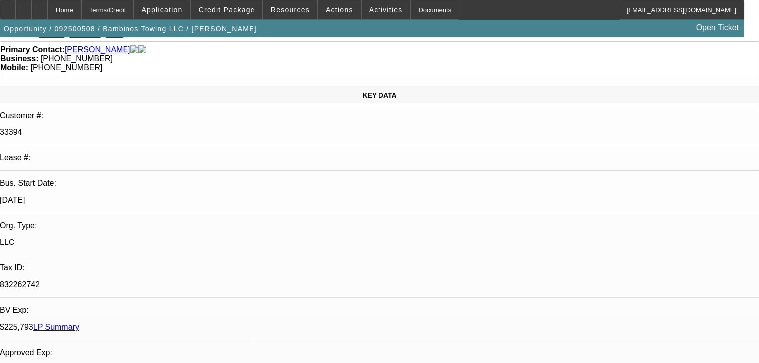
click at [79, 323] on link "LP Summary" at bounding box center [56, 327] width 46 height 8
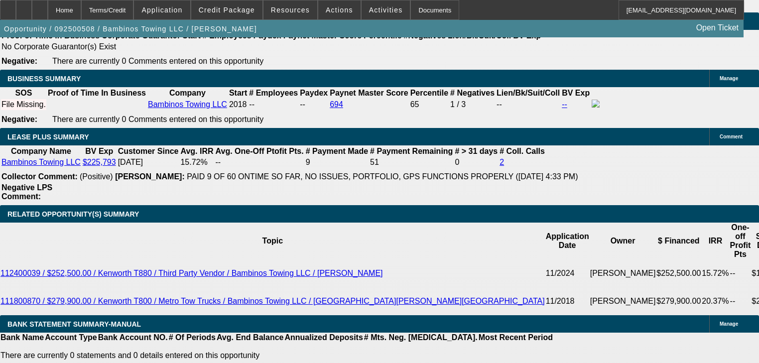
scroll to position [1593, 0]
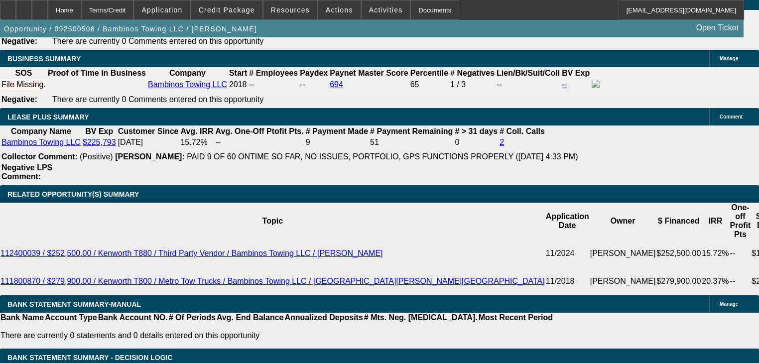
select select "0.2"
type input "$63,000.00"
type input "UNKNOWN"
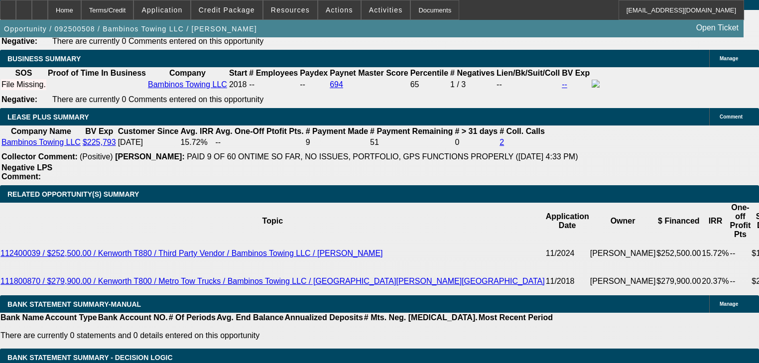
type input "$11,858.26"
type input "$5,929.13"
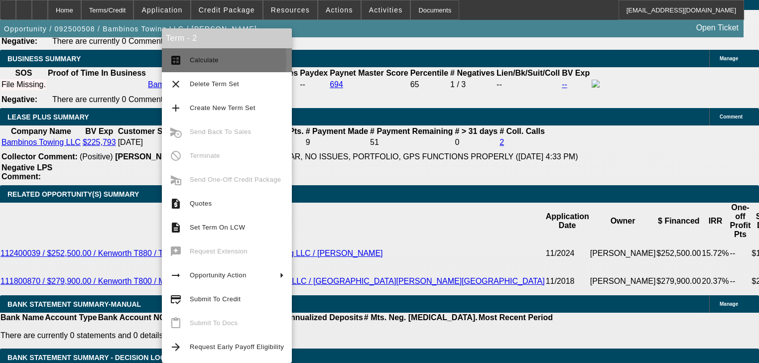
click at [185, 61] on button "calculate Calculate" at bounding box center [227, 60] width 130 height 24
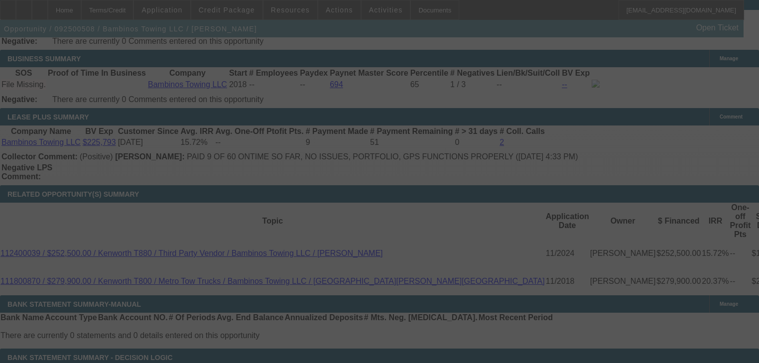
select select "0.2"
select select "2"
select select "0"
select select "6"
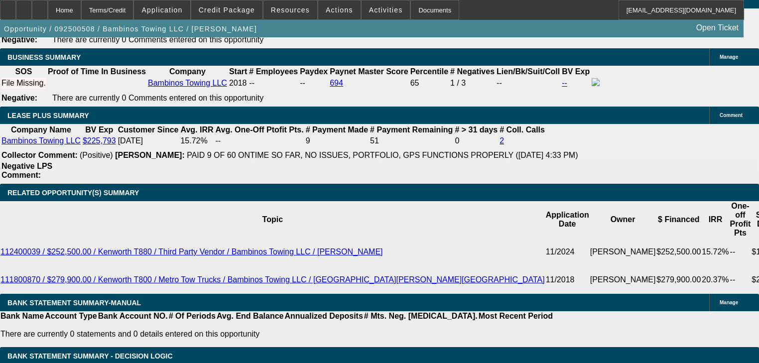
scroll to position [1608, 0]
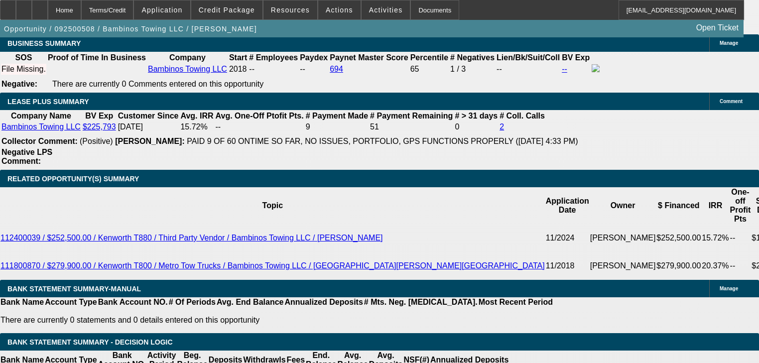
select select "0.2"
type input "$120,000.00"
type input "UNKNOWN"
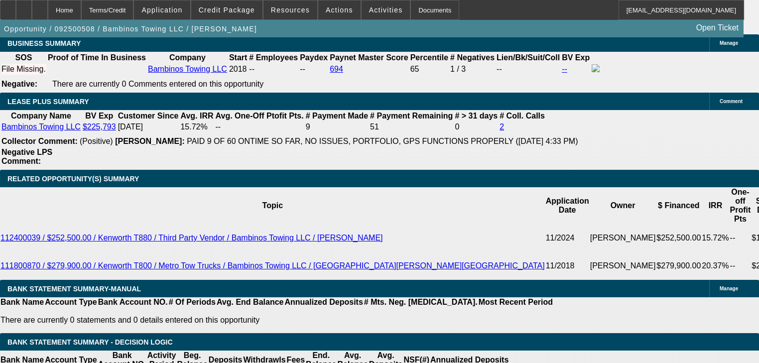
type input "$22,587.14"
type input "$11,293.57"
type input "8"
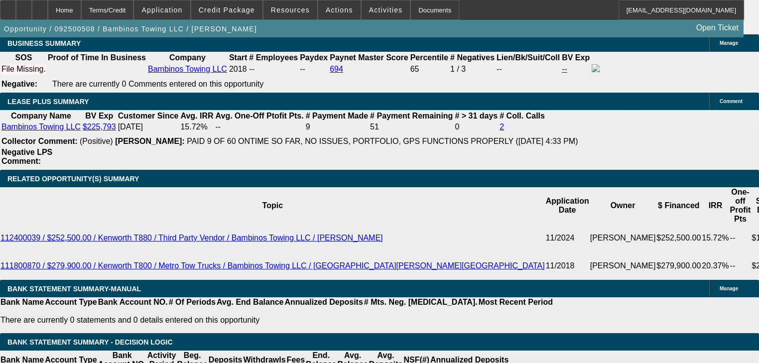
type input "$126,616.42"
type input "$63,308.21"
type input "84"
type input "$18,256.62"
type input "$9,128.31"
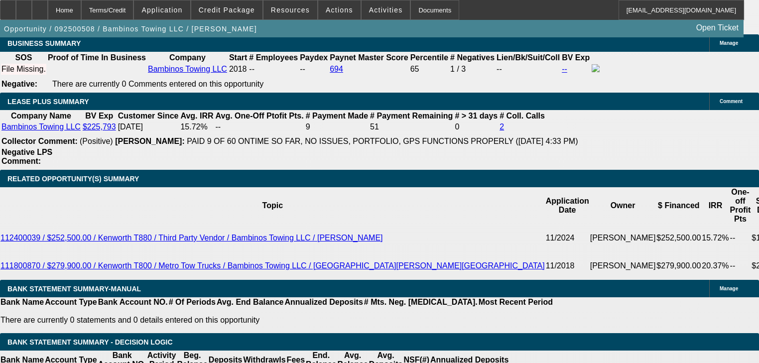
type input "84"
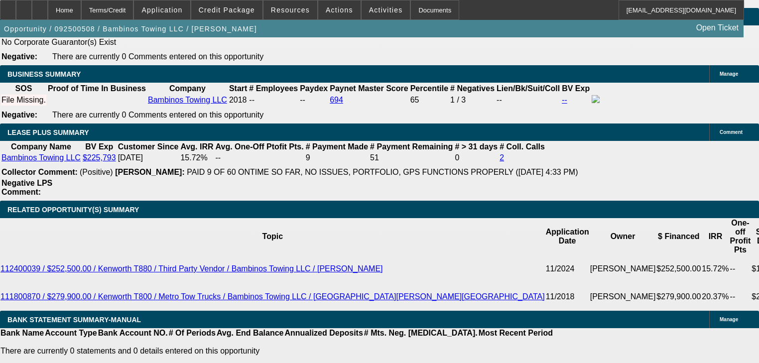
scroll to position [1569, 0]
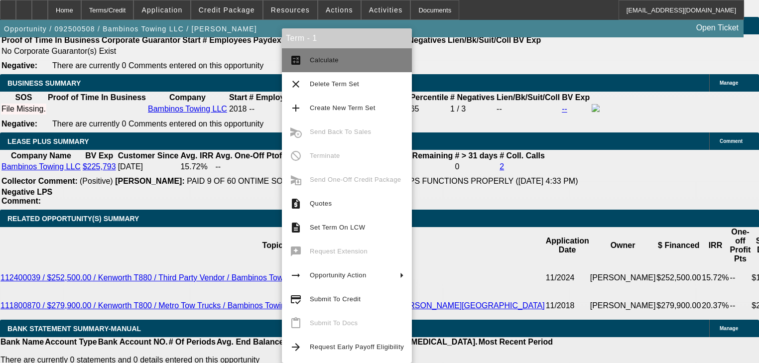
click at [306, 69] on button "calculate Calculate" at bounding box center [347, 60] width 130 height 24
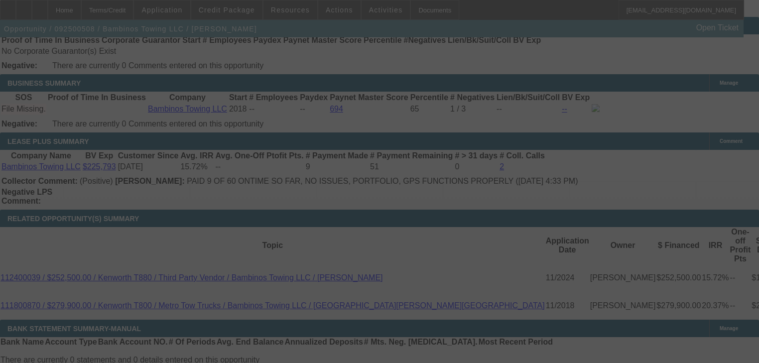
select select "0.2"
select select "2"
select select "0"
select select "6"
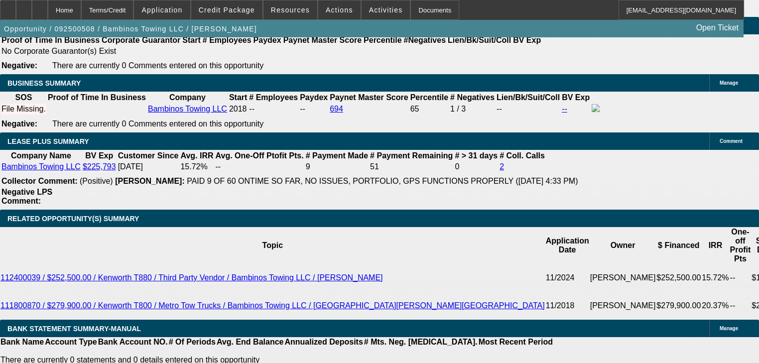
type input "$300,000.00"
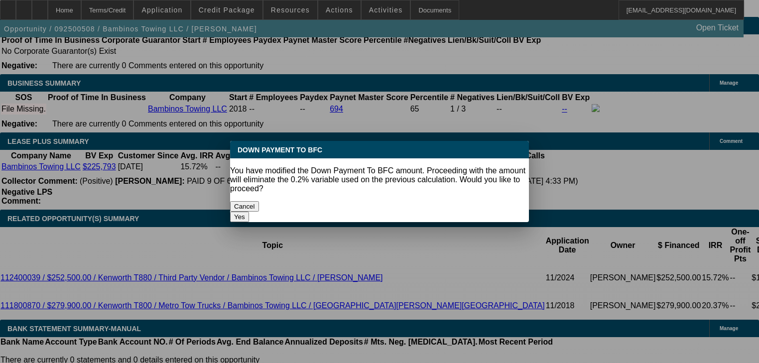
scroll to position [0, 0]
click at [249, 212] on button "Yes" at bounding box center [239, 217] width 19 height 10
select select "0"
type input "UNKNOWN"
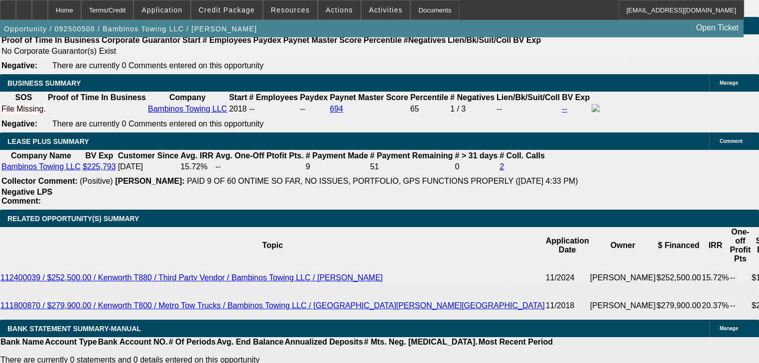
type input "$5,705.19"
type input "$11,410.38"
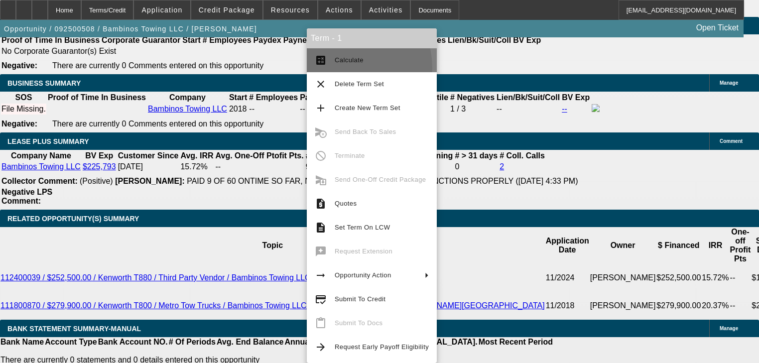
click at [342, 68] on button "calculate Calculate" at bounding box center [372, 60] width 130 height 24
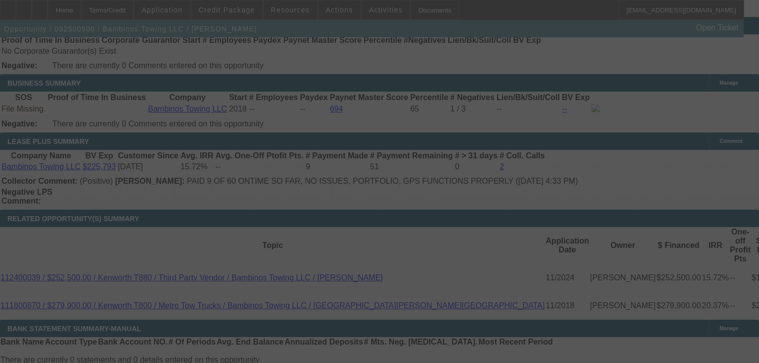
select select "0"
select select "2"
select select "0"
select select "6"
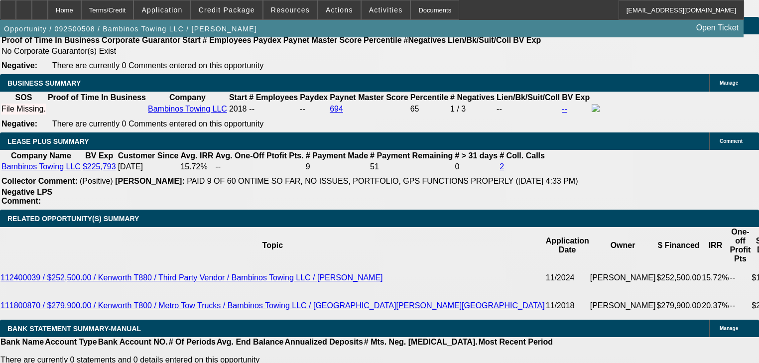
select select "0.2"
type input "$120,000.00"
type input "UNKNOWN"
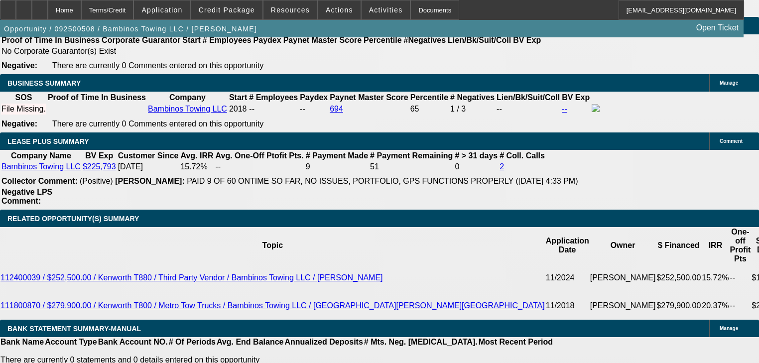
type input "$18,256.62"
type input "$9,128.31"
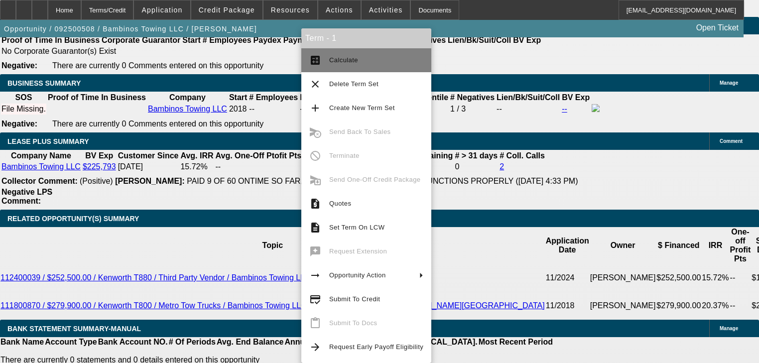
click at [340, 68] on button "calculate Calculate" at bounding box center [366, 60] width 130 height 24
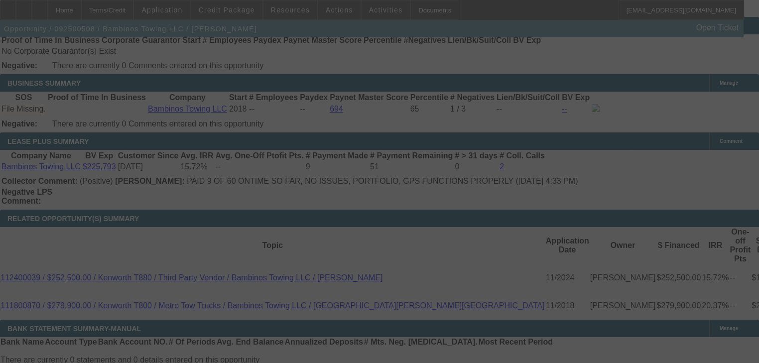
select select "0.2"
select select "2"
select select "0"
select select "6"
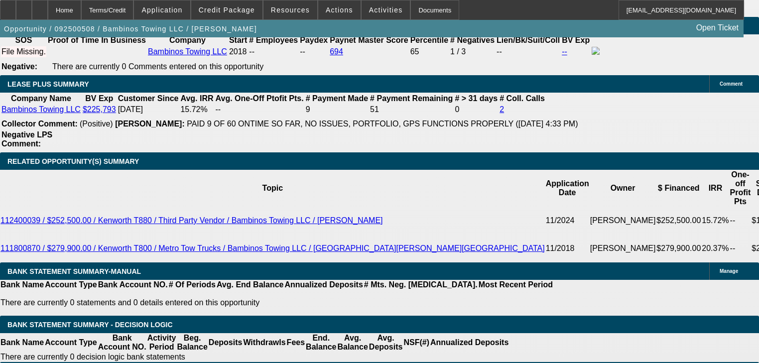
scroll to position [1608, 0]
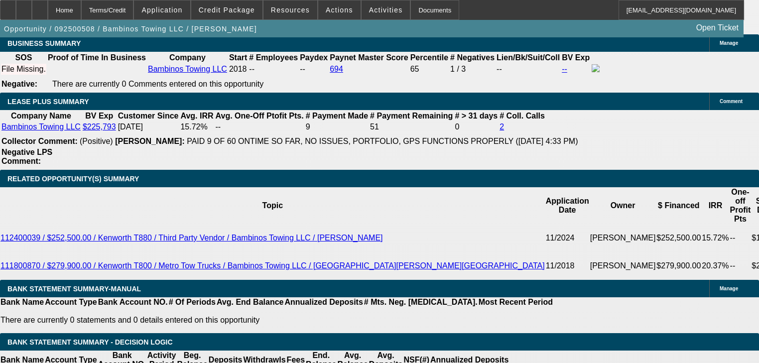
radio input "true"
type textarea "If they can not do a 50 ton and an upgraded payoff at the same time, then they …"
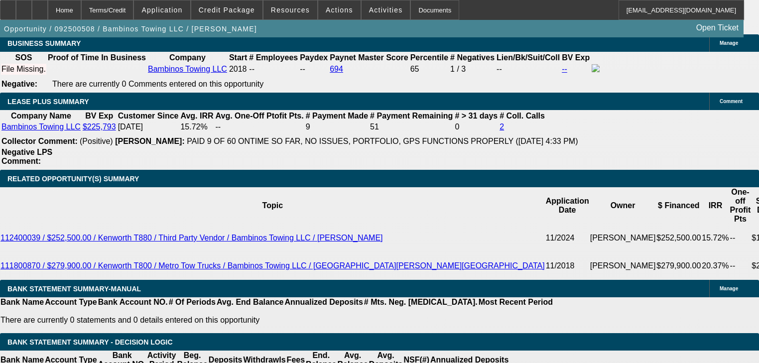
radio input "true"
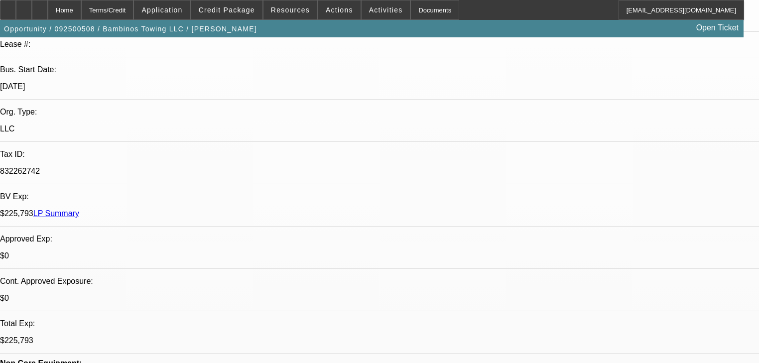
scroll to position [0, 0]
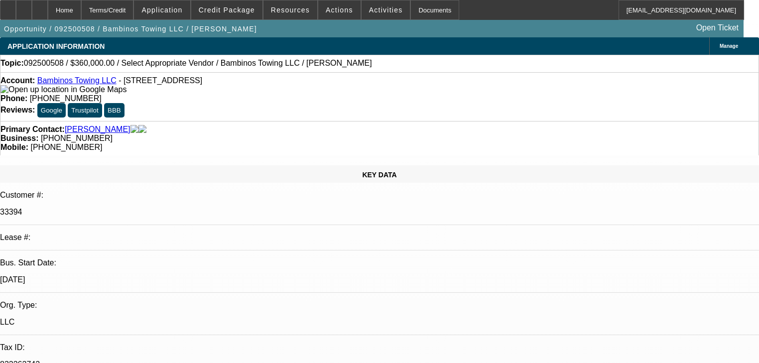
click at [112, 208] on p "33394" at bounding box center [379, 212] width 759 height 9
drag, startPoint x: 112, startPoint y: 163, endPoint x: 133, endPoint y: 153, distance: 23.8
click at [133, 165] on div "KEY DATA" at bounding box center [379, 173] width 759 height 17
click at [108, 208] on p "33394" at bounding box center [379, 212] width 759 height 9
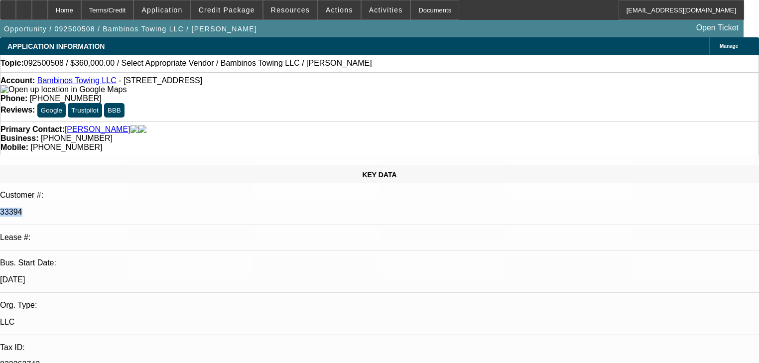
click at [108, 208] on p "33394" at bounding box center [379, 212] width 759 height 9
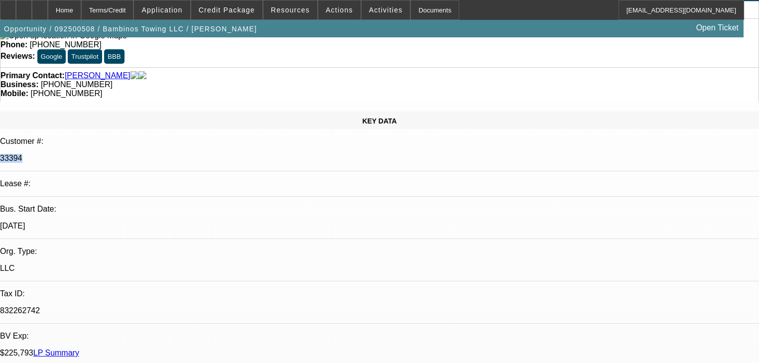
scroll to position [40, 0]
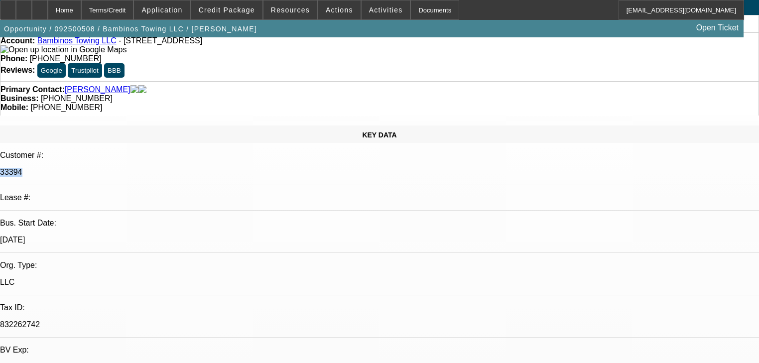
click at [79, 362] on link "LP Summary" at bounding box center [56, 366] width 46 height 8
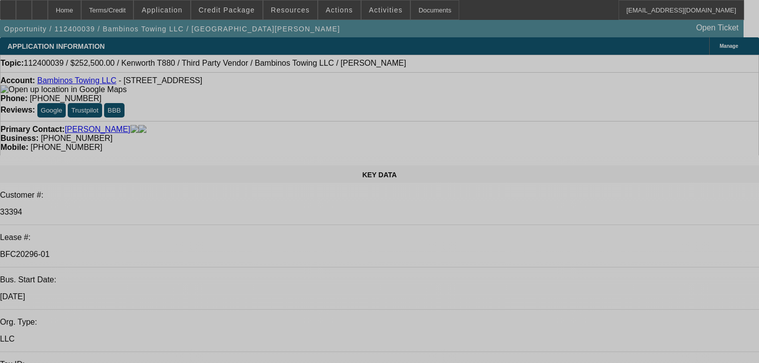
select select "0"
select select "2"
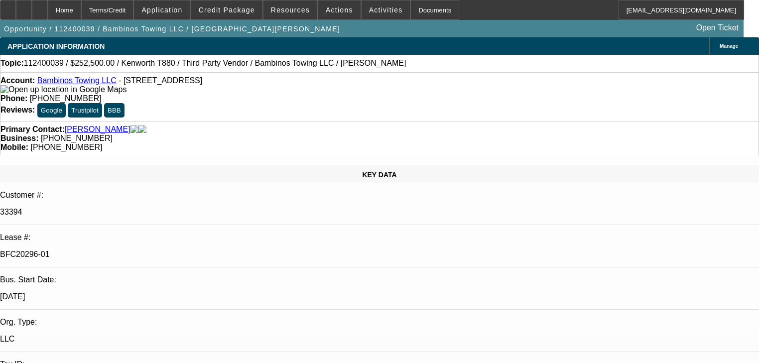
select select "2"
select select "0"
select select "6"
select select "0"
select select "2"
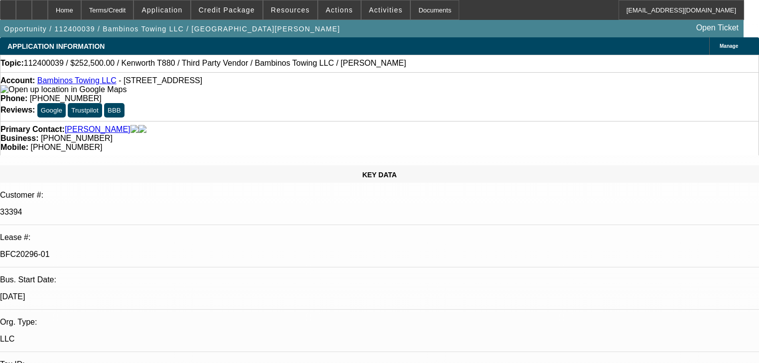
select select "2"
select select "0"
select select "6"
select select "0"
select select "2"
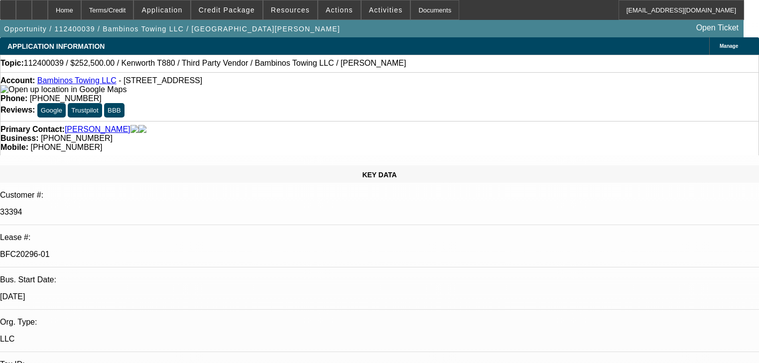
select select "2"
select select "0"
select select "6"
select select "0"
select select "2"
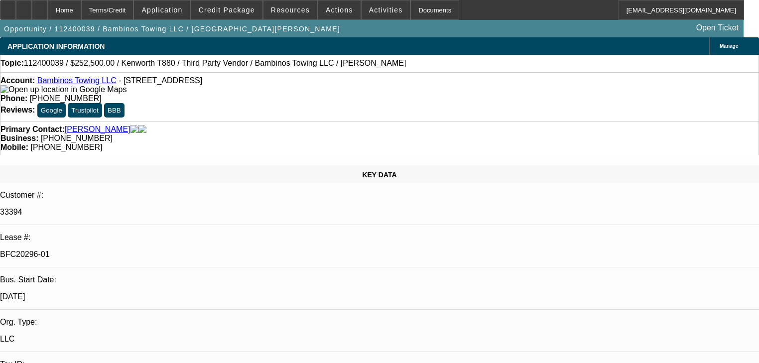
select select "2"
select select "0"
select select "6"
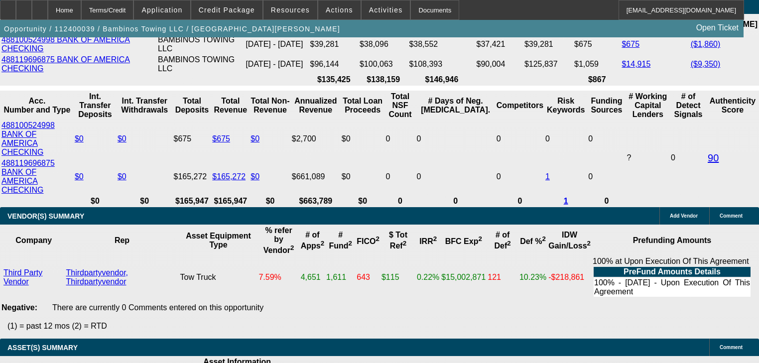
scroll to position [2071, 0]
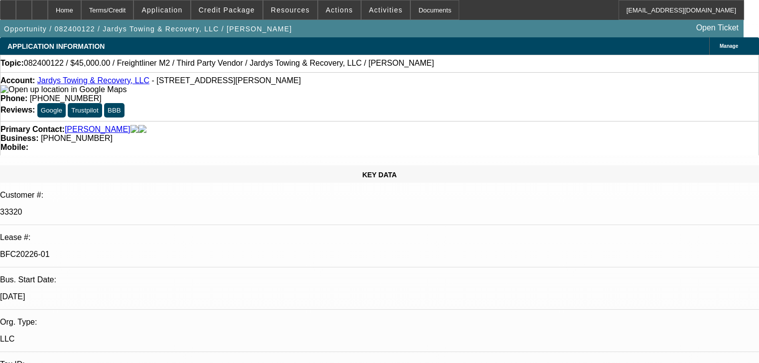
select select "0"
select select "2"
select select "0"
select select "6"
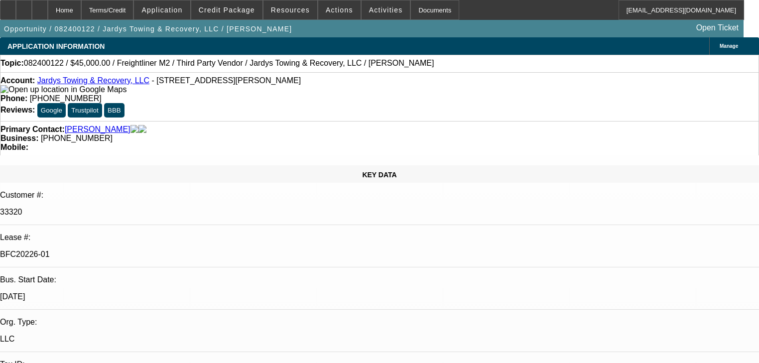
select select "0"
select select "2"
select select "0"
select select "6"
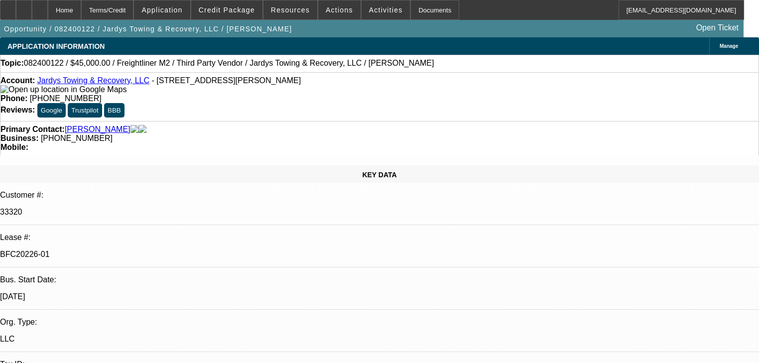
select select "0"
select select "2"
select select "0"
select select "6"
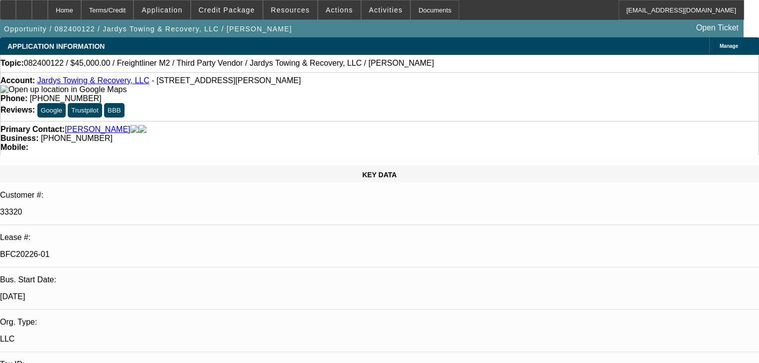
select select "0"
select select "2"
select select "0"
select select "6"
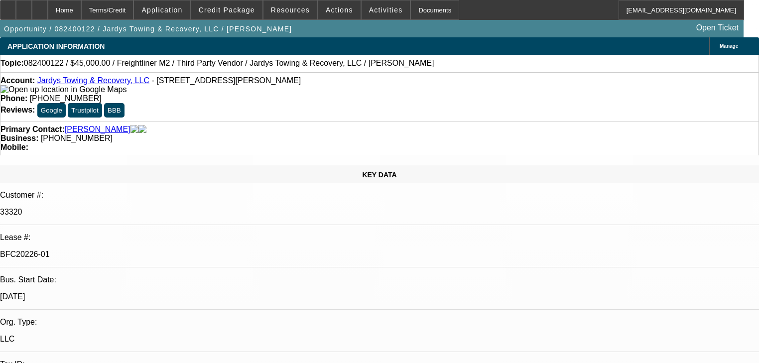
scroll to position [358, 0]
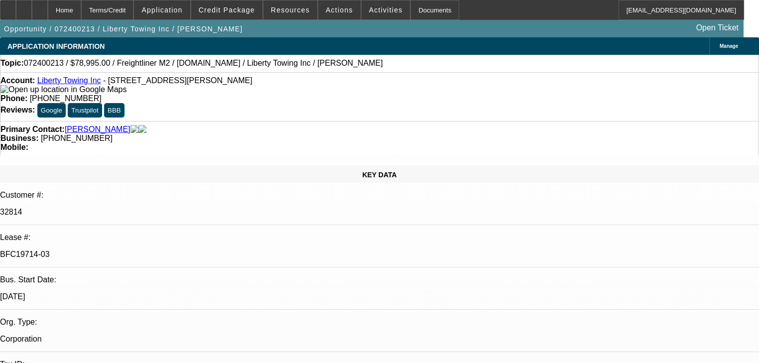
select select "0"
select select "2"
select select "0.1"
select select "4"
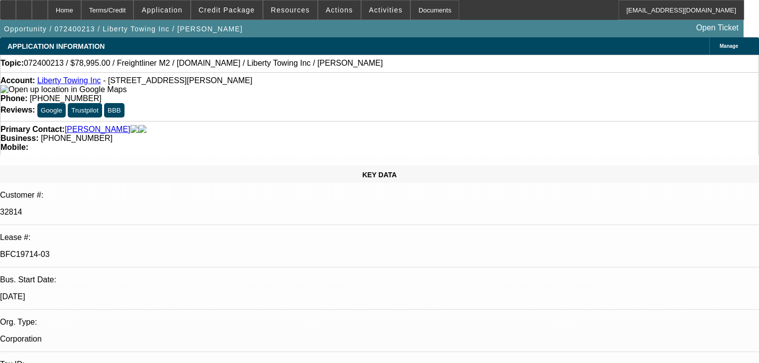
select select "0"
select select "2"
select select "0.1"
select select "4"
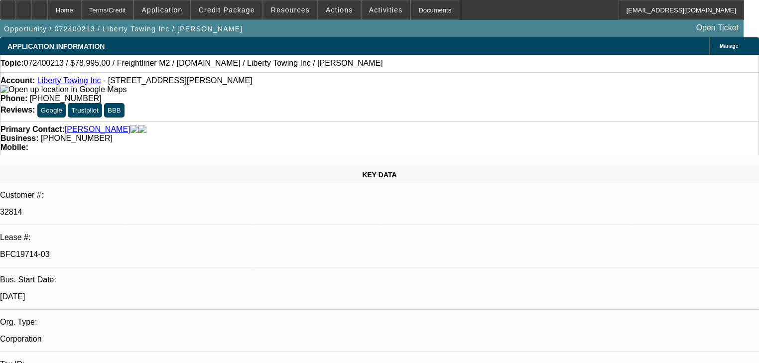
select select "0.2"
select select "2"
select select "0.1"
select select "4"
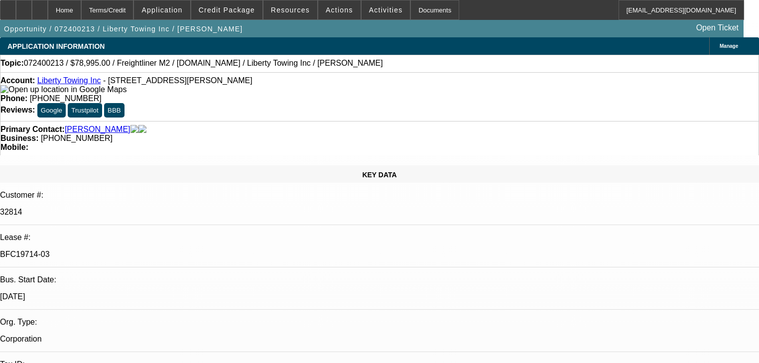
select select "0"
select select "0.1"
select select "4"
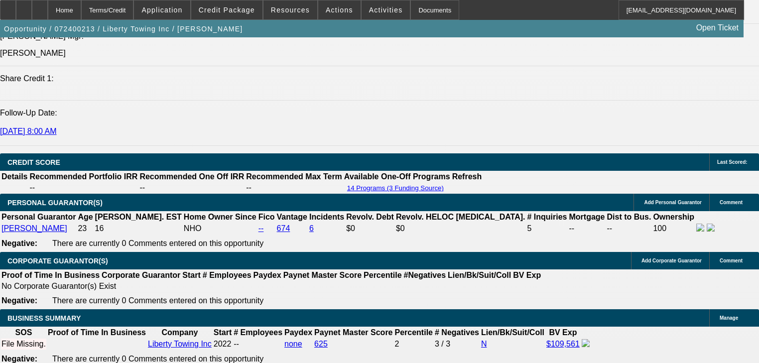
scroll to position [1434, 0]
